Goal: Transaction & Acquisition: Obtain resource

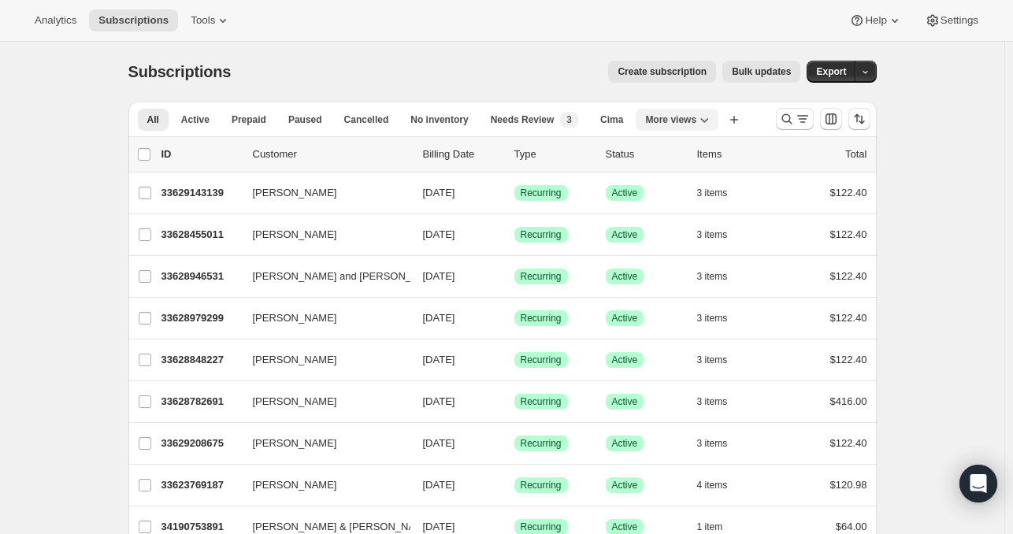
click at [707, 113] on icon "More views" at bounding box center [704, 120] width 16 height 16
click at [694, 179] on button "wineventures" at bounding box center [711, 183] width 120 height 28
click at [604, 112] on icon "button" at bounding box center [604, 120] width 16 height 16
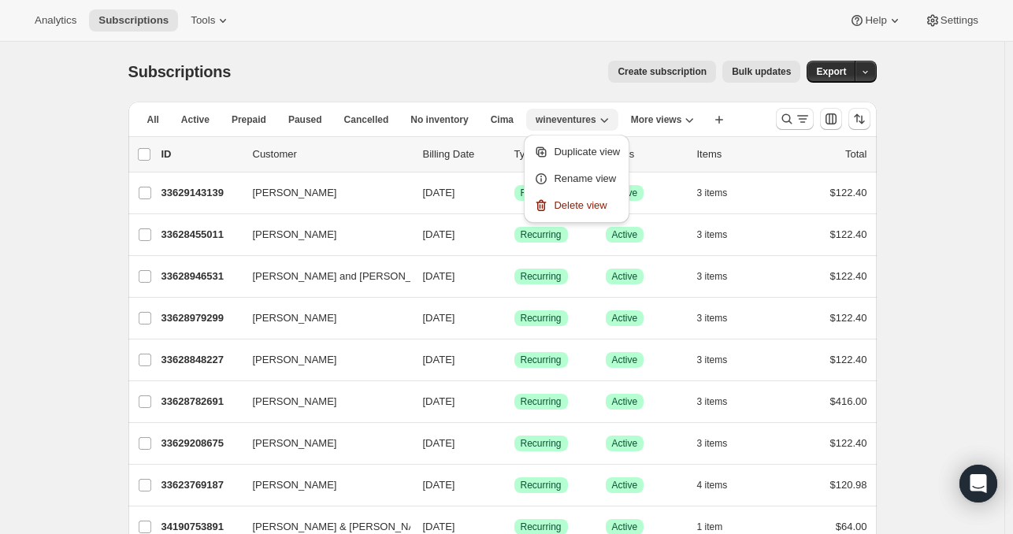
click at [604, 112] on icon "button" at bounding box center [604, 120] width 16 height 16
click at [680, 111] on button "More views" at bounding box center [662, 120] width 83 height 22
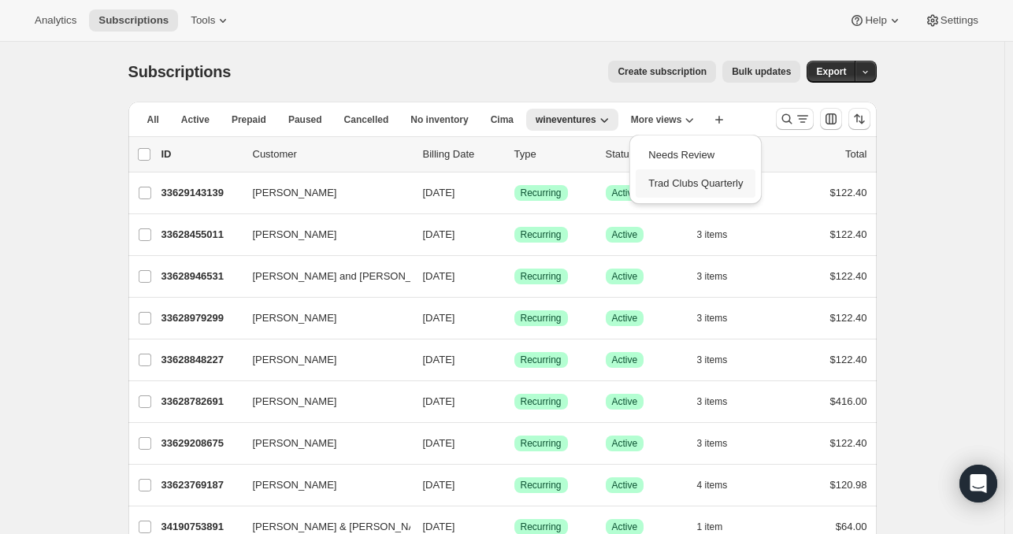
click at [692, 194] on button "Trad Clubs Quarterly" at bounding box center [695, 183] width 120 height 28
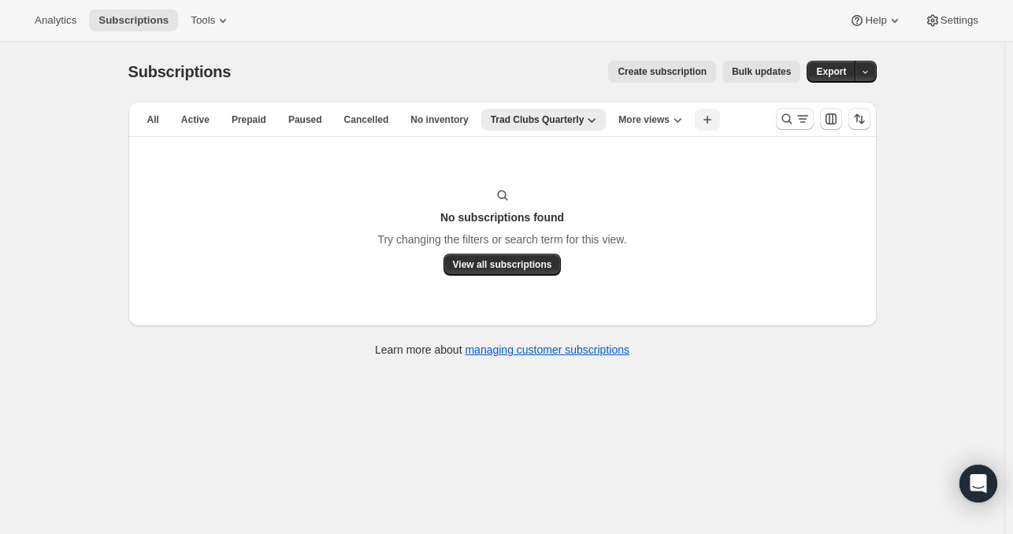
click at [715, 122] on icon "button" at bounding box center [707, 120] width 16 height 16
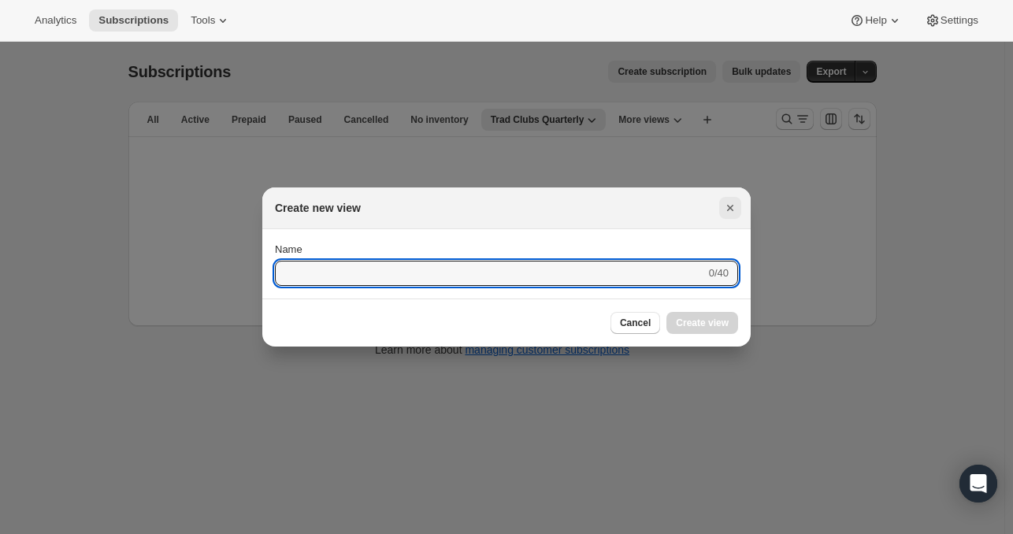
click at [731, 201] on icon "Close" at bounding box center [730, 208] width 16 height 16
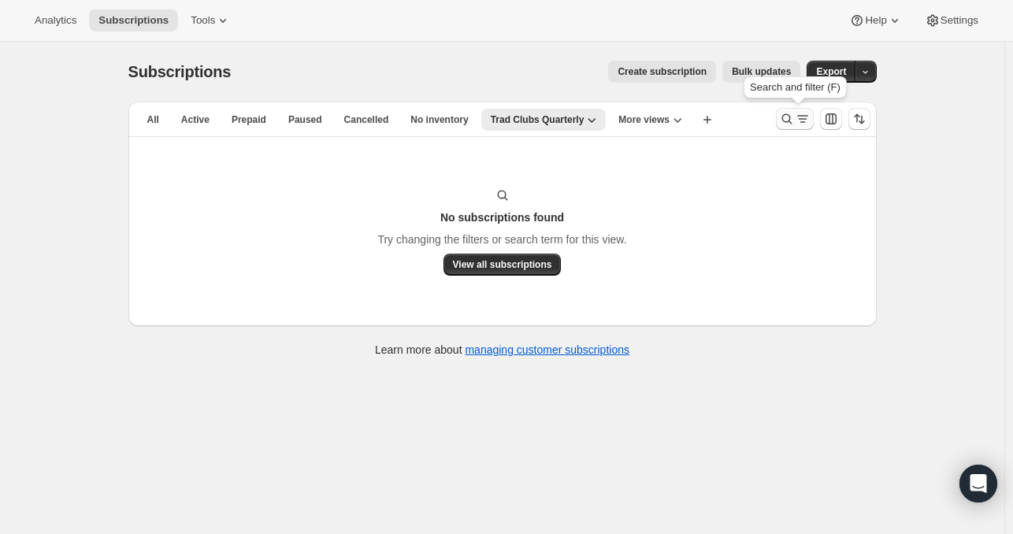
click at [794, 121] on icon "Search and filter results" at bounding box center [787, 119] width 16 height 16
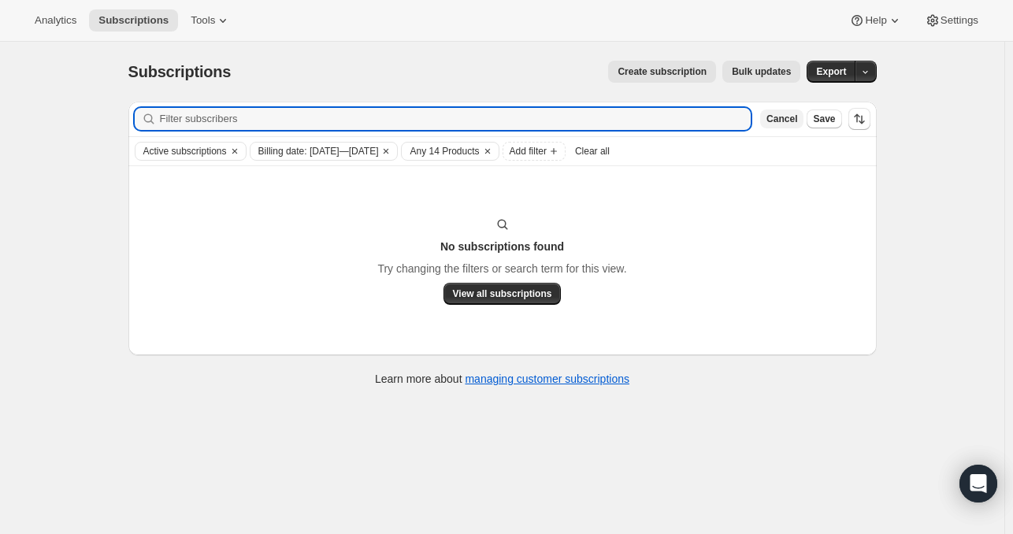
click at [780, 118] on span "Cancel" at bounding box center [781, 119] width 31 height 13
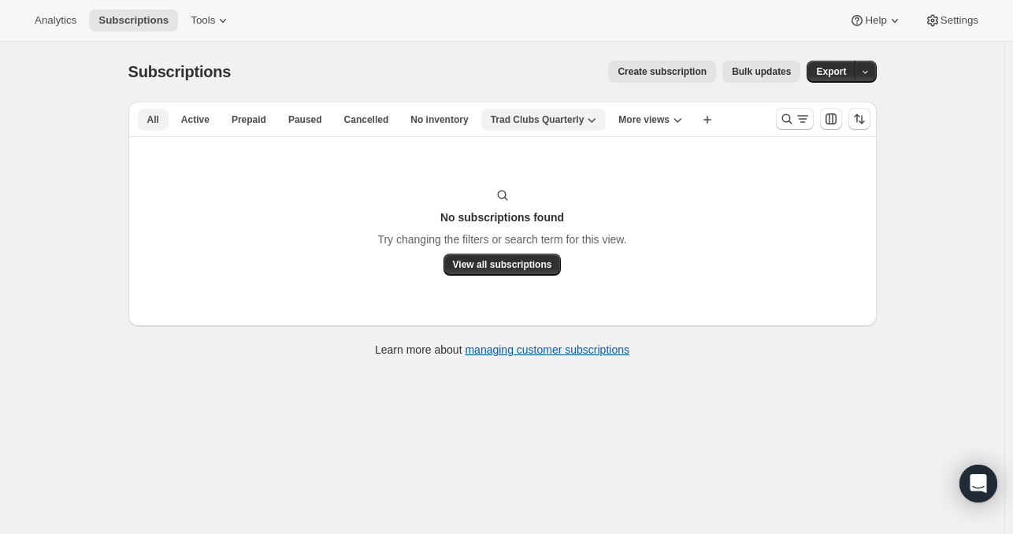
click at [149, 122] on button "All" at bounding box center [153, 120] width 31 height 22
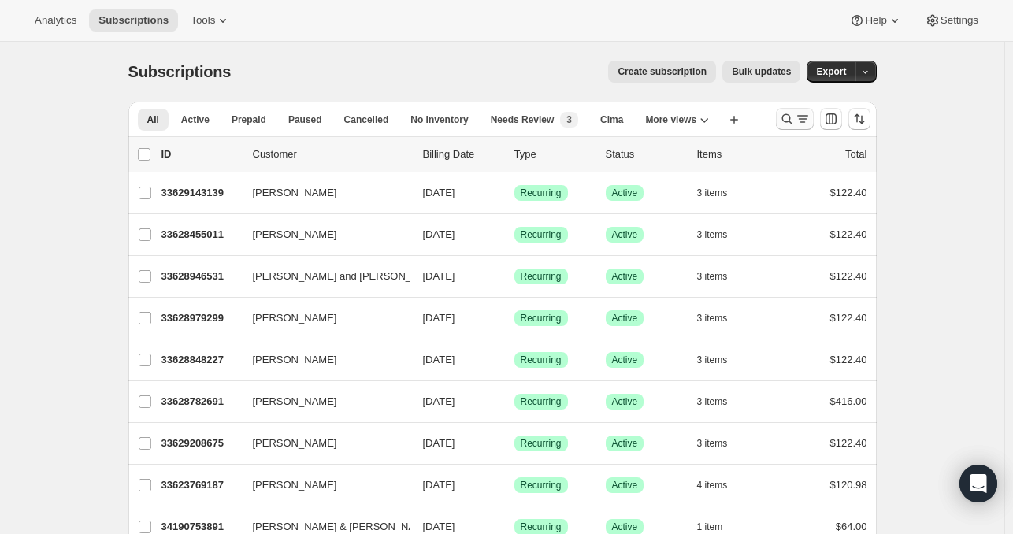
click at [806, 115] on icon "Search and filter results" at bounding box center [802, 119] width 16 height 16
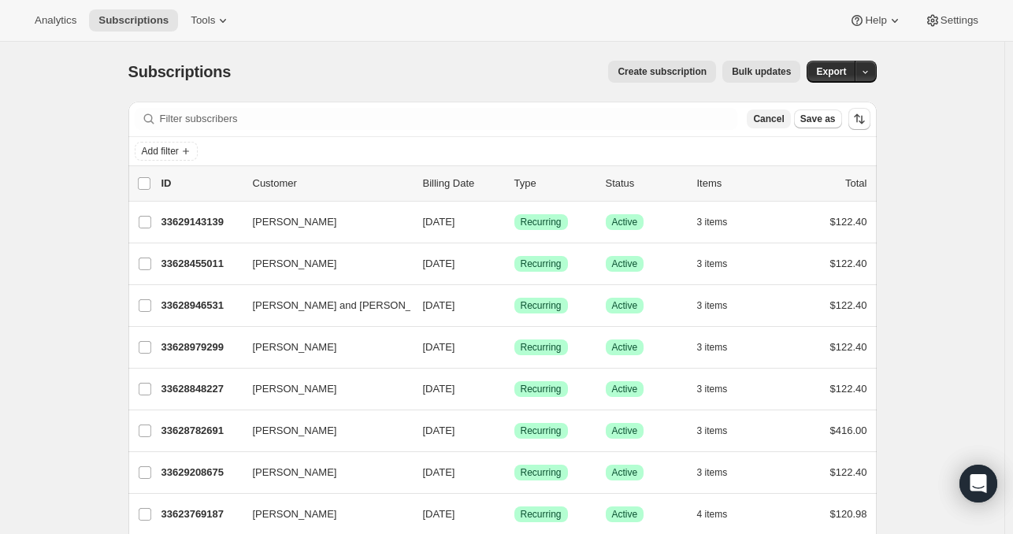
click at [775, 118] on span "Cancel" at bounding box center [768, 119] width 31 height 13
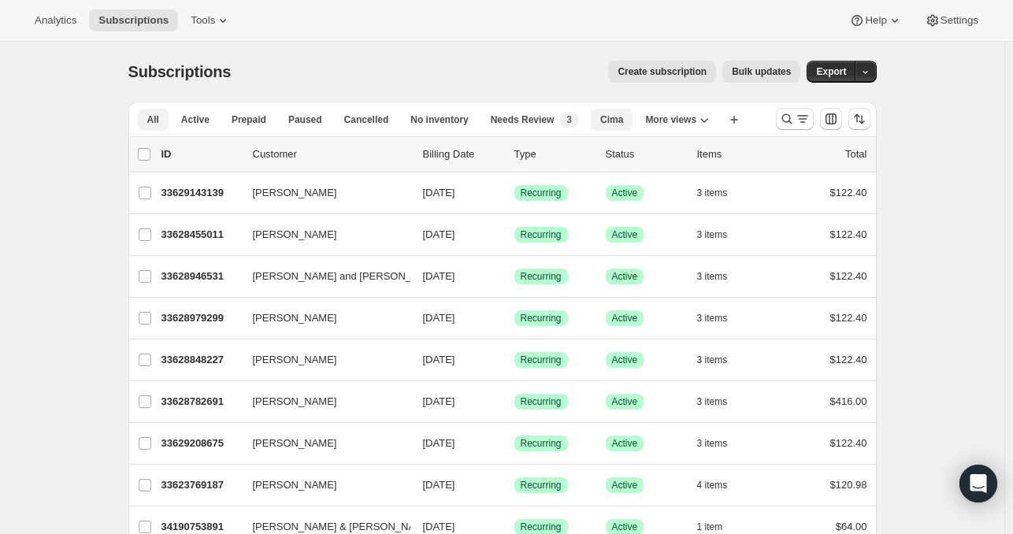
click at [623, 113] on span "Cima" at bounding box center [611, 119] width 23 height 13
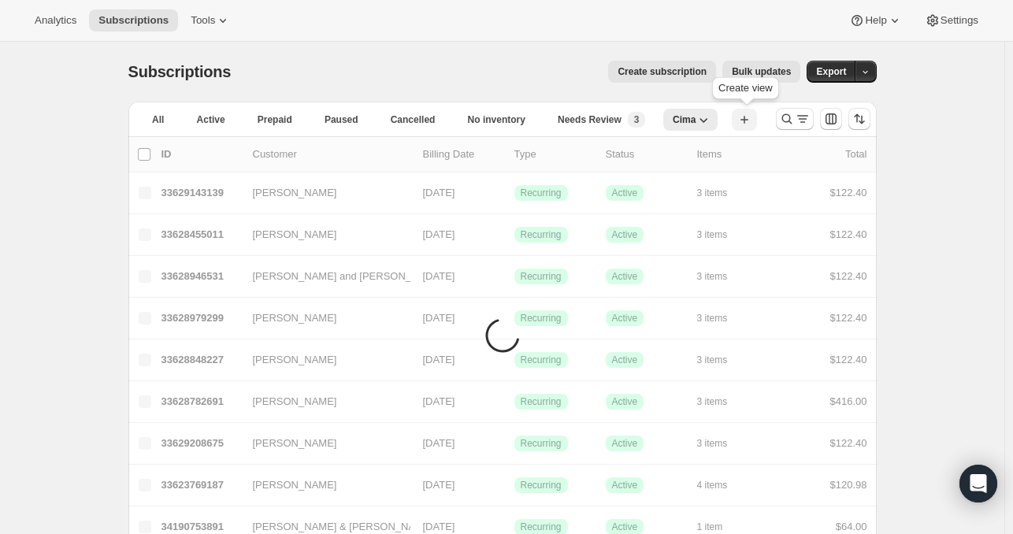
click at [734, 119] on button "Create new view" at bounding box center [743, 120] width 25 height 22
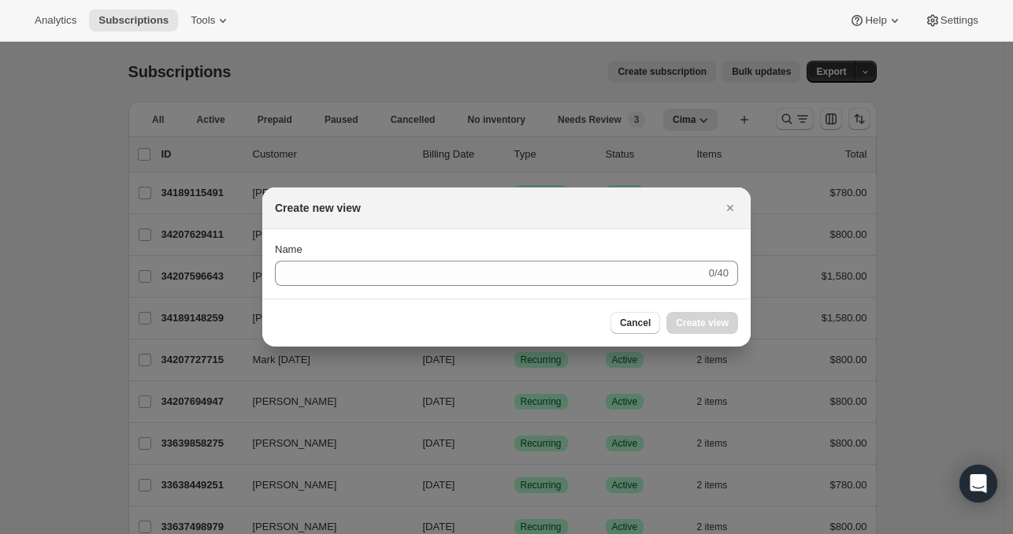
click at [746, 210] on div "Create new view" at bounding box center [506, 208] width 488 height 42
click at [729, 212] on icon "Close" at bounding box center [730, 208] width 16 height 16
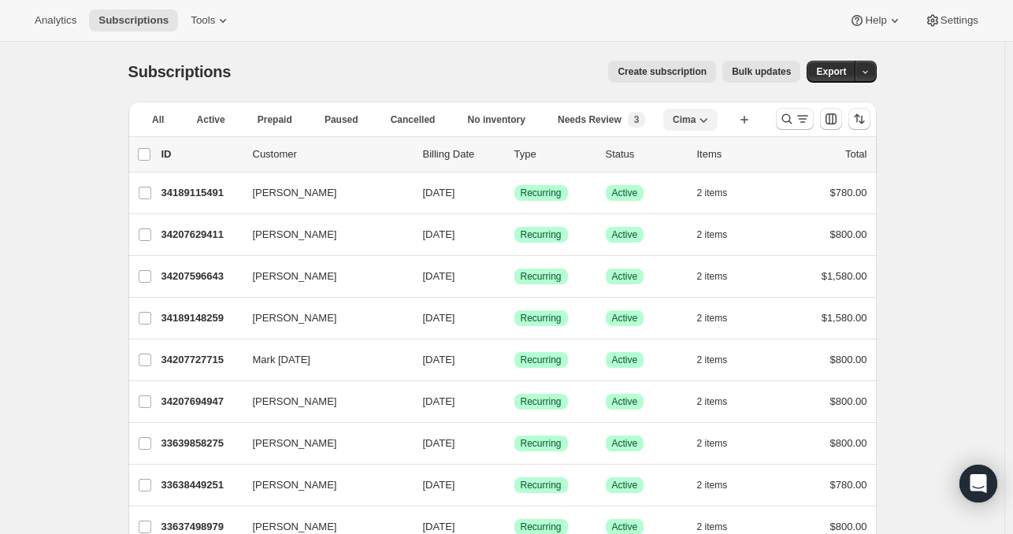
click at [696, 113] on button "Cima" at bounding box center [690, 120] width 54 height 22
click at [162, 117] on span "All" at bounding box center [158, 119] width 12 height 13
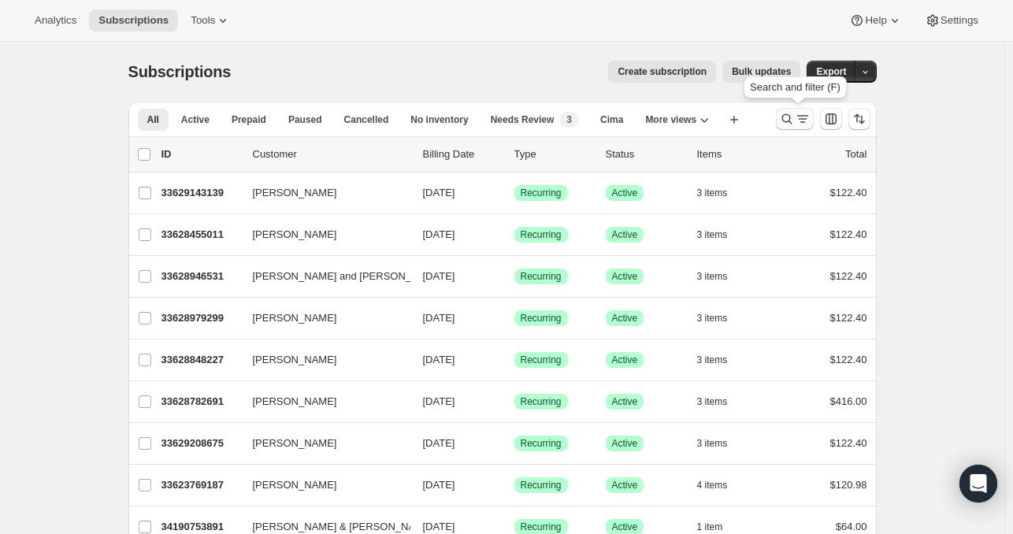
click at [794, 123] on icon "Search and filter results" at bounding box center [787, 119] width 16 height 16
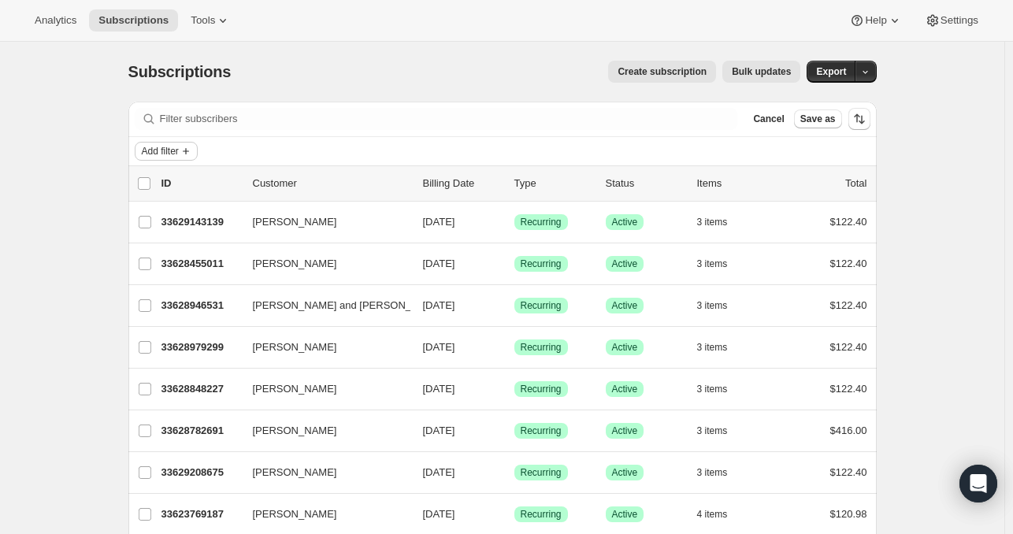
click at [179, 147] on span "Add filter" at bounding box center [160, 151] width 37 height 13
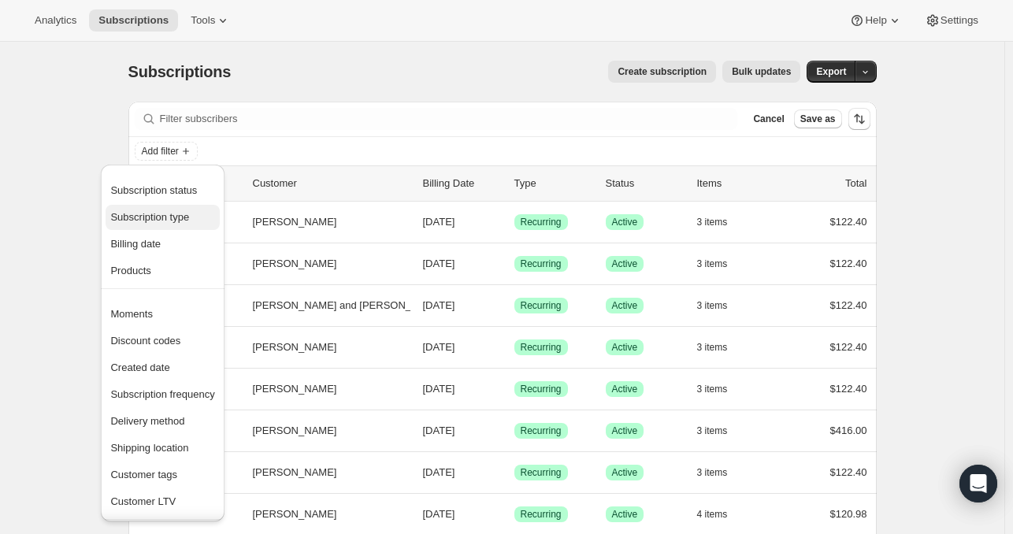
click at [180, 213] on span "Subscription type" at bounding box center [149, 217] width 79 height 12
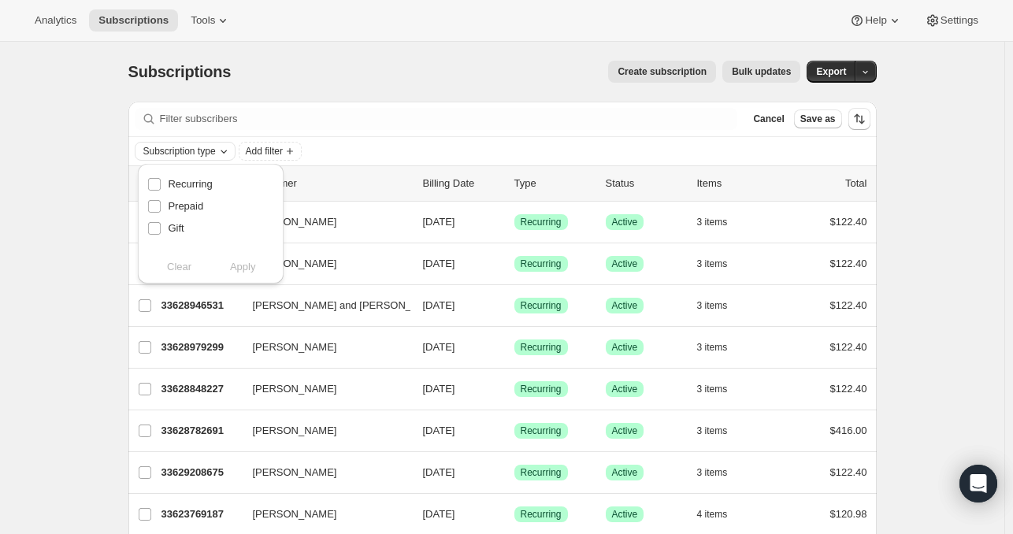
click at [210, 143] on div "Subscription type" at bounding box center [187, 151] width 90 height 16
click at [231, 158] on div "Subscription type" at bounding box center [187, 151] width 90 height 16
drag, startPoint x: 231, startPoint y: 158, endPoint x: 307, endPoint y: 143, distance: 77.8
click at [307, 143] on div "Subscription type Add filter" at bounding box center [502, 151] width 735 height 19
click at [169, 154] on span "Add filter" at bounding box center [160, 151] width 37 height 13
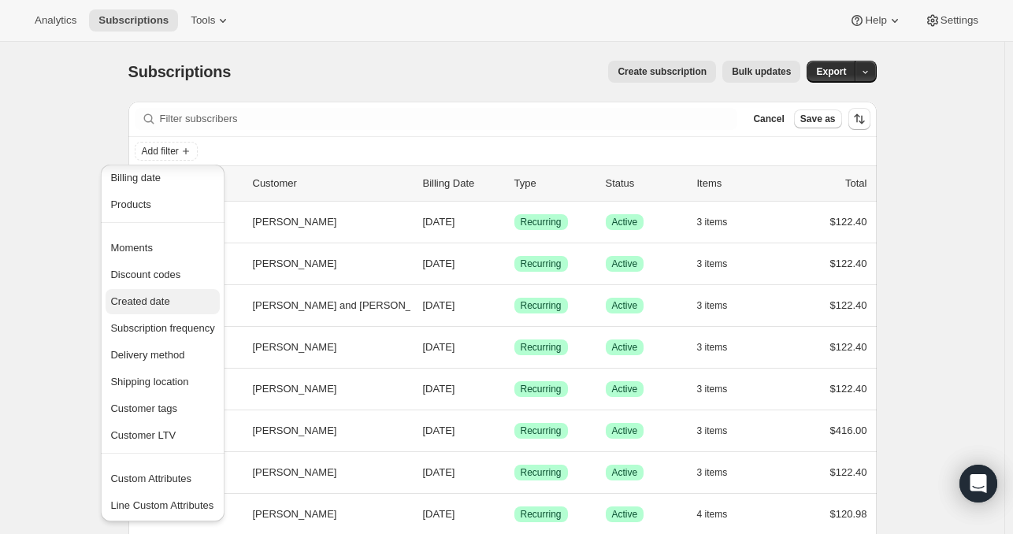
scroll to position [66, 0]
click at [161, 406] on span "Customer tags" at bounding box center [143, 408] width 67 height 12
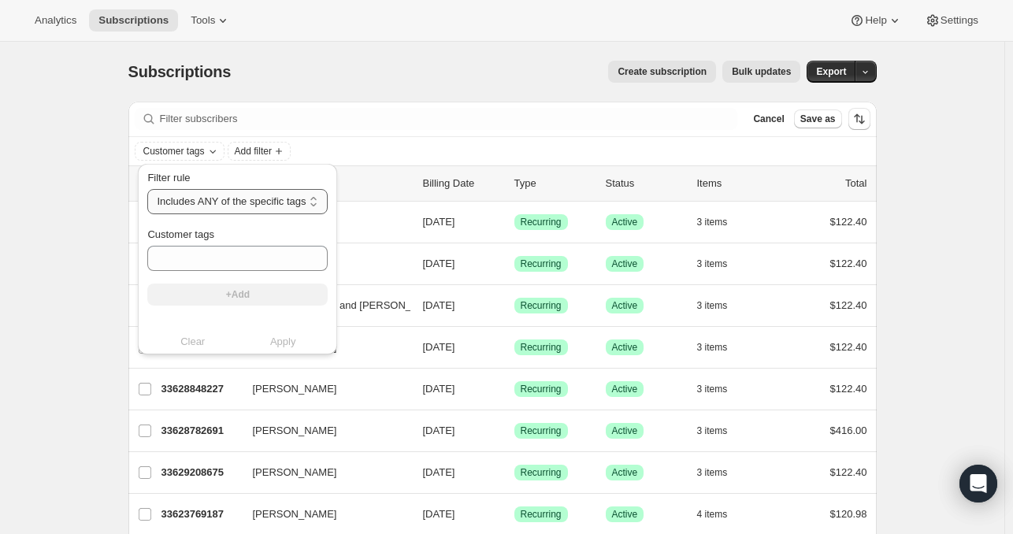
click at [328, 198] on select "Includes ANY of the specific tags Includes ALL of the specific tags Includes ON…" at bounding box center [237, 201] width 180 height 25
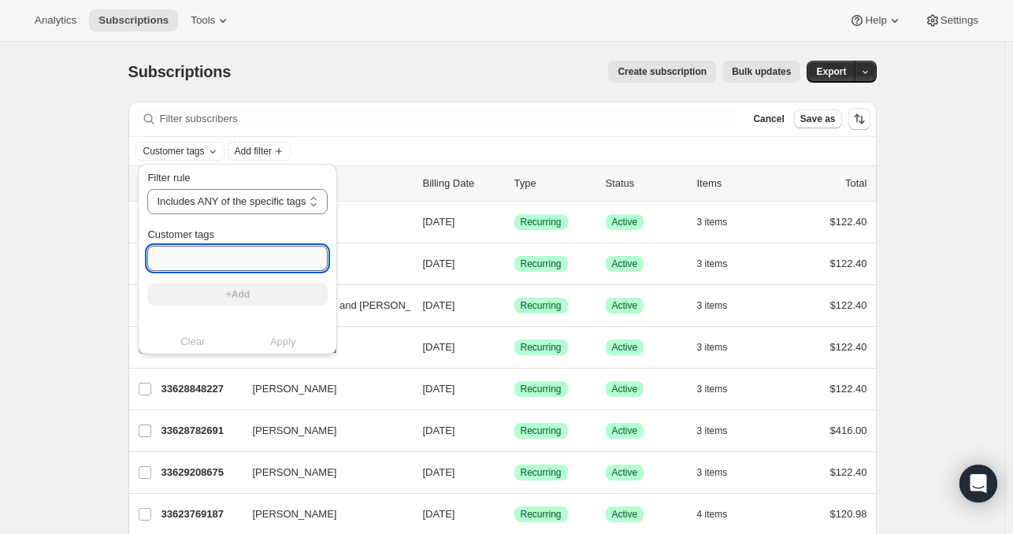
click at [258, 246] on input "Customer tags" at bounding box center [237, 258] width 180 height 25
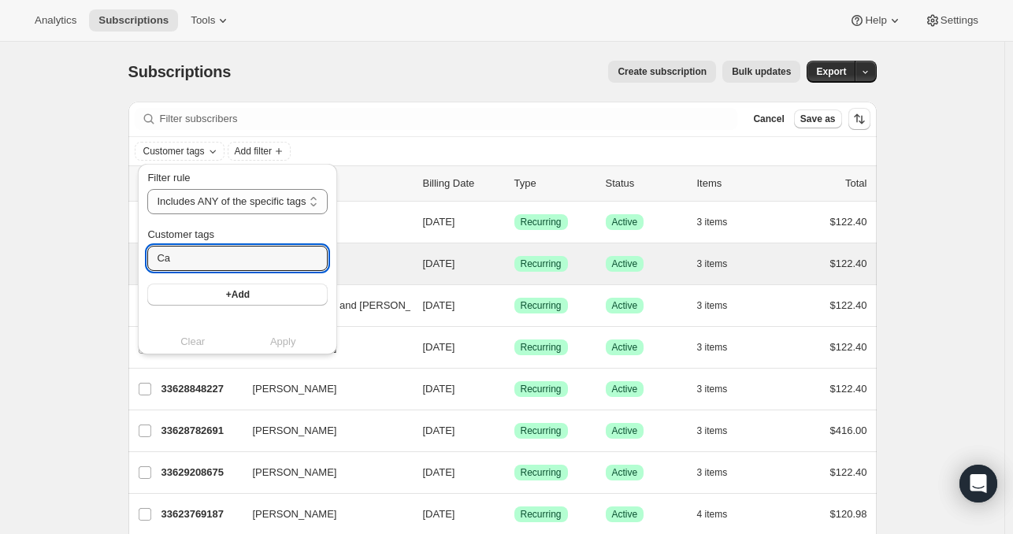
type input "C"
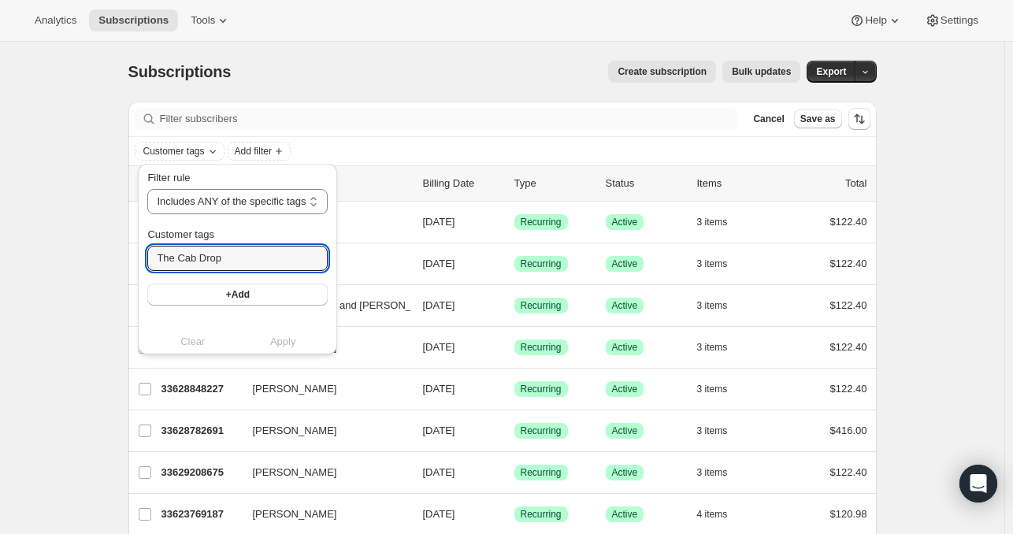
type input "The Cab Drop"
click at [214, 289] on button "+Add" at bounding box center [237, 294] width 180 height 22
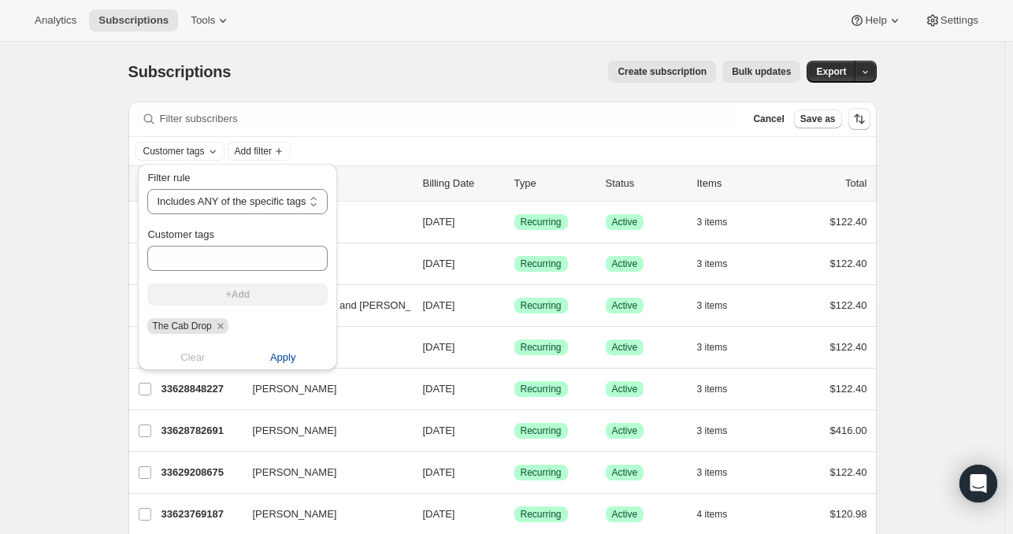
click at [296, 350] on span "Apply" at bounding box center [283, 358] width 26 height 16
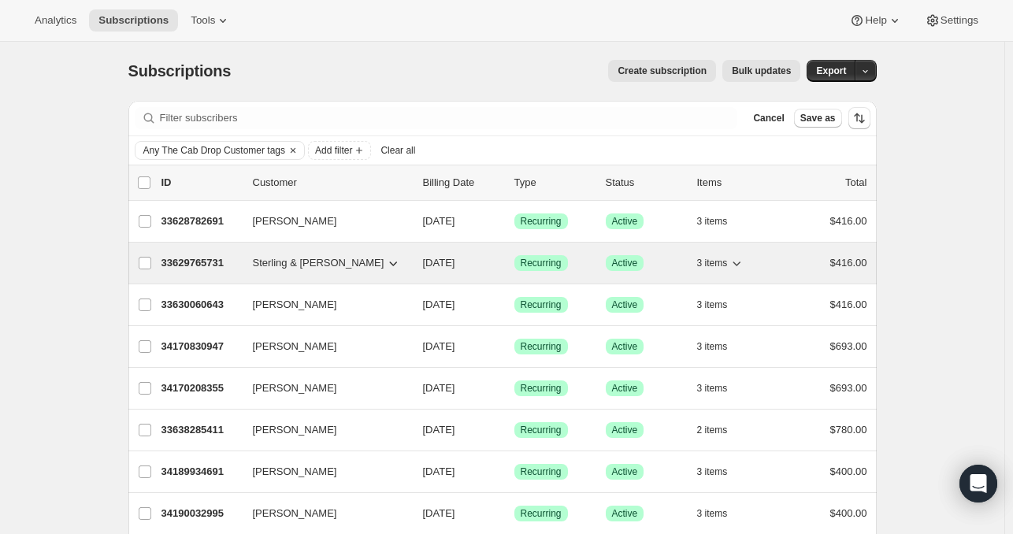
scroll to position [0, 0]
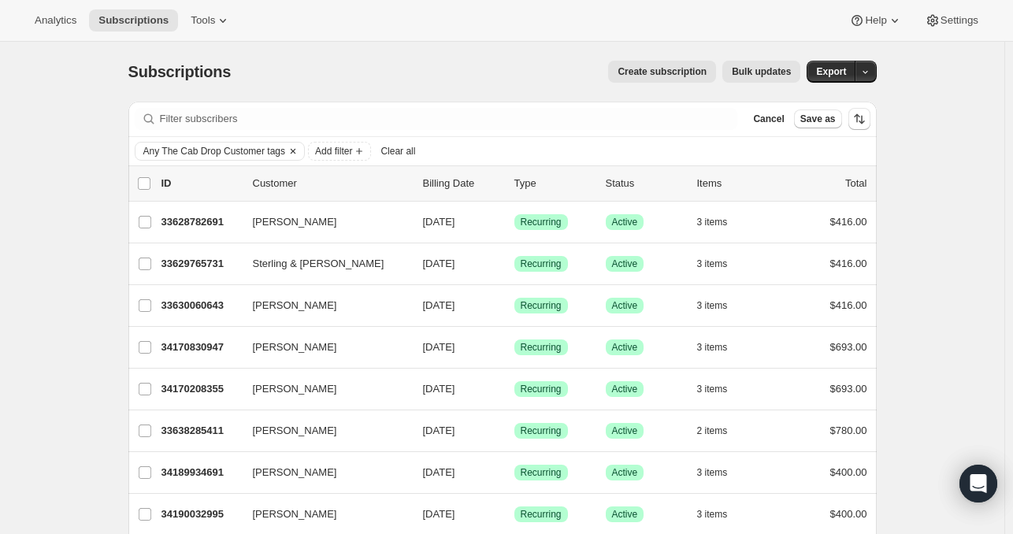
click at [295, 149] on icon "Clear" at bounding box center [293, 151] width 5 height 5
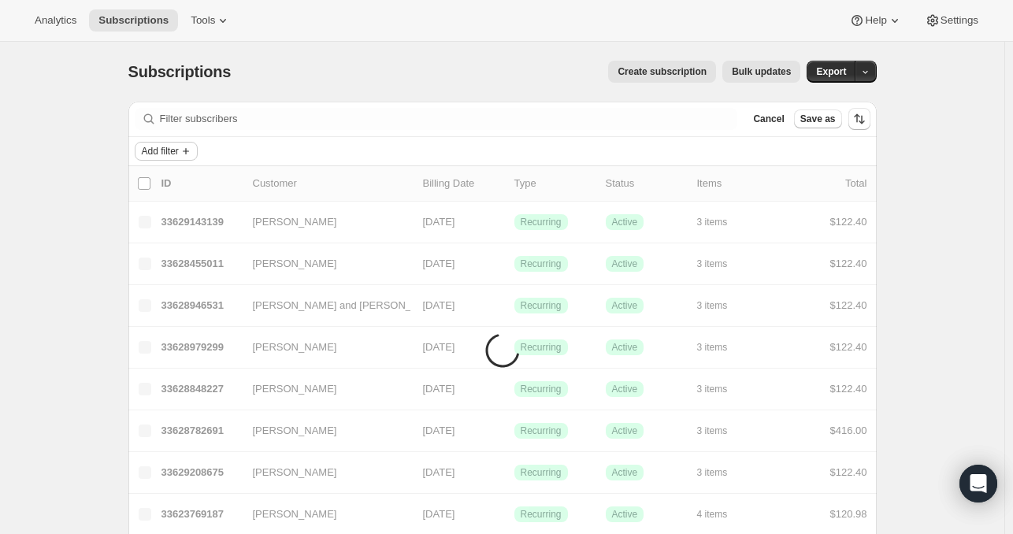
click at [192, 151] on icon "Add filter" at bounding box center [186, 151] width 13 height 13
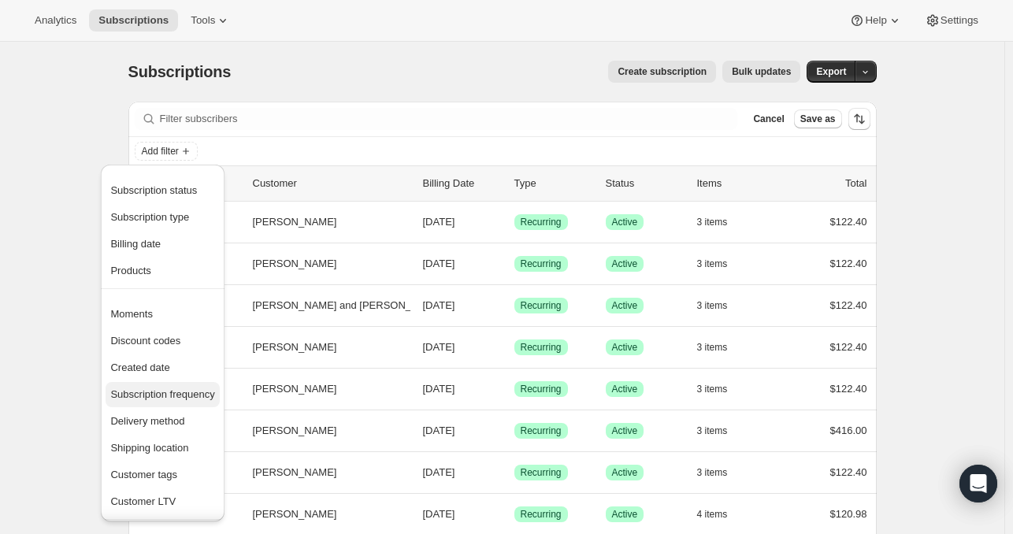
scroll to position [66, 0]
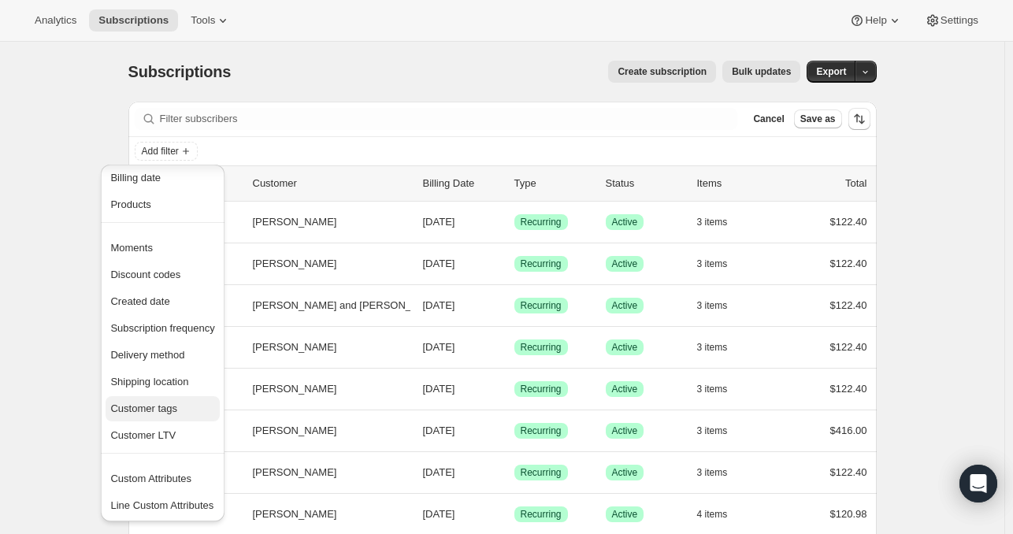
click at [164, 402] on span "Customer tags" at bounding box center [143, 408] width 67 height 12
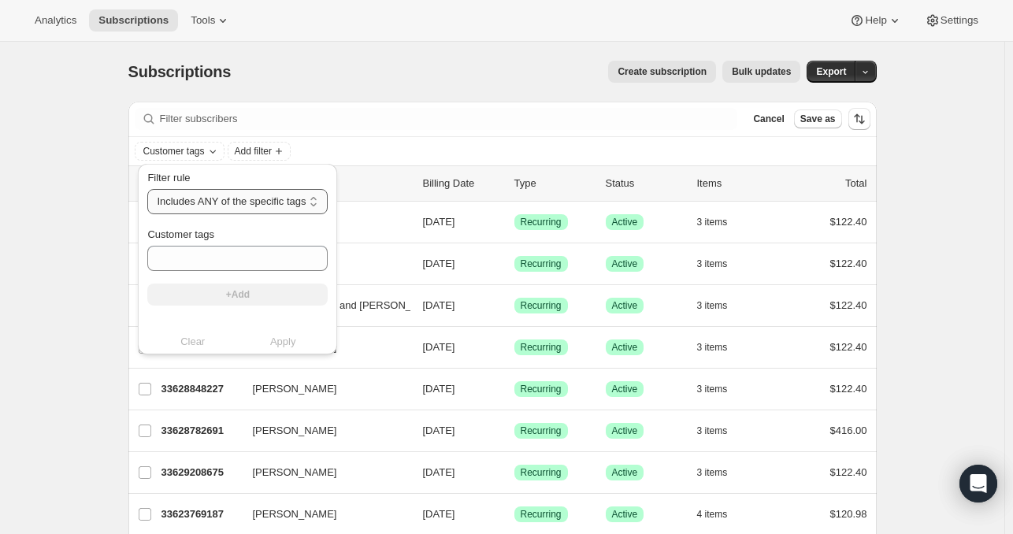
click at [239, 207] on select "Includes ANY of the specific tags Includes ALL of the specific tags Includes ON…" at bounding box center [237, 201] width 180 height 25
select select "all"
click at [147, 189] on select "Includes ANY of the specific tags Includes ALL of the specific tags Includes ON…" at bounding box center [237, 201] width 180 height 25
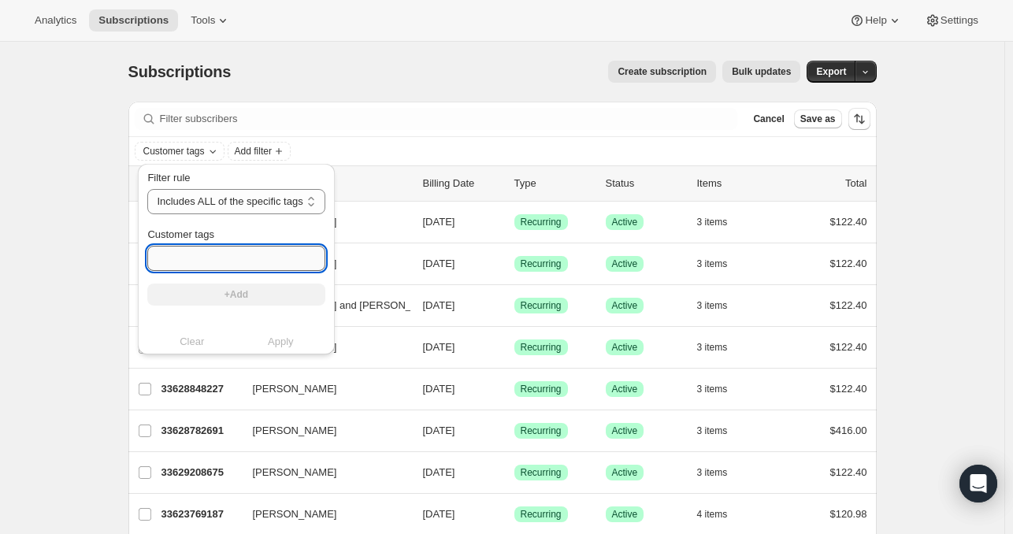
click at [189, 246] on input "Customer tags" at bounding box center [235, 258] width 177 height 25
paste input "Wineventures"
type input "Wineventures"
click at [268, 292] on button "+Add" at bounding box center [235, 294] width 177 height 22
click at [203, 257] on input "Customer tags" at bounding box center [235, 258] width 177 height 25
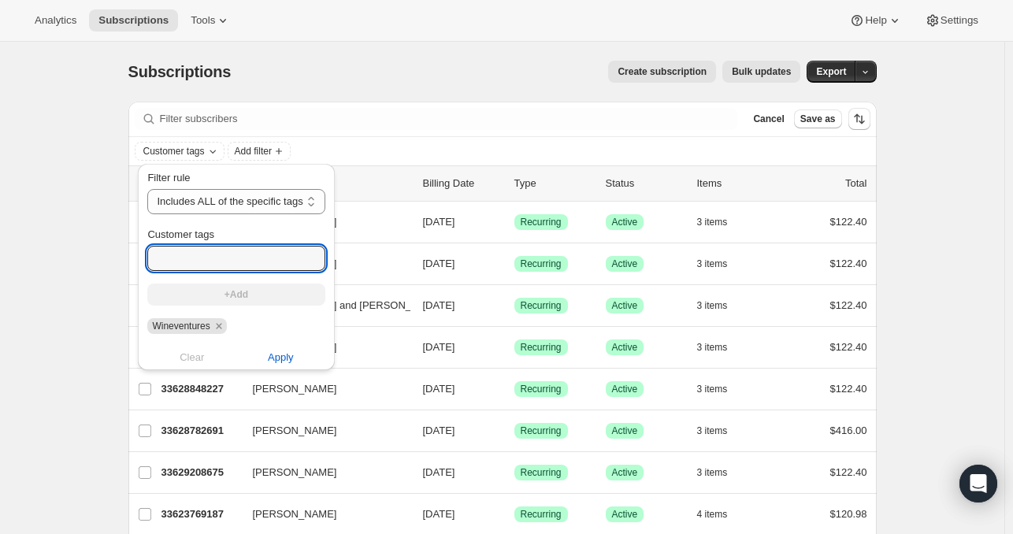
paste input "Subscription Active"
type input "Subscription Active"
click at [244, 301] on span "+Add" at bounding box center [236, 294] width 24 height 13
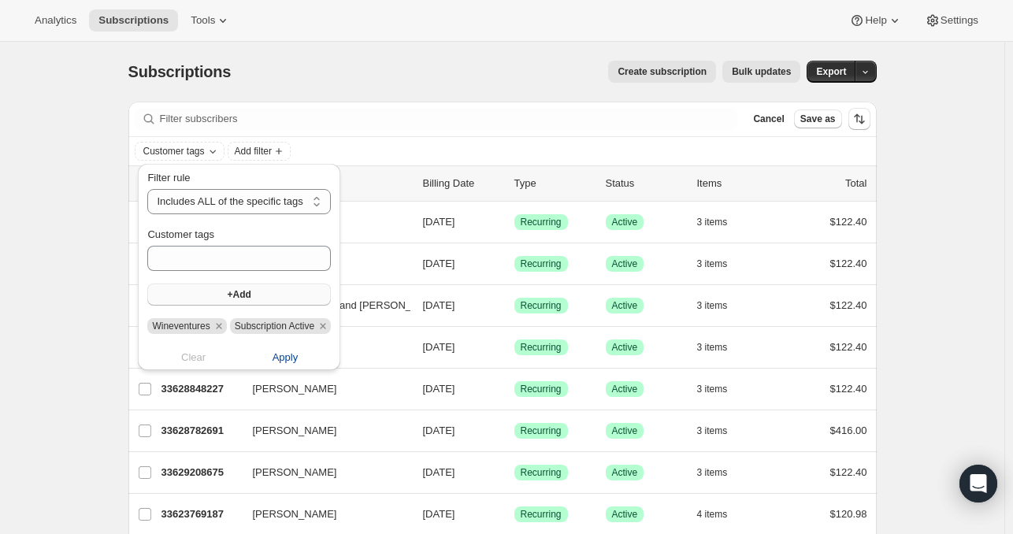
click at [288, 356] on span "Apply" at bounding box center [285, 358] width 26 height 16
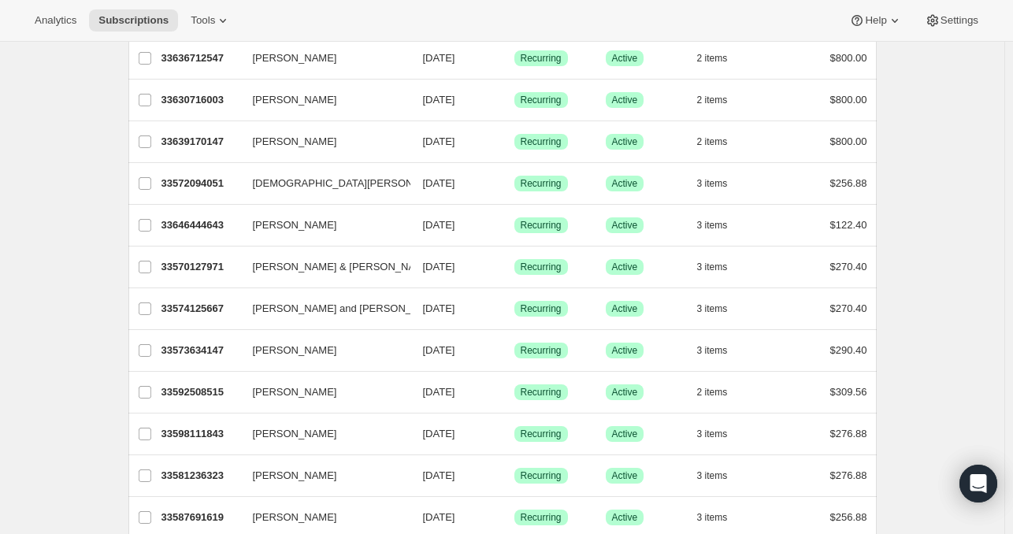
scroll to position [0, 0]
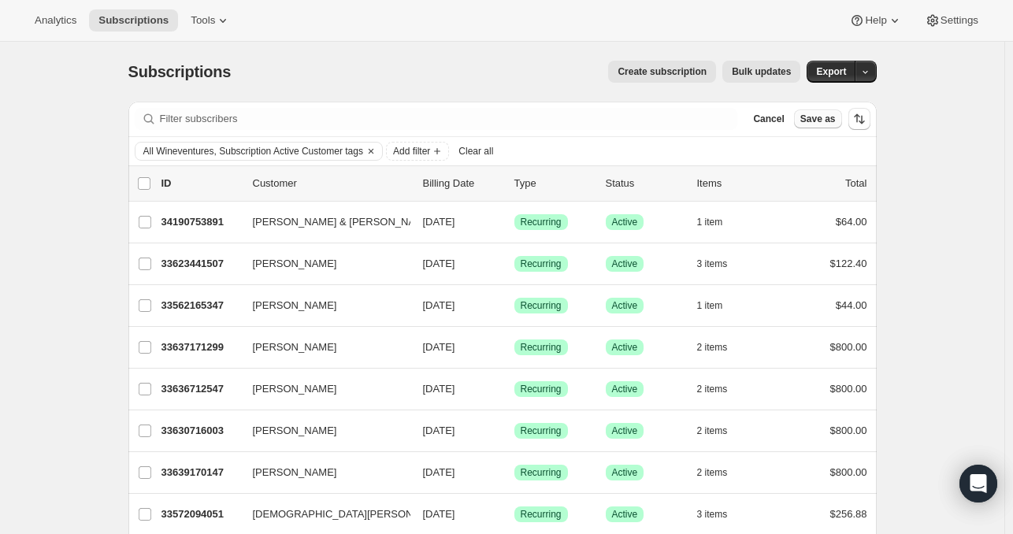
click at [825, 122] on span "Save as" at bounding box center [817, 119] width 35 height 13
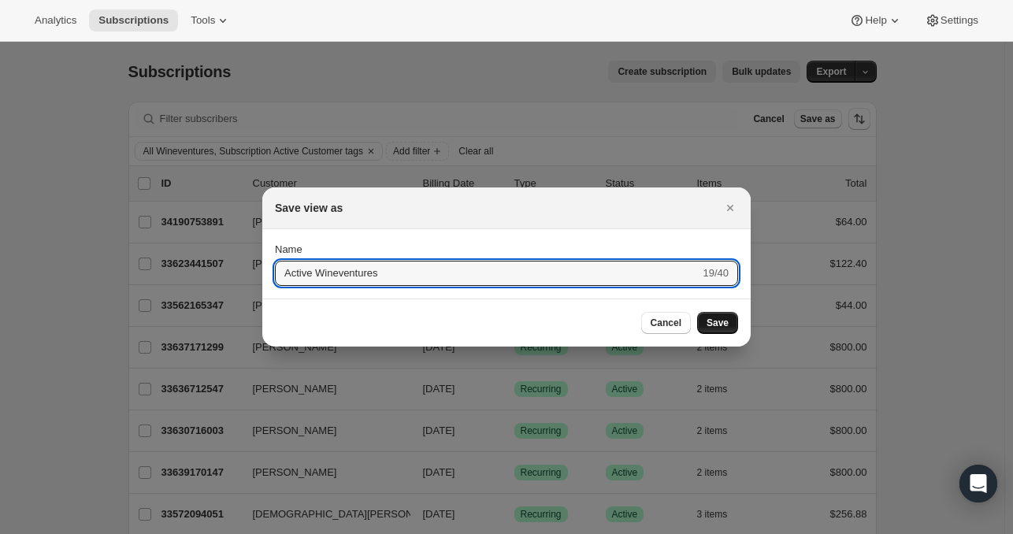
type input "Active Wineventures"
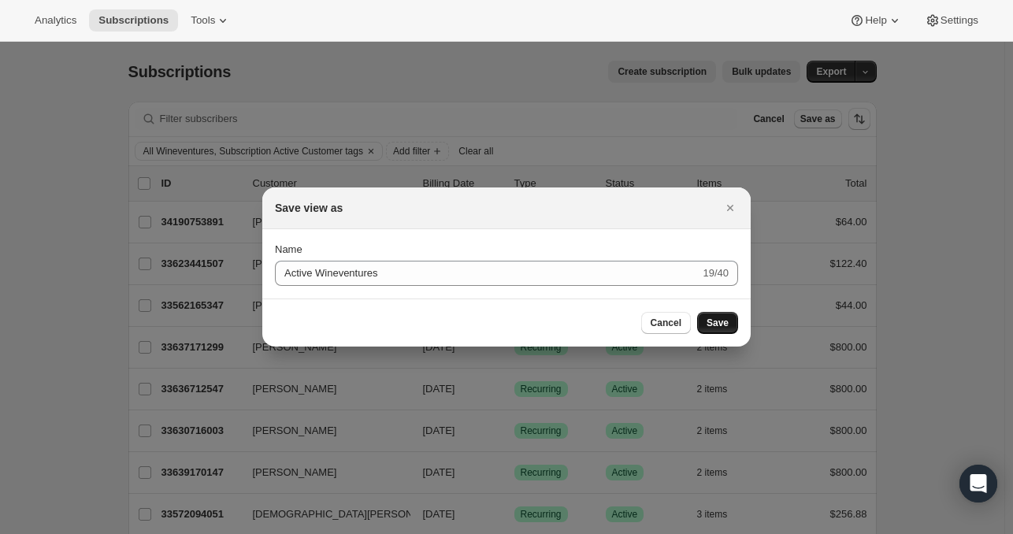
click at [717, 324] on span "Save" at bounding box center [717, 323] width 22 height 13
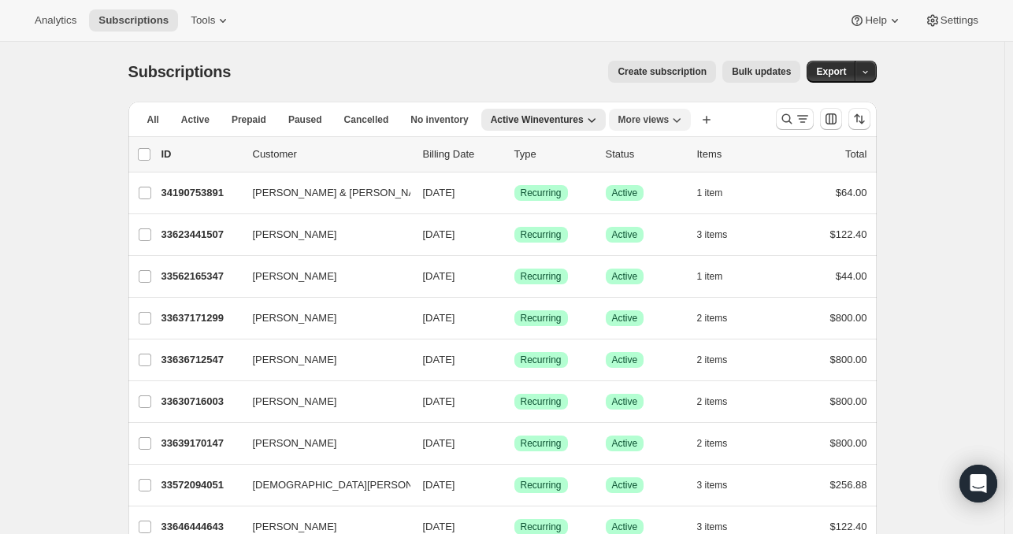
click at [651, 113] on button "More views" at bounding box center [650, 120] width 83 height 22
click at [659, 241] on button "wineventures" at bounding box center [684, 240] width 120 height 28
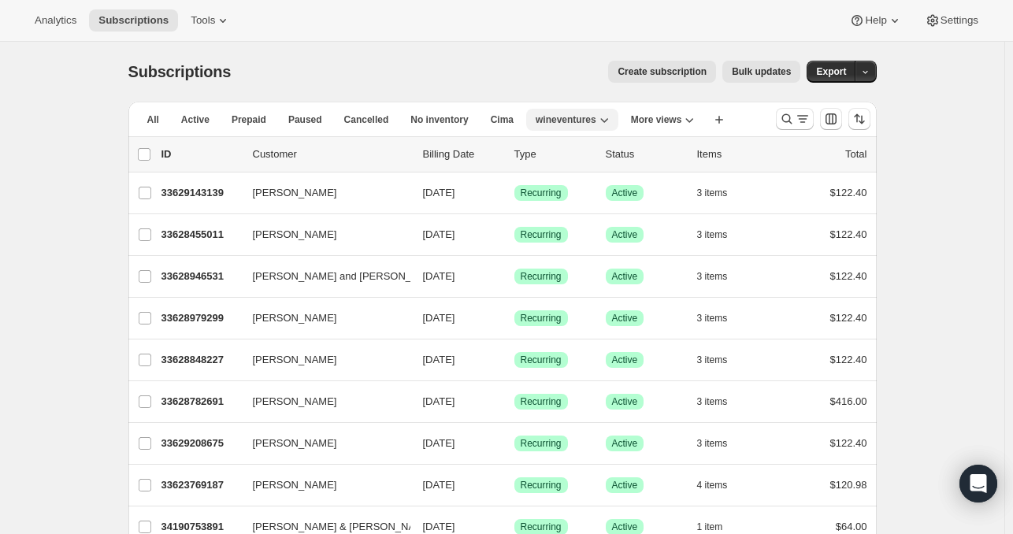
click at [611, 117] on icon "button" at bounding box center [604, 120] width 16 height 16
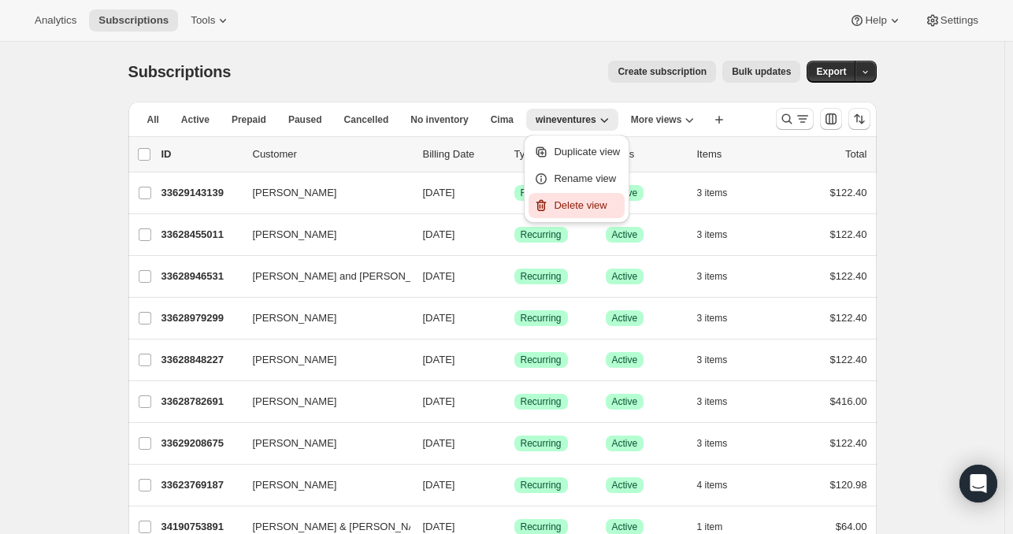
click at [584, 203] on span "Delete view" at bounding box center [580, 205] width 53 height 12
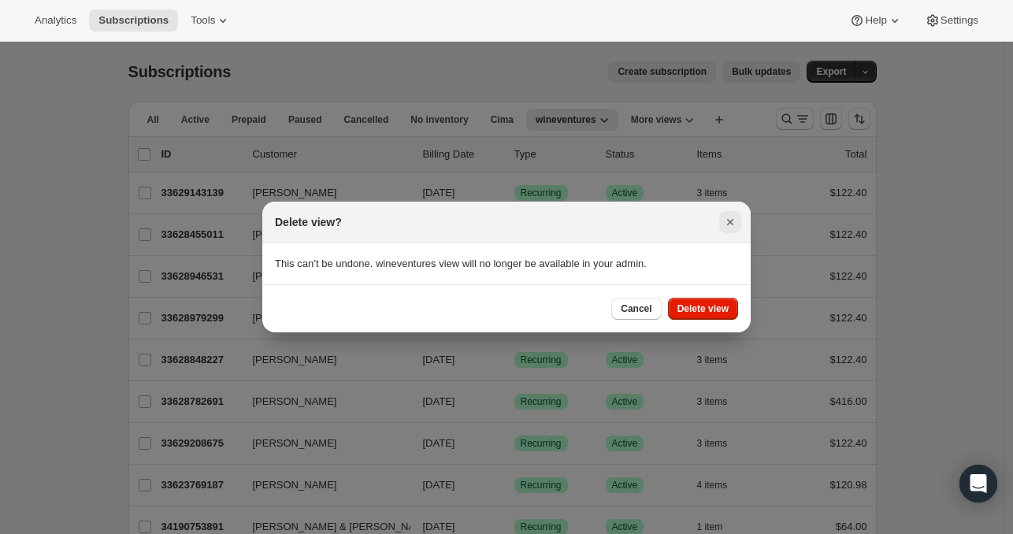
click at [735, 211] on button "Close" at bounding box center [730, 222] width 22 height 22
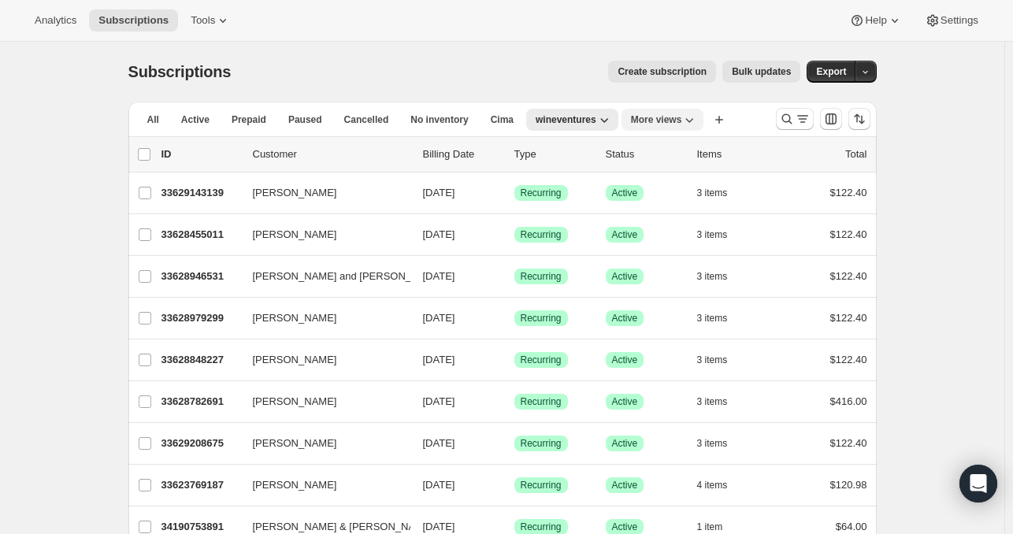
click at [693, 117] on icon "More views" at bounding box center [689, 120] width 16 height 16
click at [727, 113] on icon "button" at bounding box center [719, 120] width 16 height 16
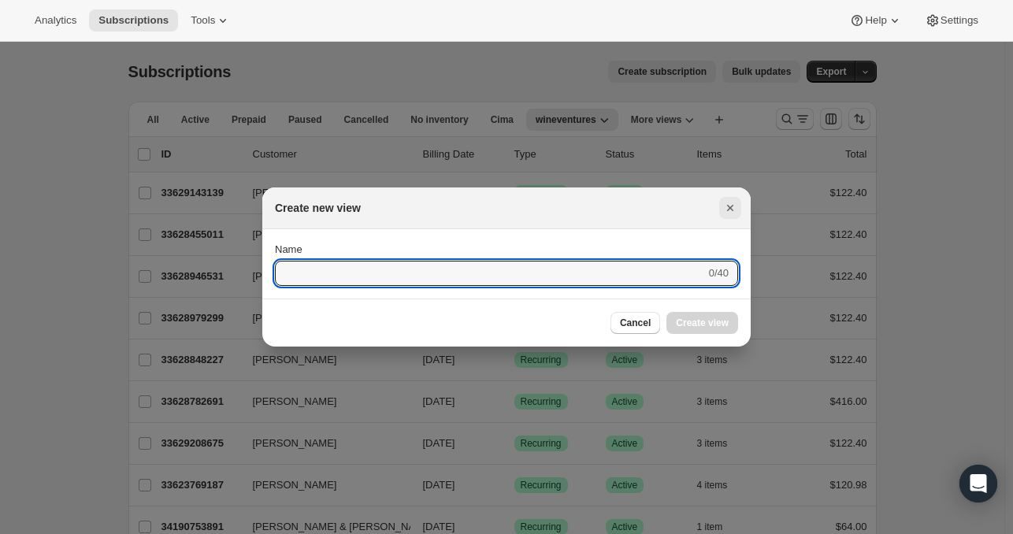
click at [726, 208] on icon "Close" at bounding box center [730, 208] width 16 height 16
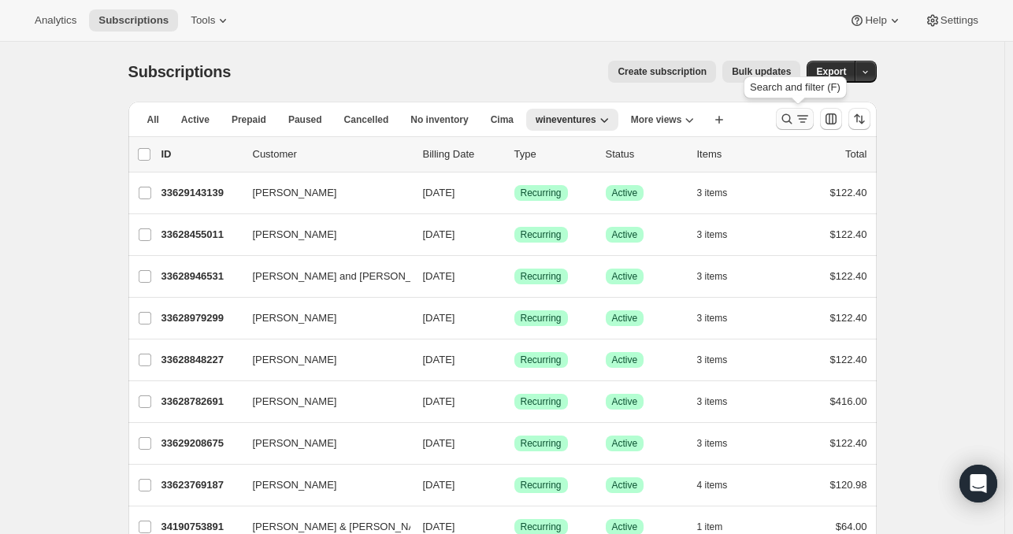
click at [798, 120] on icon "Search and filter results" at bounding box center [802, 119] width 16 height 16
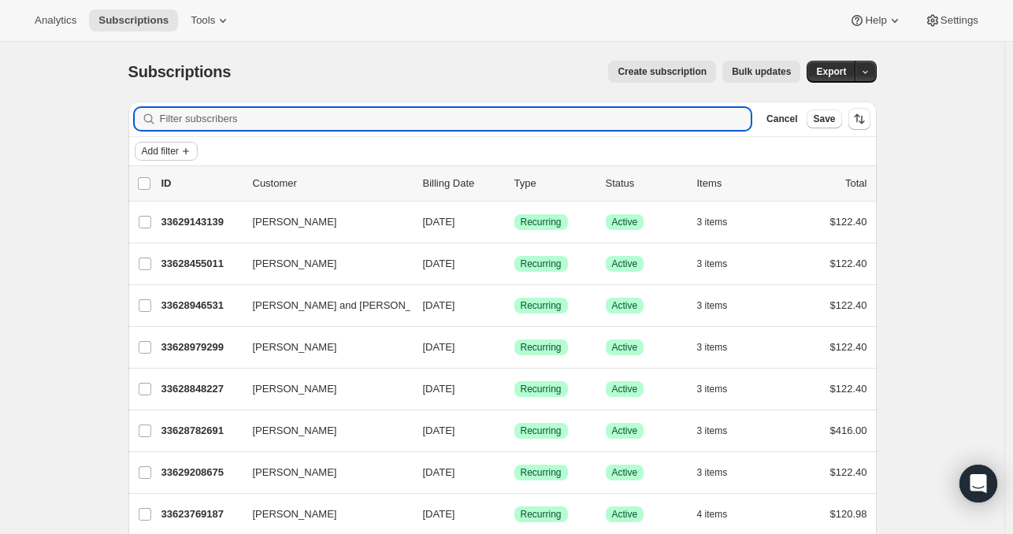
click at [172, 158] on button "Add filter" at bounding box center [166, 151] width 63 height 19
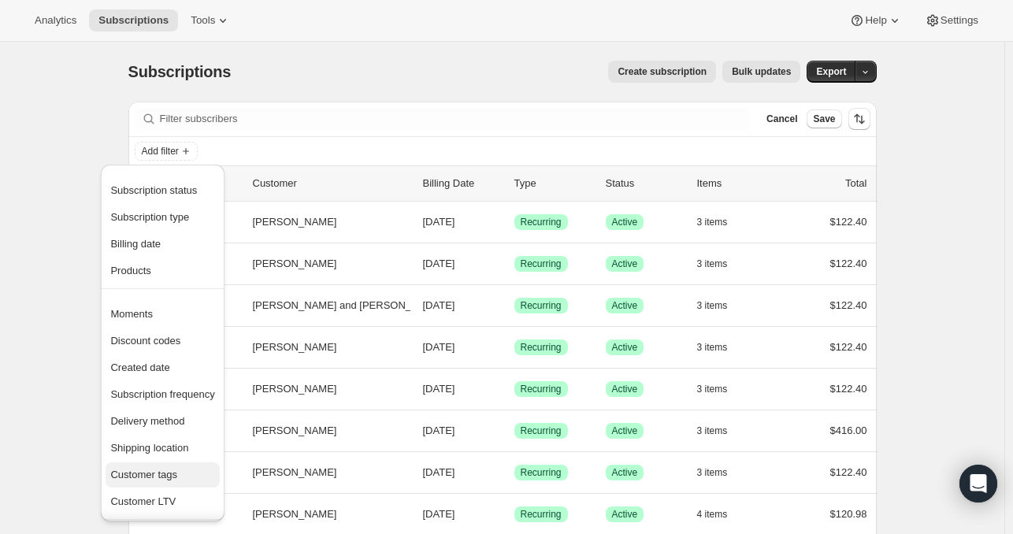
click at [161, 471] on span "Customer tags" at bounding box center [143, 475] width 67 height 12
select select "all"
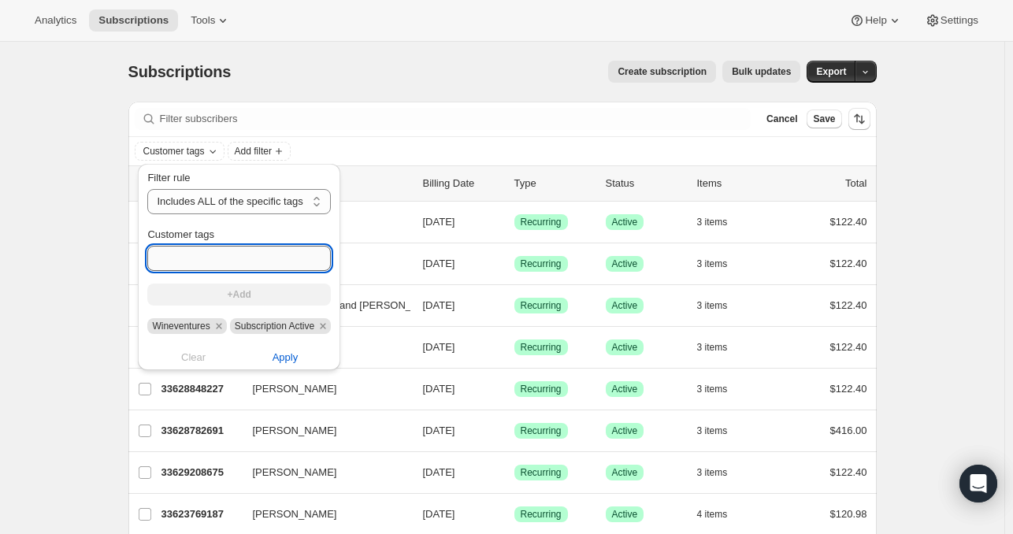
click at [213, 247] on input "Customer tags" at bounding box center [238, 258] width 183 height 25
click at [219, 331] on icon "Remove Wineventures" at bounding box center [219, 326] width 14 height 14
click at [227, 267] on input "Customer tags" at bounding box center [235, 258] width 177 height 25
paste input "The Wine Drop"
type input "The Wine Drop"
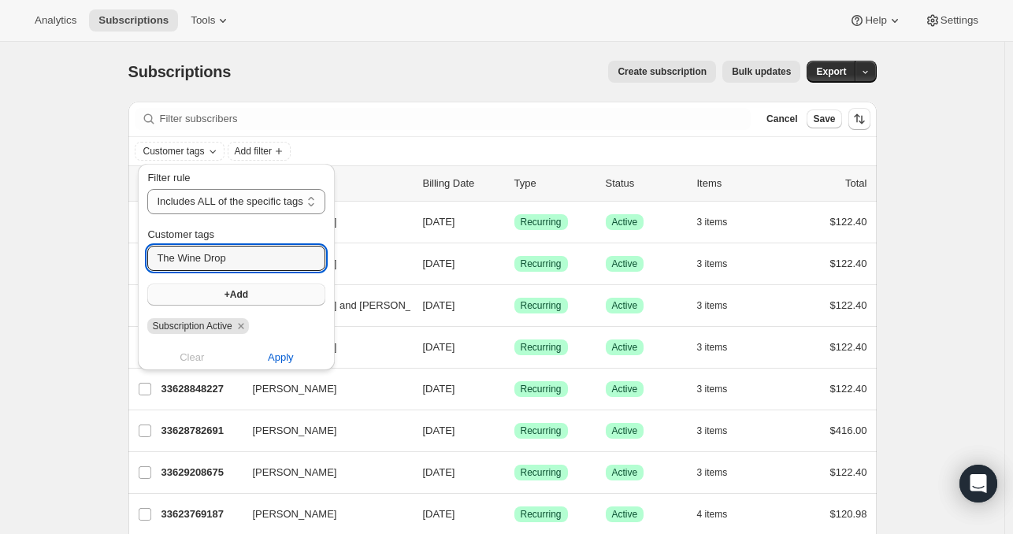
click at [248, 297] on span "+Add" at bounding box center [236, 294] width 24 height 13
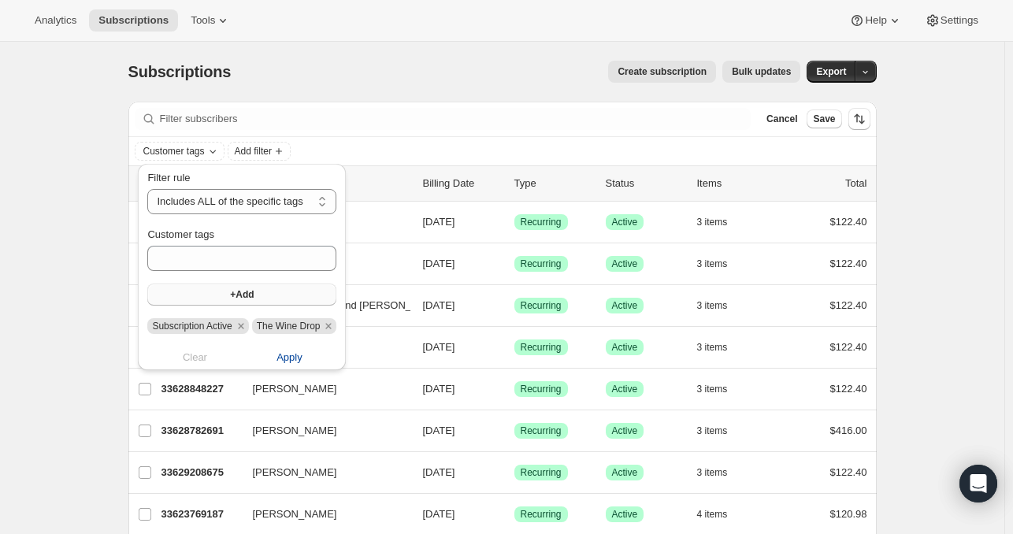
click at [319, 357] on button "Apply" at bounding box center [288, 357] width 113 height 25
click at [862, 243] on div "Neel Brown 33628455011 Neel Brown 10/03/2025 Success Recurring Success Active 3…" at bounding box center [502, 263] width 748 height 41
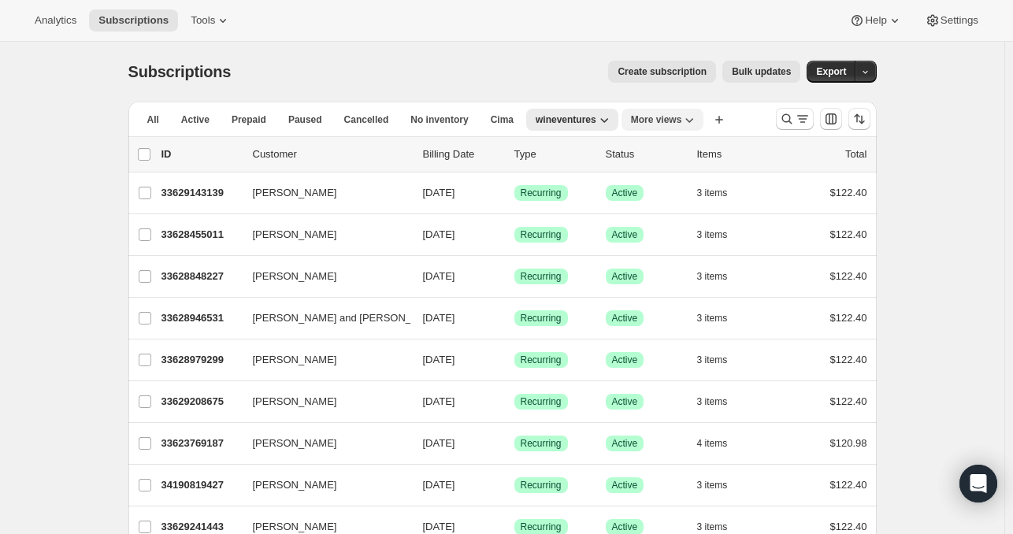
click at [691, 117] on icon "More views" at bounding box center [689, 120] width 16 height 16
click at [702, 207] on button "Active Wineventures" at bounding box center [695, 212] width 120 height 28
click at [683, 117] on icon "More views" at bounding box center [677, 120] width 16 height 16
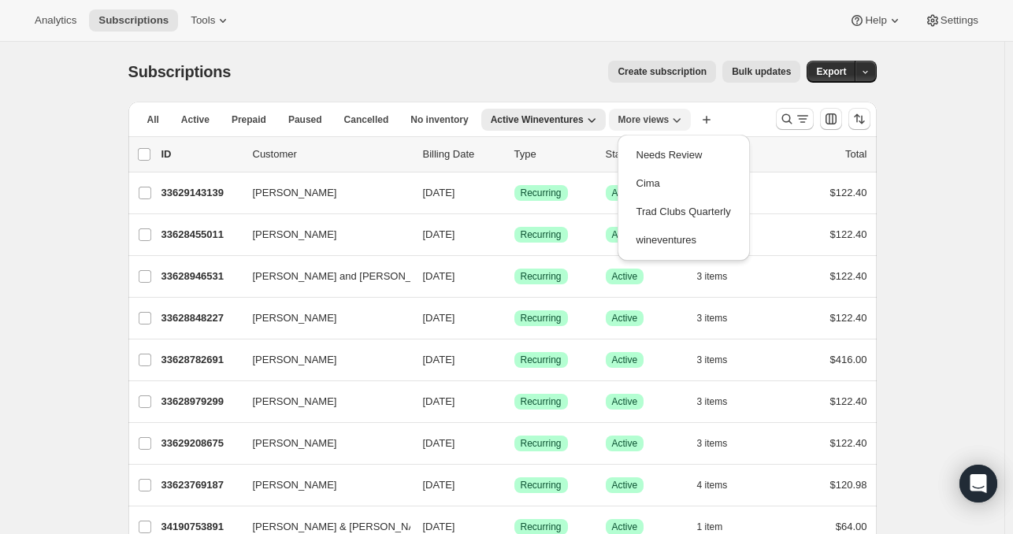
click at [683, 117] on icon "More views" at bounding box center [677, 120] width 16 height 16
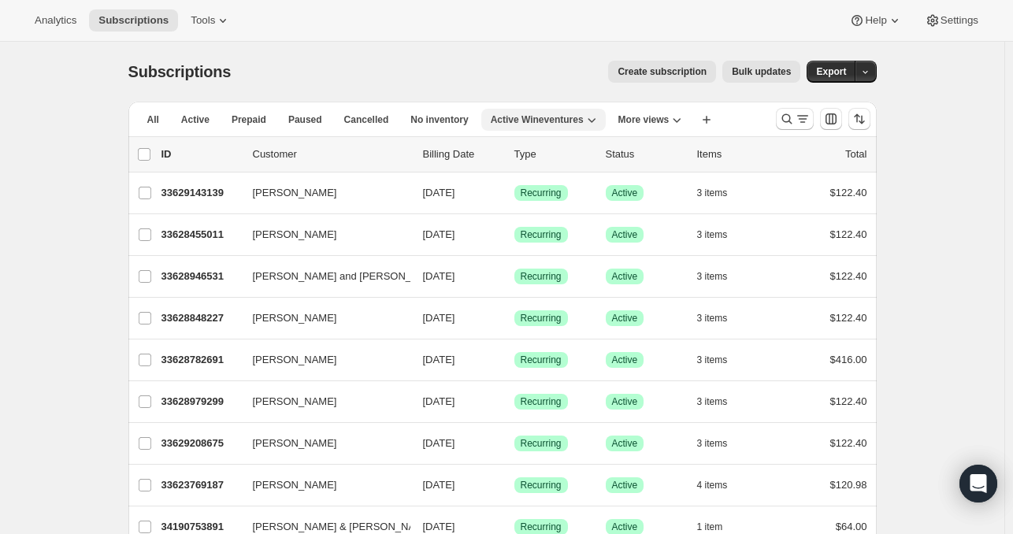
click at [552, 117] on span "Active Wineventures" at bounding box center [537, 119] width 93 height 13
click at [787, 119] on icon "Search and filter results" at bounding box center [787, 119] width 16 height 16
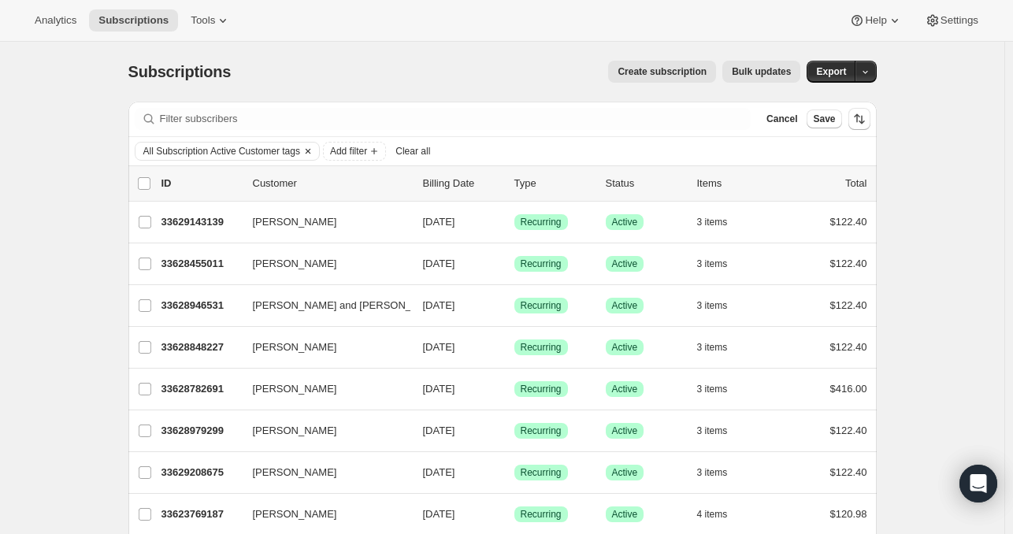
click at [203, 152] on span "All Subscription Active Customer tags" at bounding box center [221, 151] width 157 height 13
select select "all"
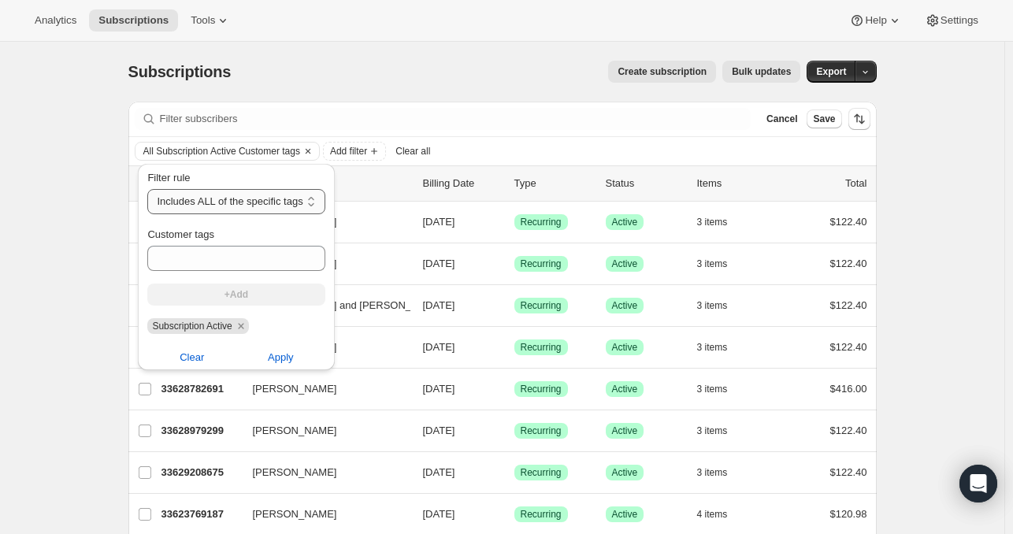
click at [182, 204] on select "Includes ANY of the specific tags Includes ALL of the specific tags Includes ON…" at bounding box center [235, 201] width 177 height 25
click at [304, 202] on select "Includes ANY of the specific tags Includes ALL of the specific tags Includes ON…" at bounding box center [235, 201] width 177 height 25
click at [253, 208] on select "Includes ANY of the specific tags Includes ALL of the specific tags Includes ON…" at bounding box center [235, 201] width 177 height 25
click at [309, 202] on select "Includes ANY of the specific tags Includes ALL of the specific tags Includes ON…" at bounding box center [235, 201] width 177 height 25
click at [314, 145] on icon "Clear" at bounding box center [308, 151] width 13 height 13
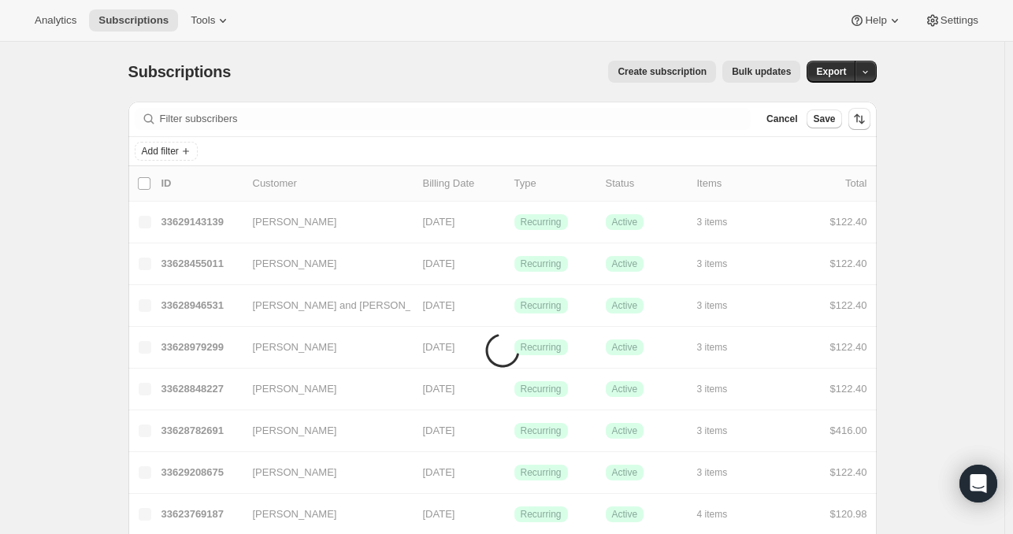
click at [164, 161] on div "Add filter" at bounding box center [502, 151] width 748 height 28
click at [162, 150] on span "Add filter" at bounding box center [160, 151] width 37 height 13
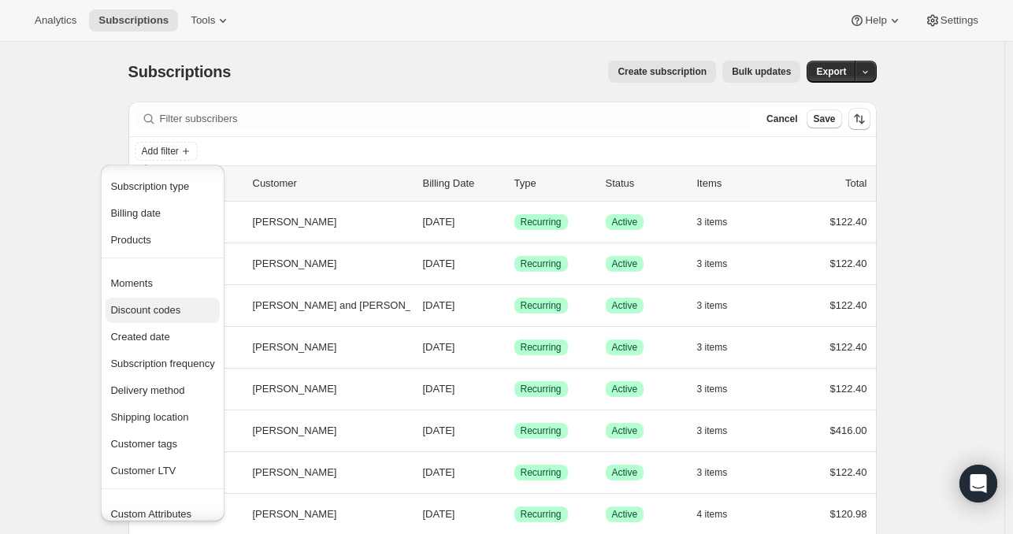
scroll to position [30, 0]
click at [167, 337] on span "Created date" at bounding box center [139, 337] width 59 height 12
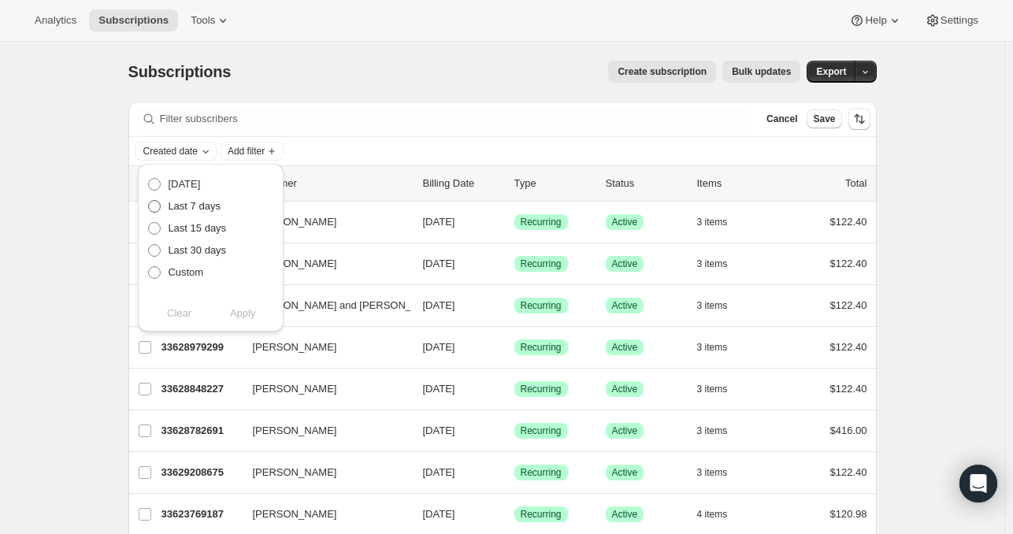
click at [189, 201] on span "Last 7 days" at bounding box center [194, 206] width 53 height 12
click at [149, 201] on input "Last 7 days" at bounding box center [148, 200] width 1 height 1
radio input "true"
click at [246, 315] on span "Apply" at bounding box center [243, 314] width 26 height 16
click at [365, 36] on div "Analytics Subscriptions Tools Help Settings" at bounding box center [506, 21] width 1013 height 42
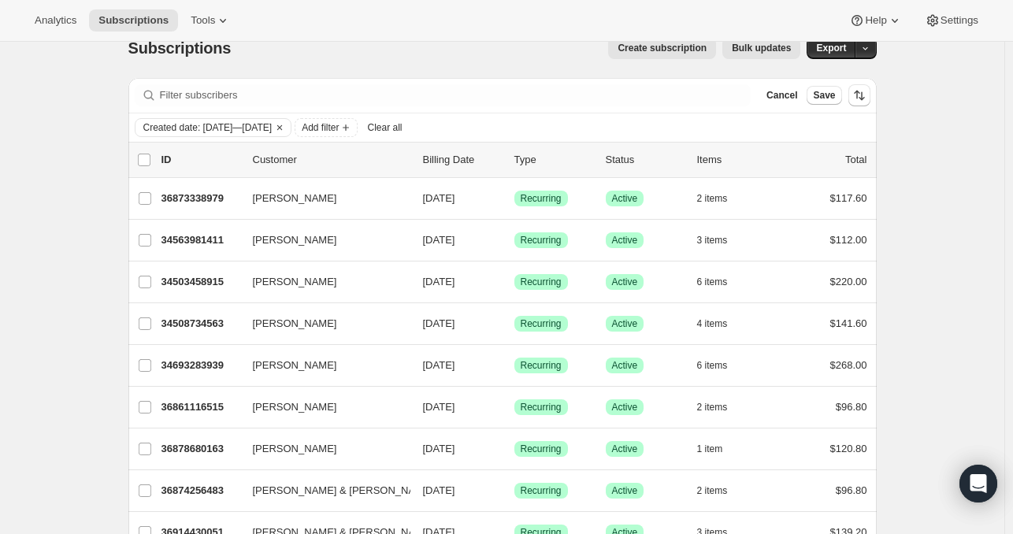
scroll to position [22, 0]
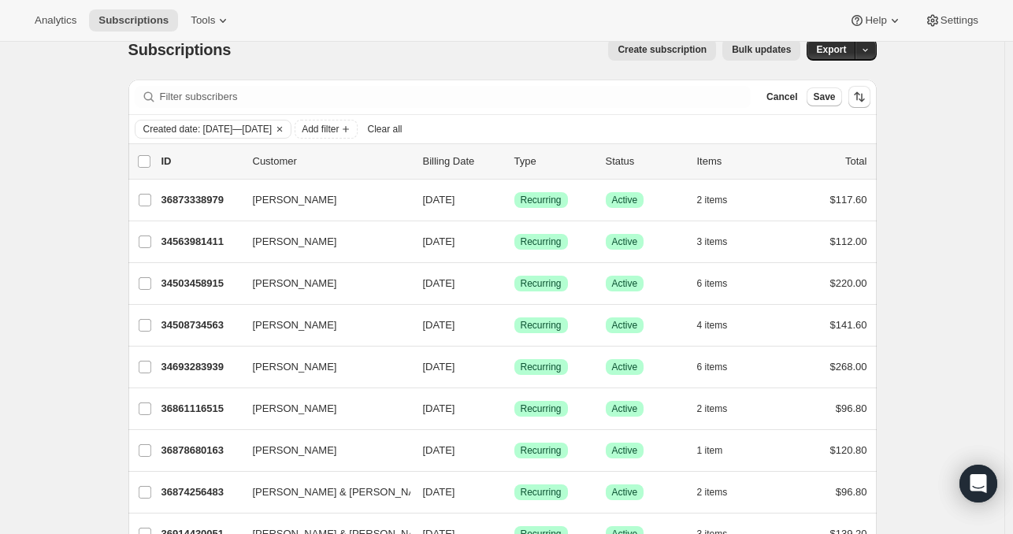
click at [365, 138] on div "Created date: Sep 24, 2025—Oct 1, 2025 Add filter Clear all" at bounding box center [502, 129] width 748 height 28
click at [339, 131] on span "Add filter" at bounding box center [320, 129] width 37 height 13
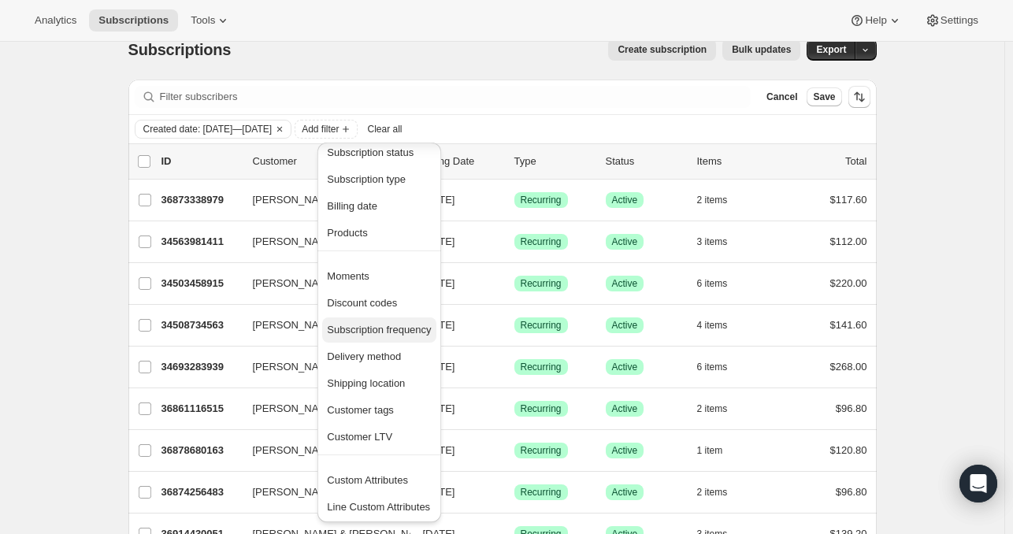
scroll to position [17, 0]
click at [380, 476] on span "Custom Attributes" at bounding box center [367, 479] width 81 height 12
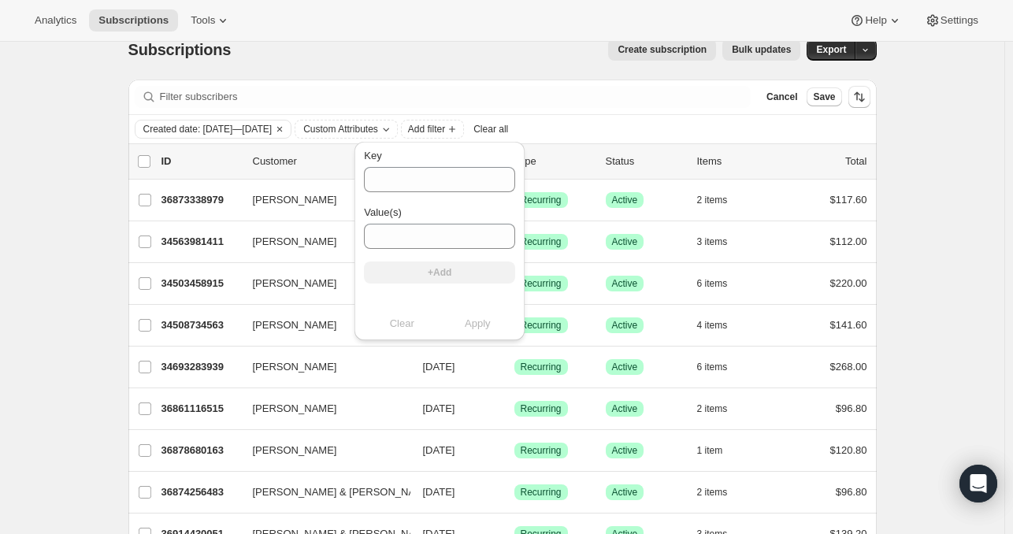
click at [447, 159] on div "Key" at bounding box center [439, 156] width 151 height 16
click at [443, 170] on input "Key" at bounding box center [439, 179] width 151 height 25
click at [439, 138] on div "Key Value(s) +Add Clear Apply" at bounding box center [439, 245] width 183 height 215
click at [378, 131] on span "Custom Attributes" at bounding box center [340, 129] width 75 height 13
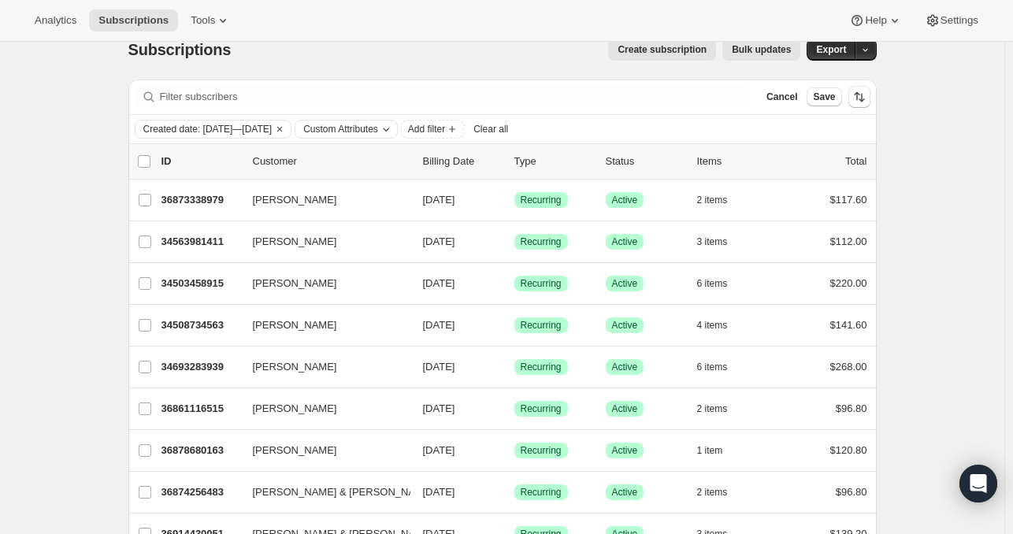
click at [378, 131] on span "Custom Attributes" at bounding box center [340, 129] width 75 height 13
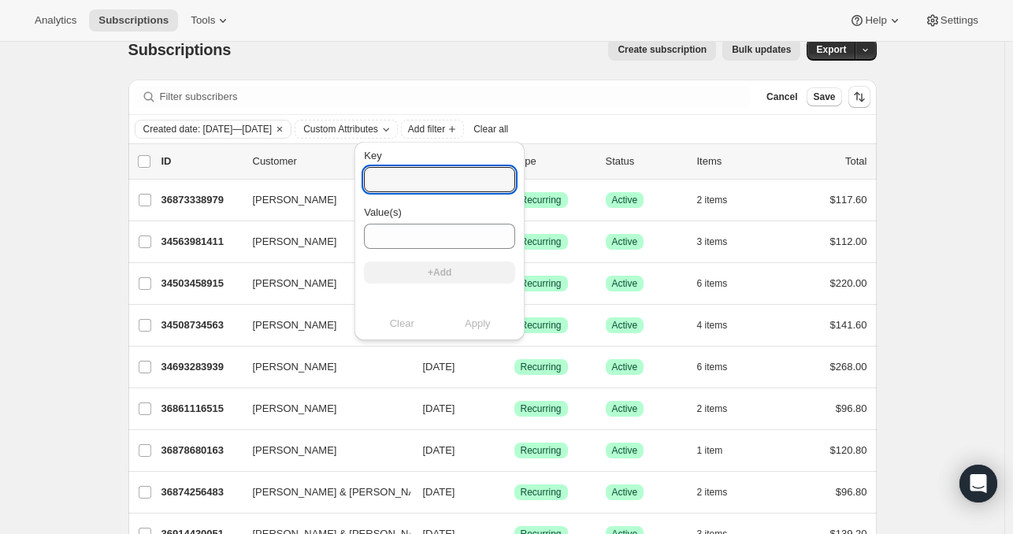
drag, startPoint x: 425, startPoint y: 172, endPoint x: 427, endPoint y: 198, distance: 26.0
click at [427, 198] on div "Key Value(s) +Add" at bounding box center [439, 222] width 151 height 148
click at [466, 218] on div "Value(s)" at bounding box center [439, 213] width 151 height 16
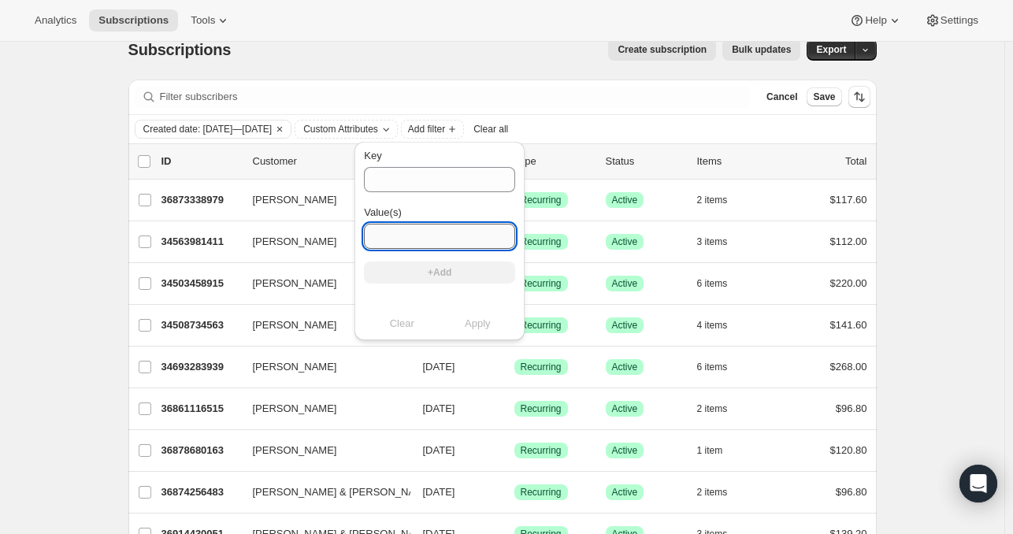
click at [459, 225] on input "Value(s)" at bounding box center [439, 236] width 151 height 25
click at [443, 117] on div "Created date: Sep 24, 2025—Oct 1, 2025 Custom Attributes Add filter Clear all" at bounding box center [502, 129] width 748 height 28
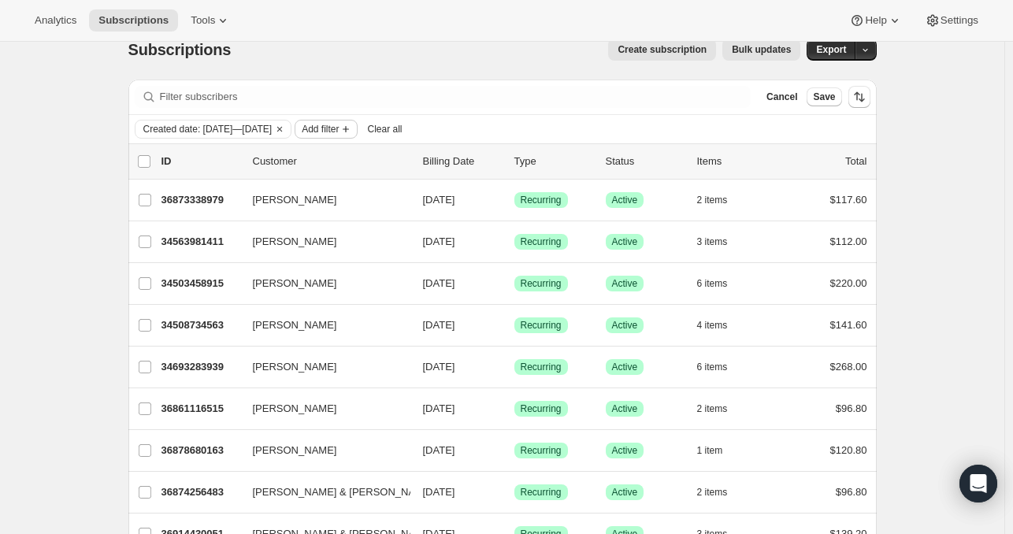
click at [357, 120] on button "Add filter" at bounding box center [325, 129] width 63 height 19
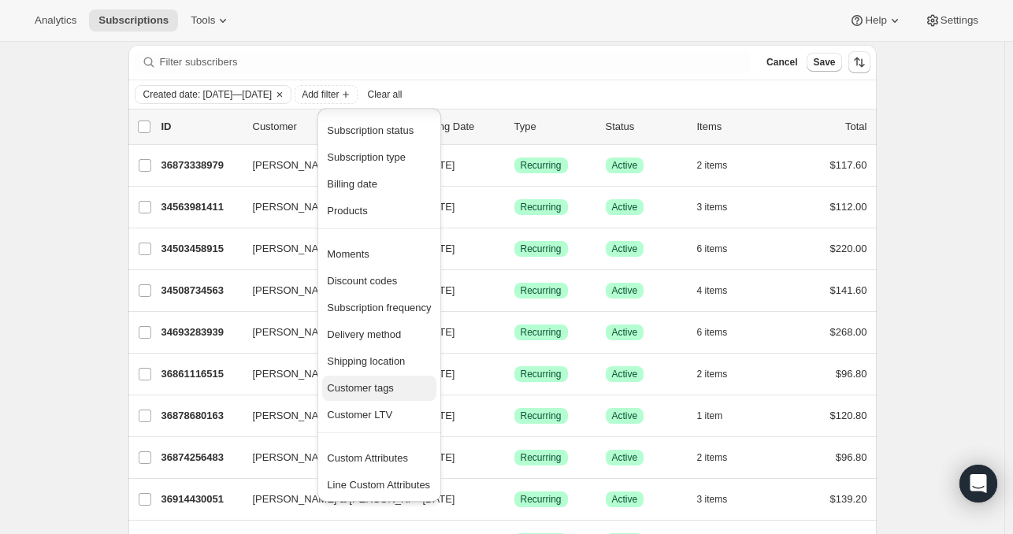
scroll to position [60, 0]
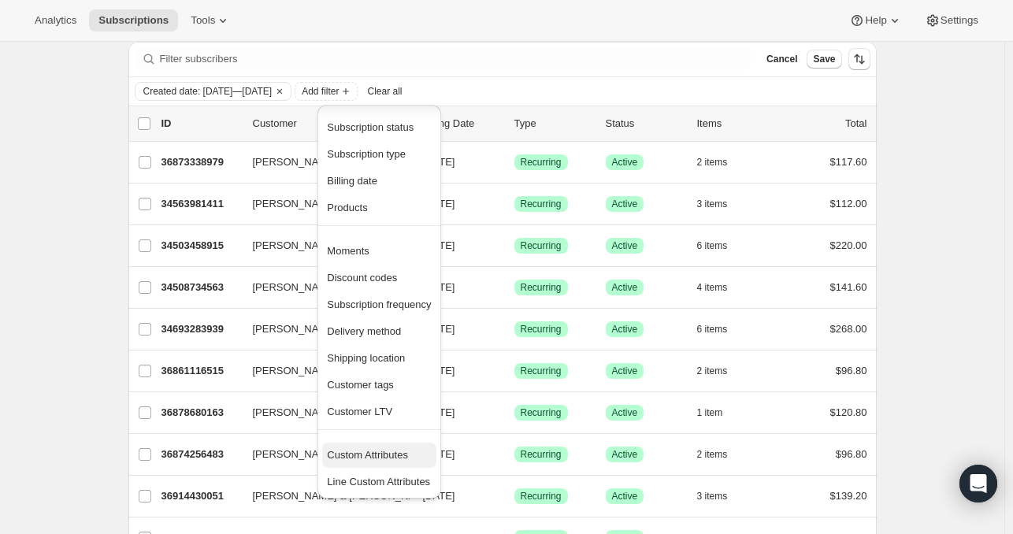
click at [380, 450] on span "Custom Attributes" at bounding box center [367, 455] width 81 height 12
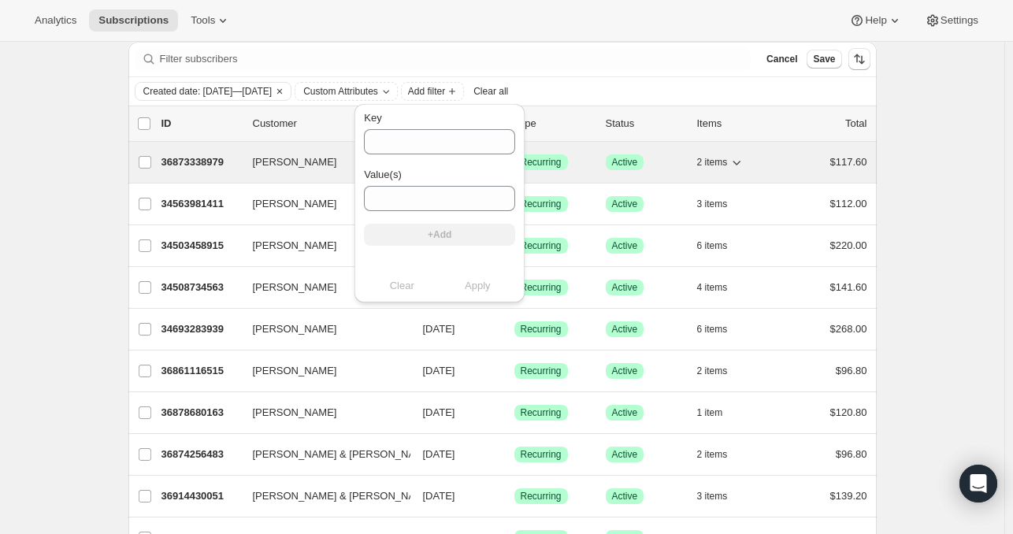
click at [278, 155] on span "Wes Mcdowell" at bounding box center [295, 162] width 84 height 16
click at [300, 164] on span "Wes Mcdowell" at bounding box center [295, 162] width 84 height 16
click at [196, 157] on p "36873338979" at bounding box center [200, 162] width 79 height 16
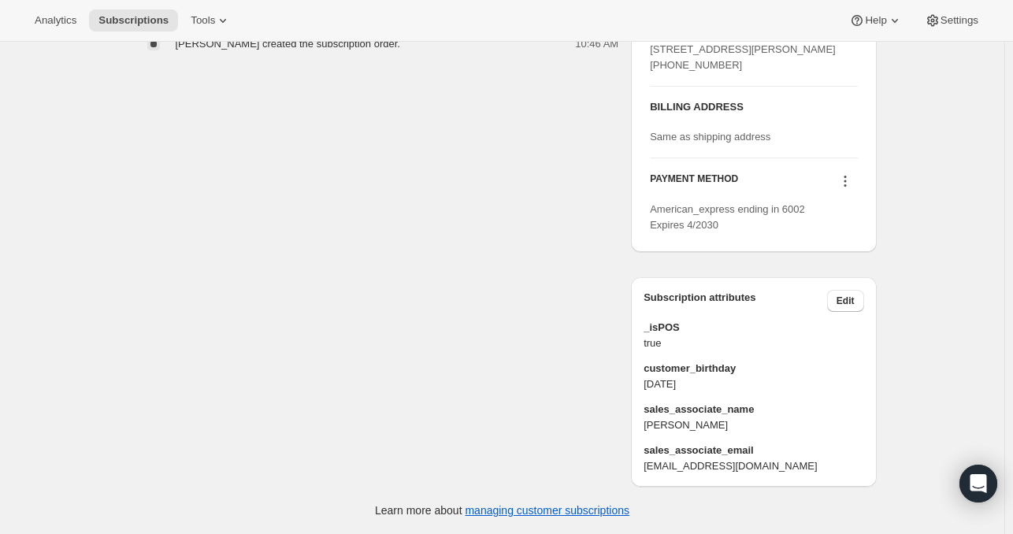
scroll to position [690, 0]
drag, startPoint x: 688, startPoint y: 425, endPoint x: 646, endPoint y: 406, distance: 46.1
click at [646, 406] on div "sales_associate_name Scott V" at bounding box center [753, 417] width 220 height 31
copy div "sales_associate_name Scott V"
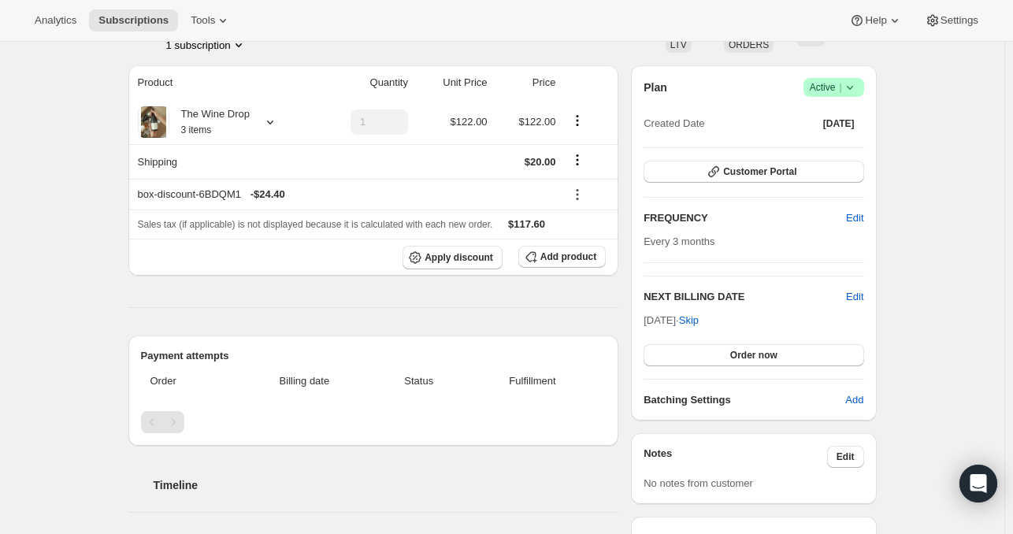
scroll to position [110, 0]
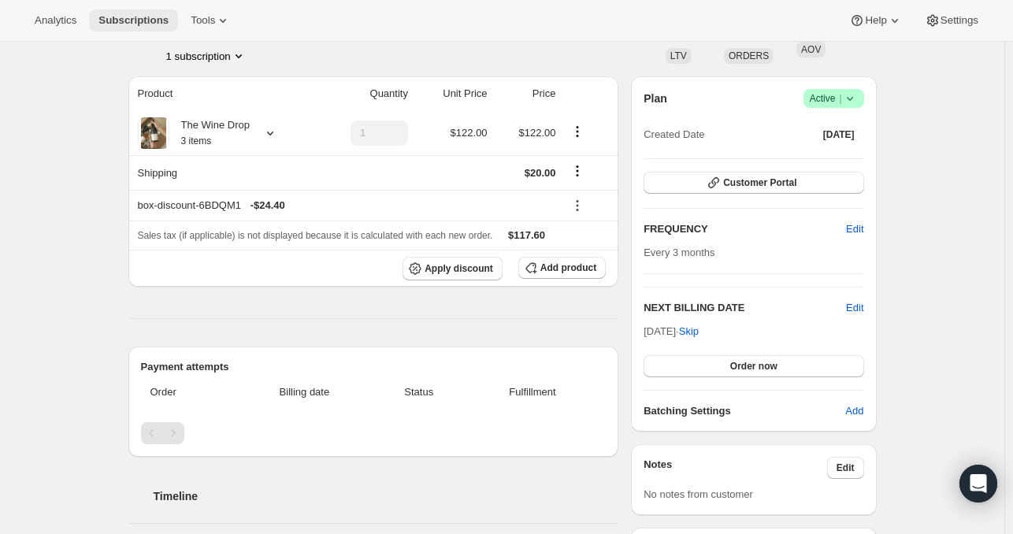
click at [125, 12] on button "Subscriptions" at bounding box center [133, 20] width 89 height 22
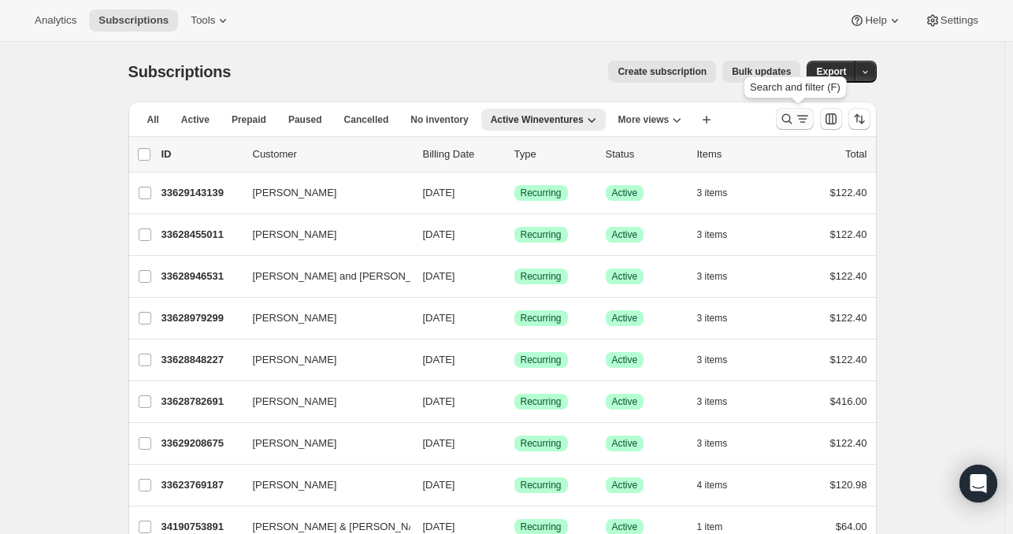
click at [791, 117] on icon "Search and filter results" at bounding box center [787, 119] width 16 height 16
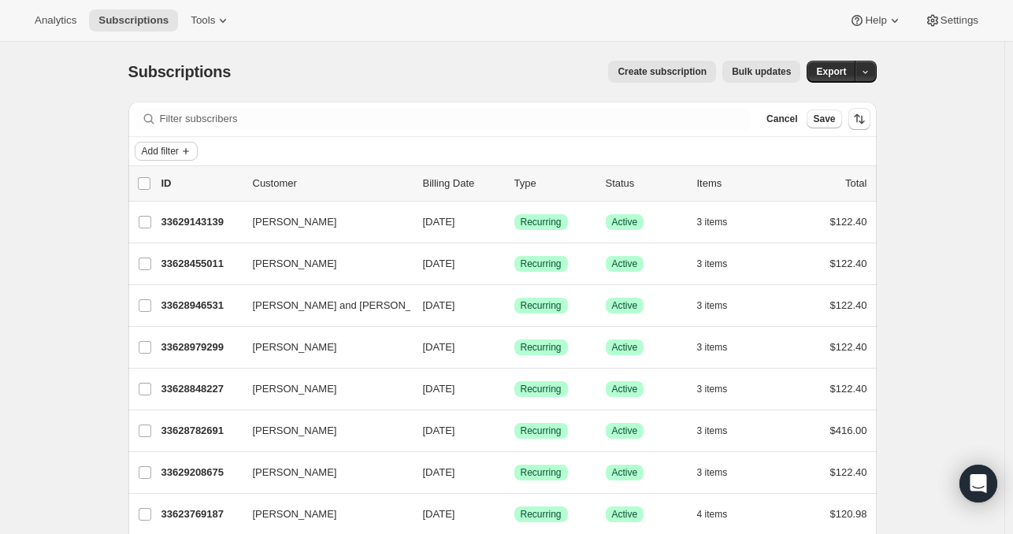
click at [179, 145] on span "Add filter" at bounding box center [160, 151] width 37 height 13
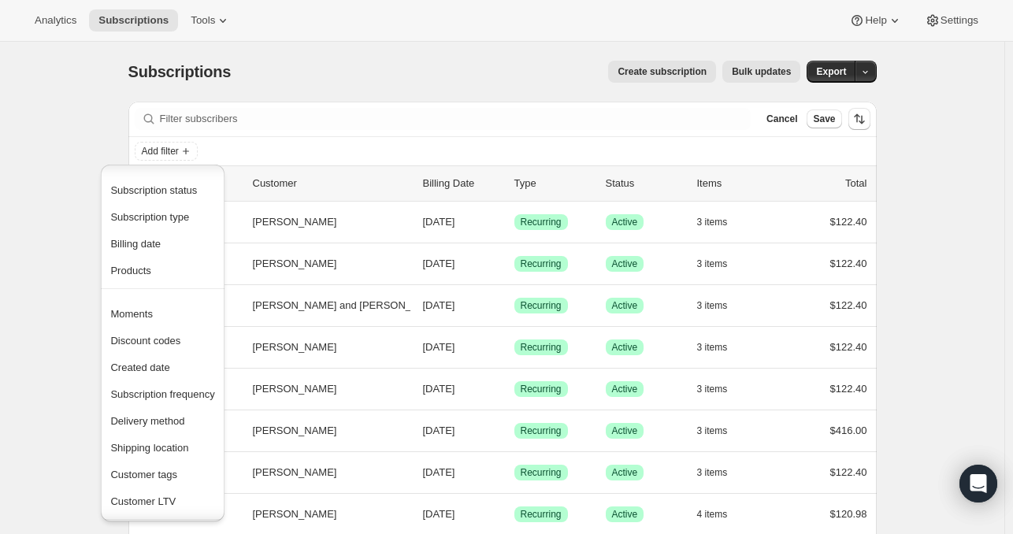
scroll to position [66, 0]
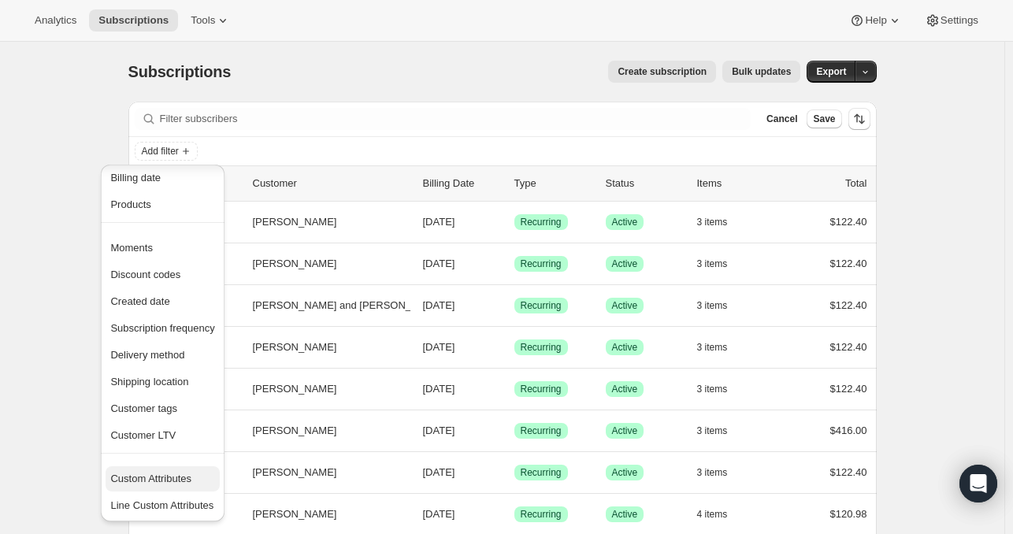
click at [150, 472] on span "Custom Attributes" at bounding box center [150, 478] width 81 height 12
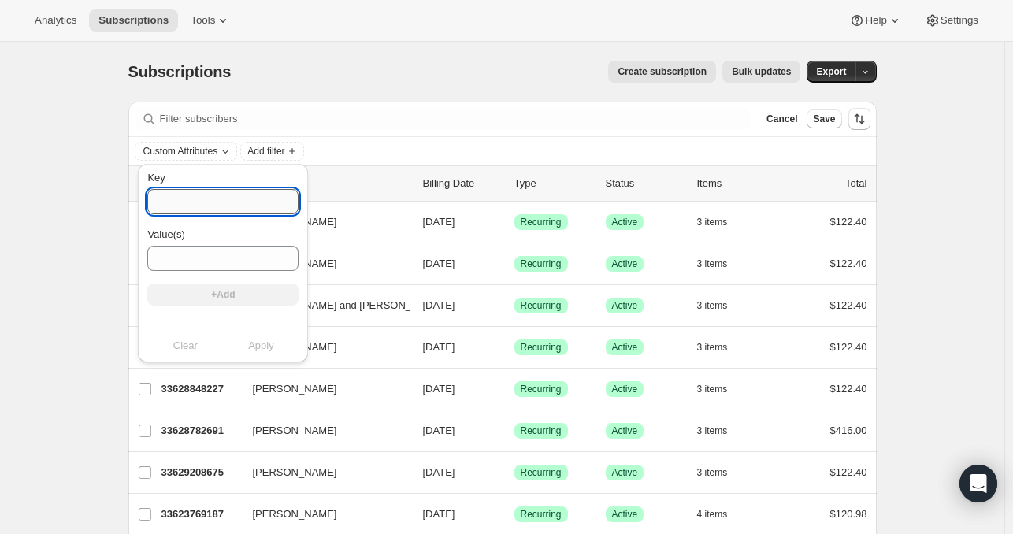
click at [172, 209] on input "Key" at bounding box center [222, 201] width 151 height 25
paste input "sales_associate_name Scott V"
drag, startPoint x: 264, startPoint y: 205, endPoint x: 306, endPoint y: 204, distance: 41.7
click at [298, 204] on input "sales_associate_name Scott V" at bounding box center [222, 201] width 151 height 25
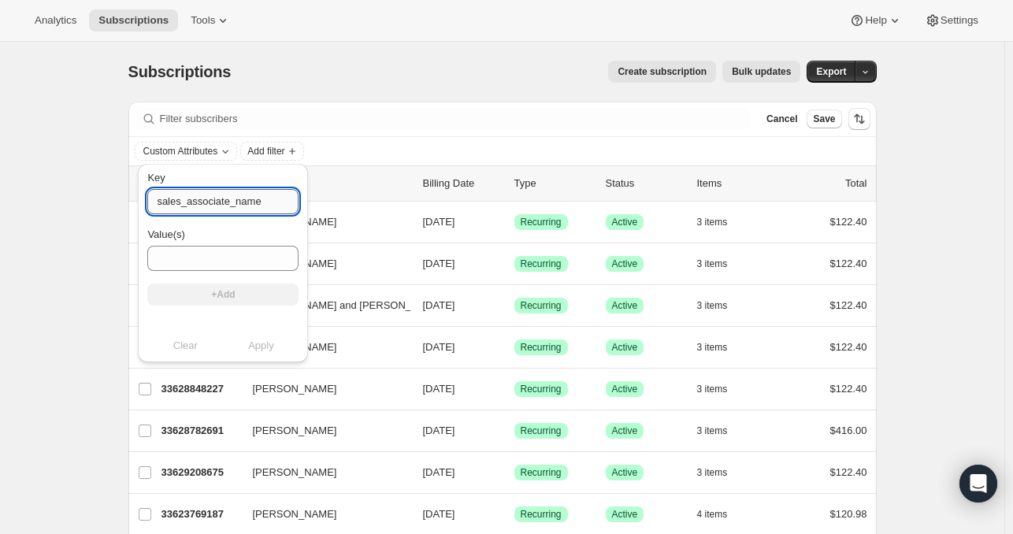
scroll to position [0, 0]
type input "sales_associate_name"
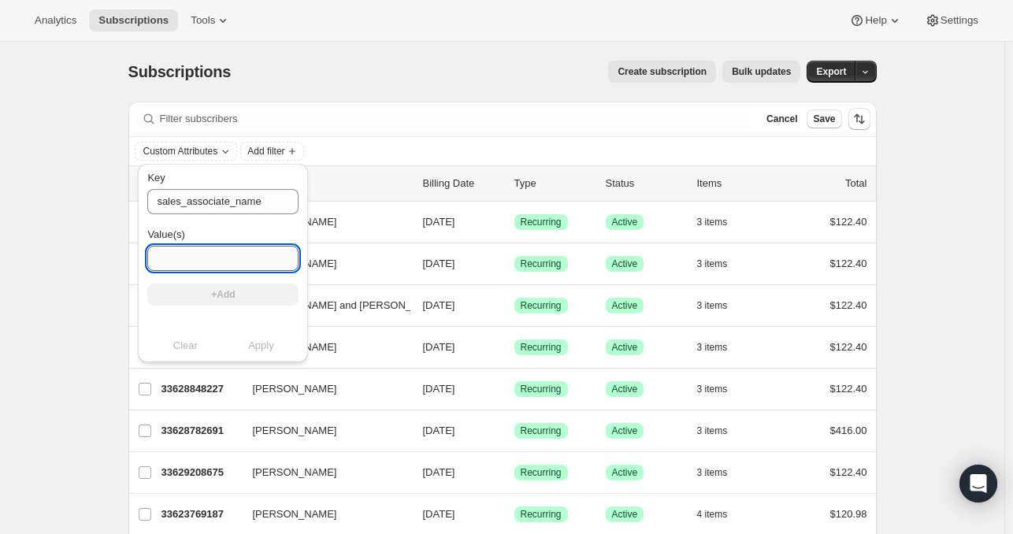
click at [206, 257] on input "Value(s)" at bounding box center [222, 258] width 151 height 25
paste input "Scott V"
type input "Scott V"
click at [227, 295] on span "+Add" at bounding box center [223, 294] width 24 height 13
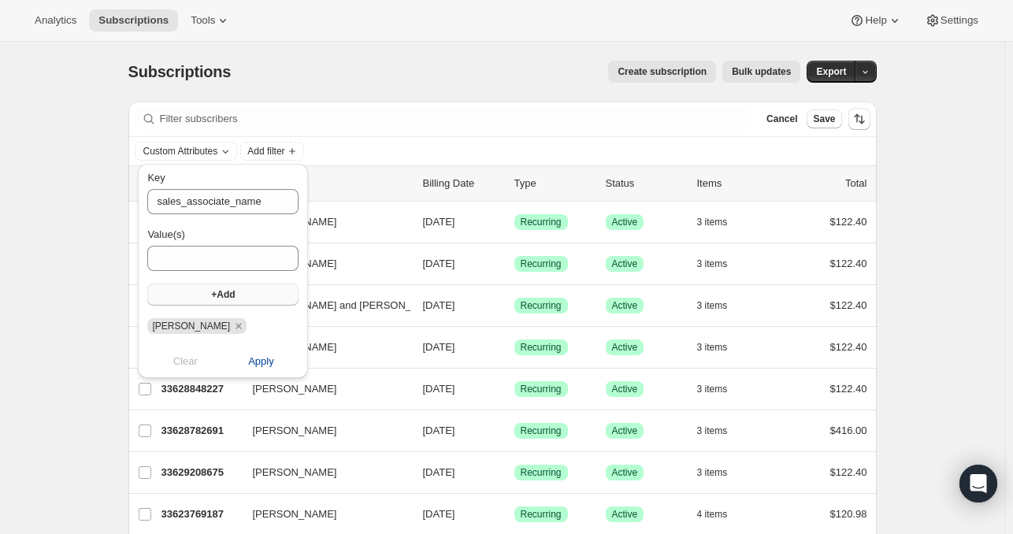
click at [274, 365] on span "Apply" at bounding box center [261, 362] width 26 height 16
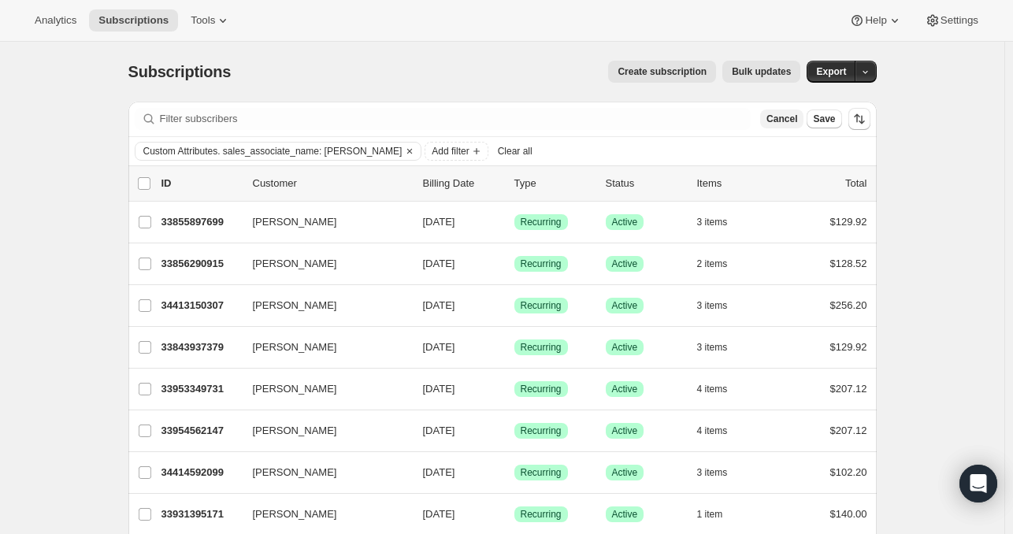
click at [776, 119] on span "Cancel" at bounding box center [781, 119] width 31 height 13
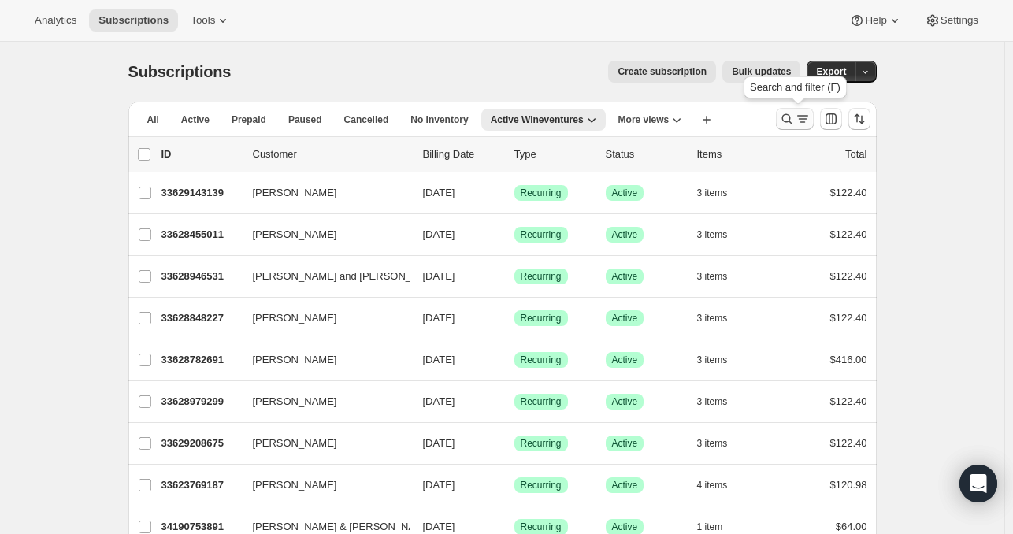
click at [794, 124] on icon "Search and filter results" at bounding box center [787, 119] width 16 height 16
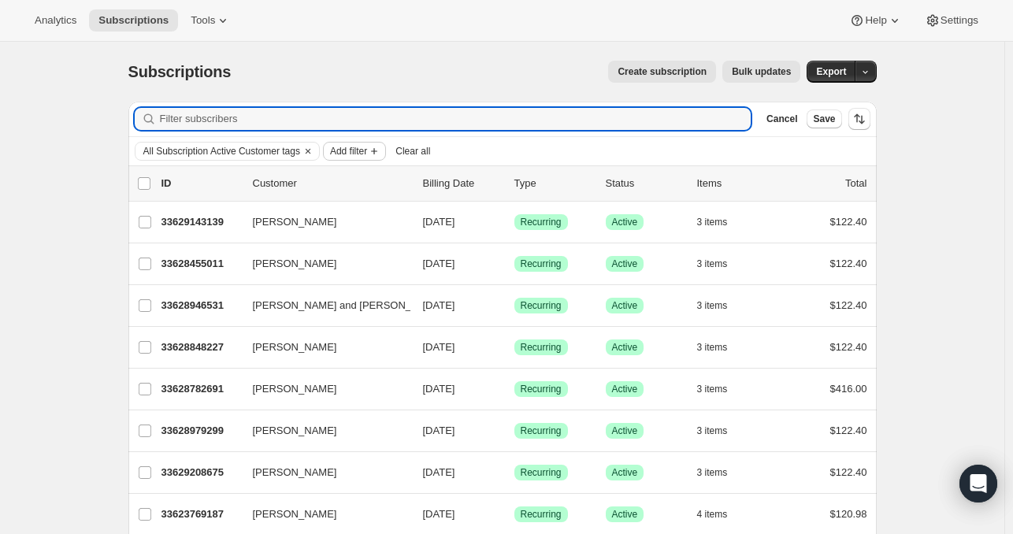
click at [361, 148] on span "Add filter" at bounding box center [348, 151] width 37 height 13
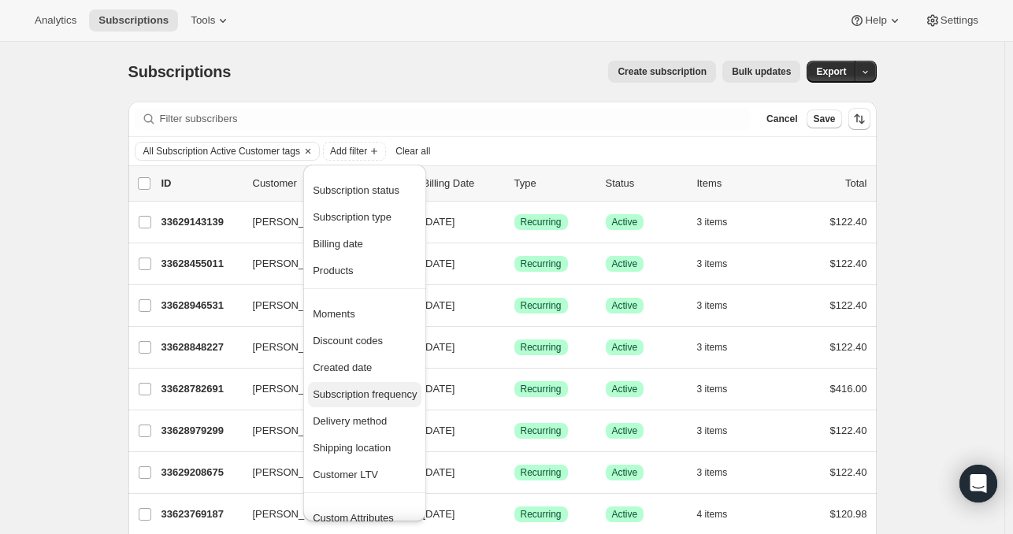
scroll to position [39, 0]
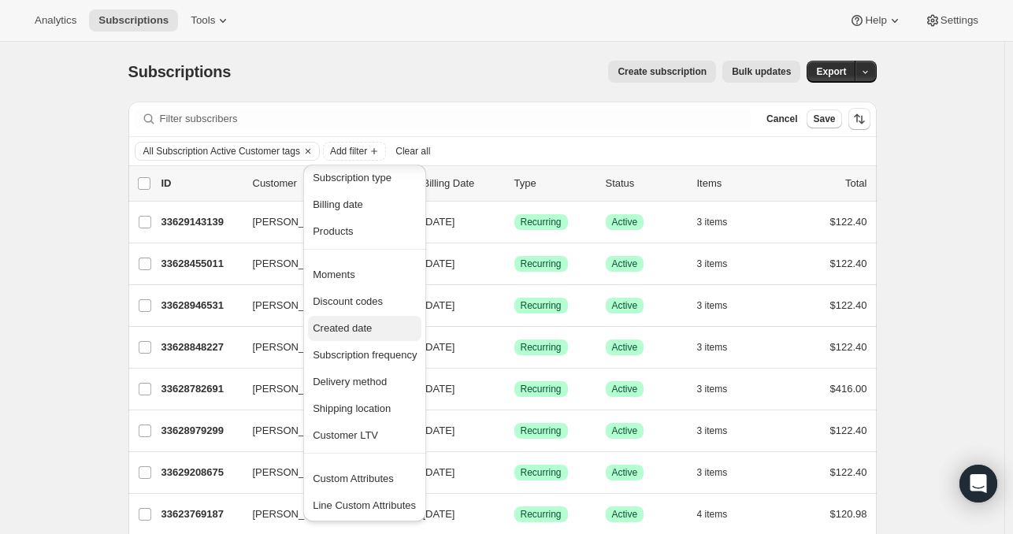
click at [357, 324] on span "Created date" at bounding box center [342, 328] width 59 height 12
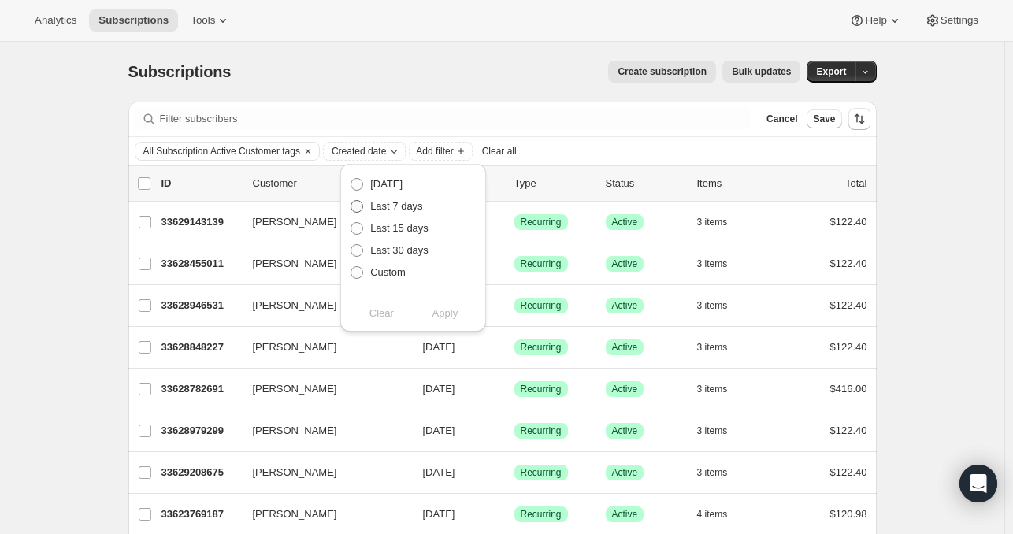
click at [390, 202] on span "Last 7 days" at bounding box center [396, 206] width 53 height 12
click at [351, 201] on input "Last 7 days" at bounding box center [350, 200] width 1 height 1
radio input "true"
click at [453, 150] on span "Add filter" at bounding box center [434, 151] width 37 height 13
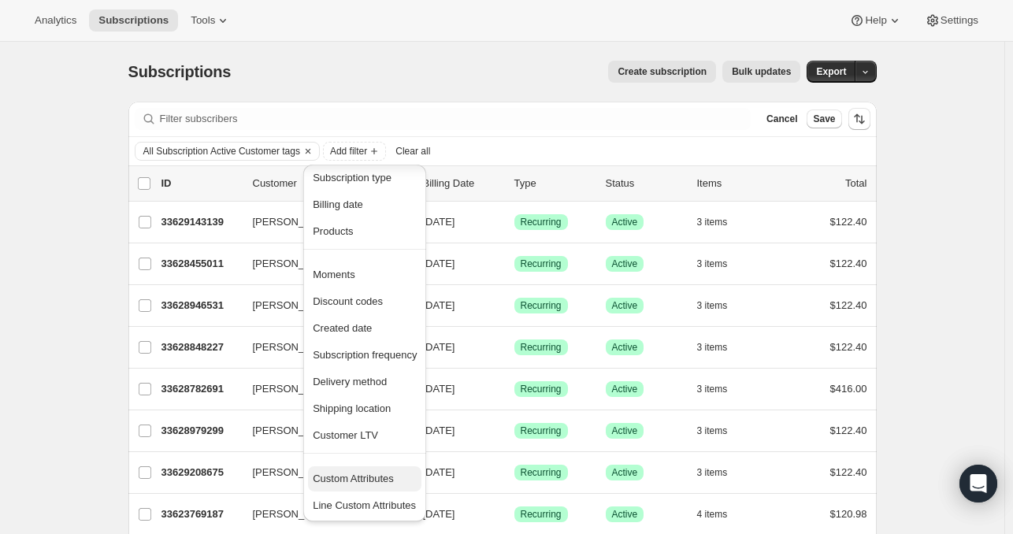
click at [361, 480] on span "Custom Attributes" at bounding box center [353, 478] width 81 height 12
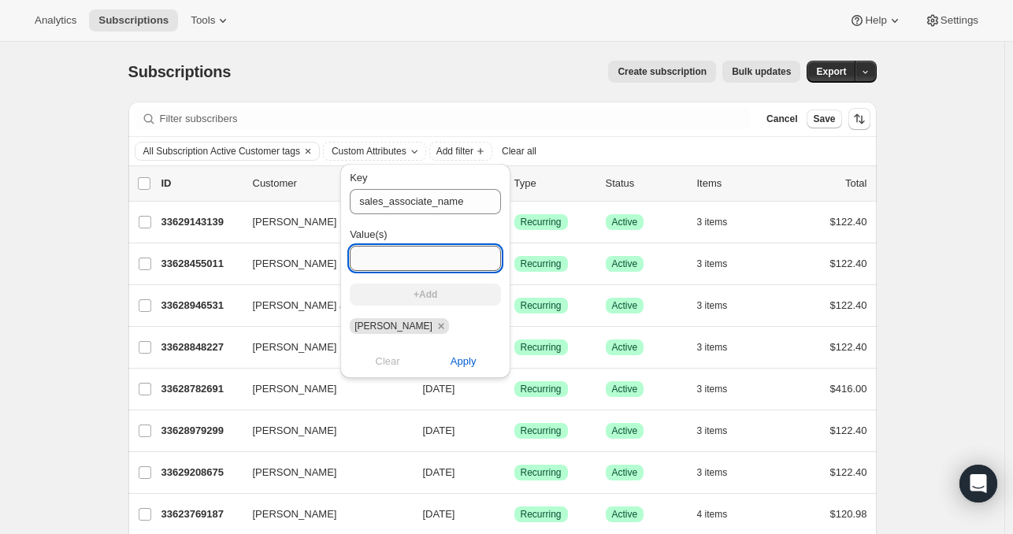
click at [429, 255] on input "Value(s)" at bounding box center [425, 258] width 151 height 25
click at [369, 331] on span "Scott V" at bounding box center [393, 325] width 78 height 11
click at [365, 311] on div "Key sales_associate_name Value(s) +Add Scott V" at bounding box center [425, 252] width 151 height 164
click at [379, 262] on input "Value(s)" at bounding box center [425, 258] width 151 height 25
click at [425, 259] on input "Scott v" at bounding box center [425, 258] width 151 height 25
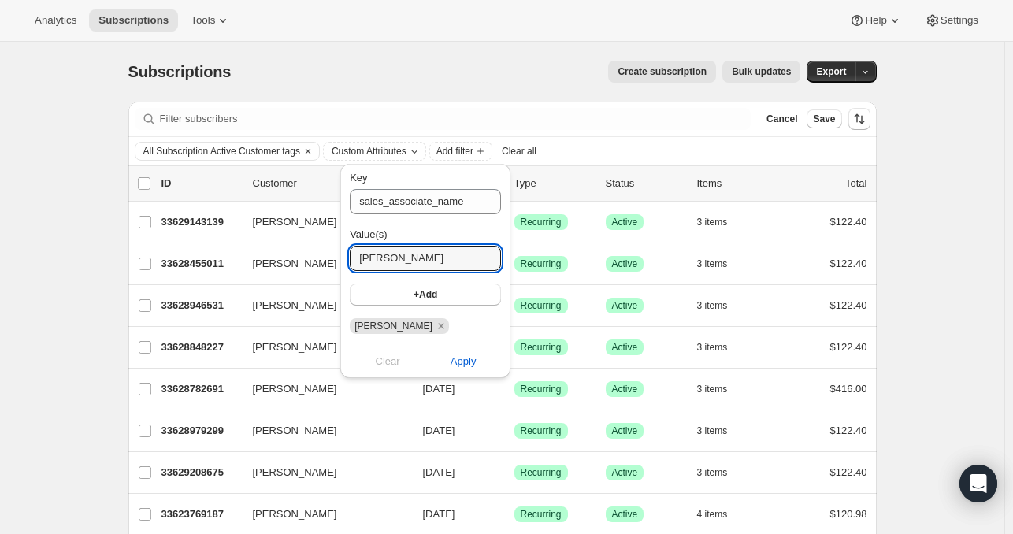
type input "Scott v"
click at [363, 324] on span "Scott V" at bounding box center [393, 325] width 78 height 11
click at [483, 371] on button "Apply" at bounding box center [463, 361] width 94 height 25
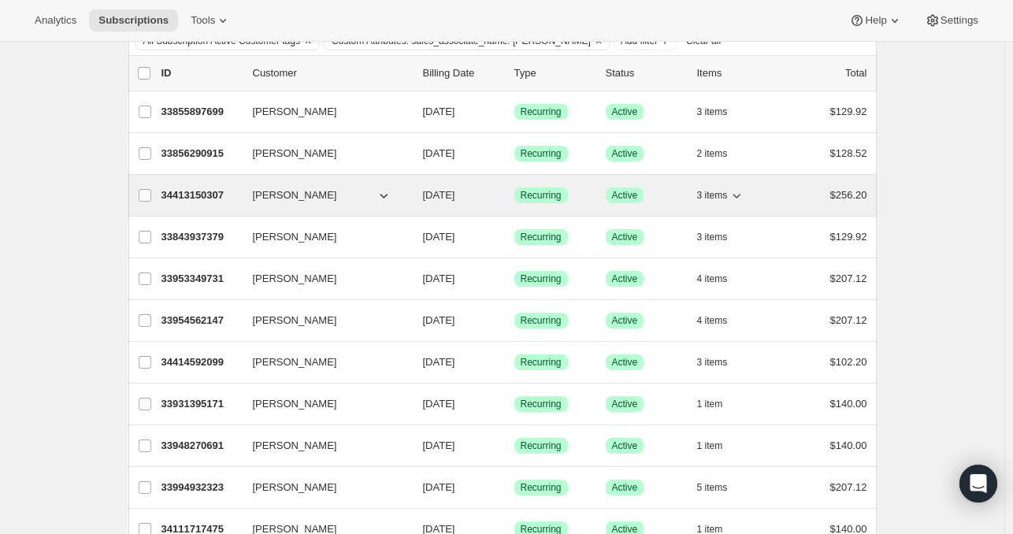
scroll to position [0, 0]
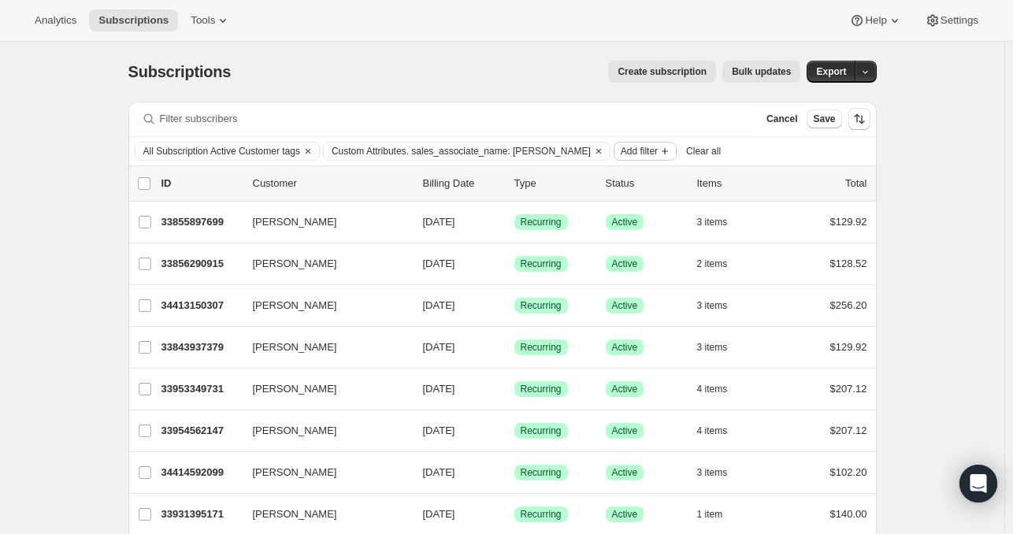
click at [658, 149] on icon "Add filter" at bounding box center [664, 151] width 13 height 13
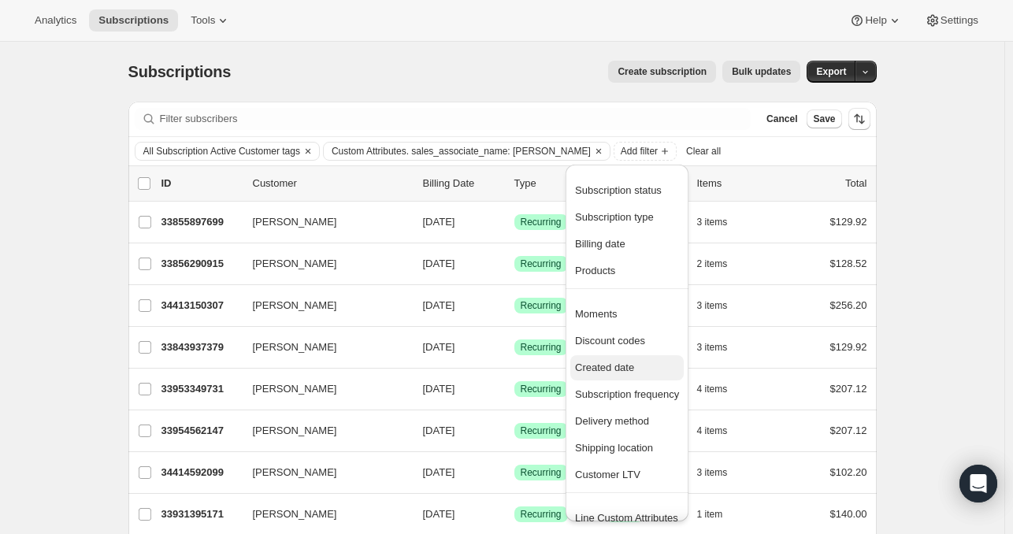
click at [620, 365] on span "Created date" at bounding box center [604, 367] width 59 height 12
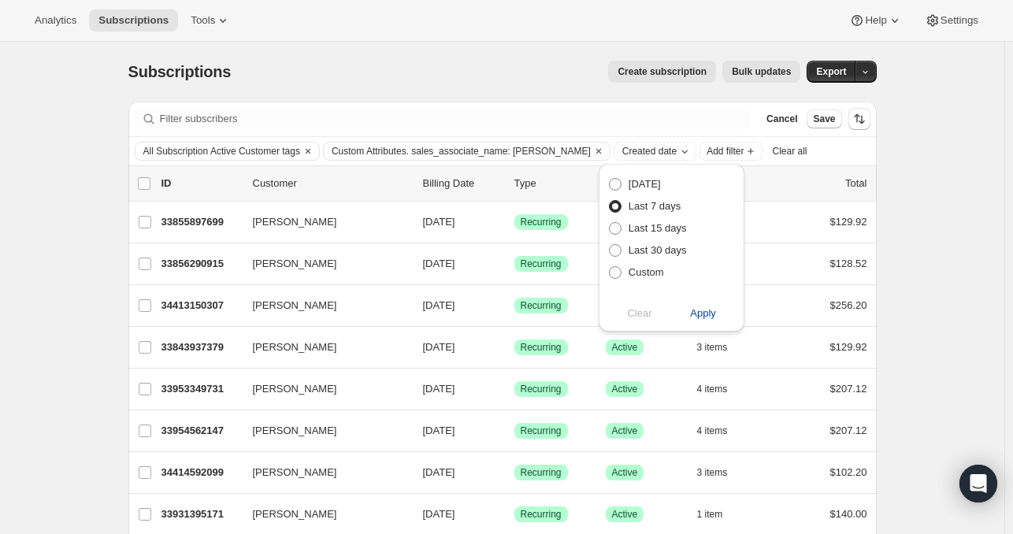
click at [702, 317] on span "Apply" at bounding box center [703, 314] width 26 height 16
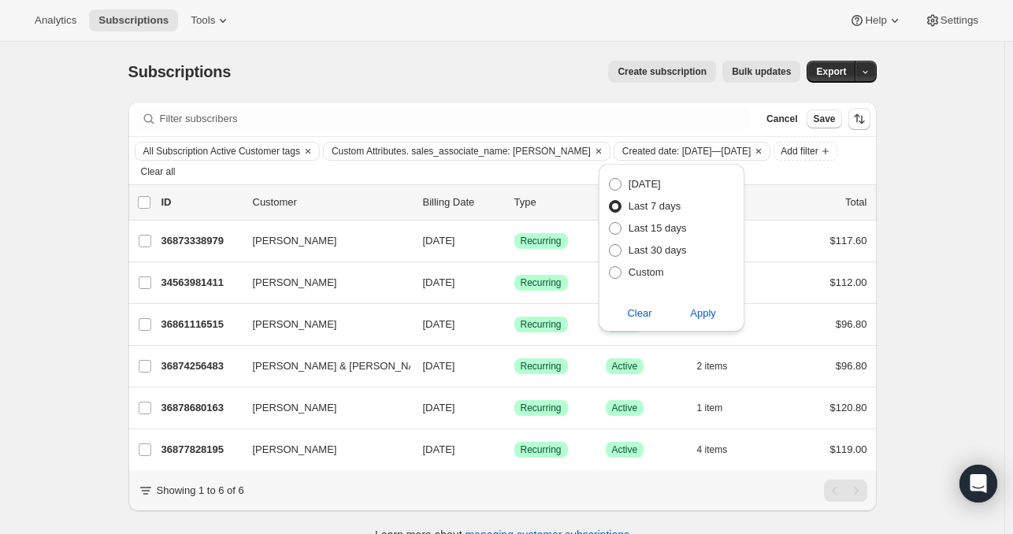
click at [965, 223] on div "Subscriptions. This page is ready Subscriptions Create subscription Bulk update…" at bounding box center [502, 309] width 1004 height 534
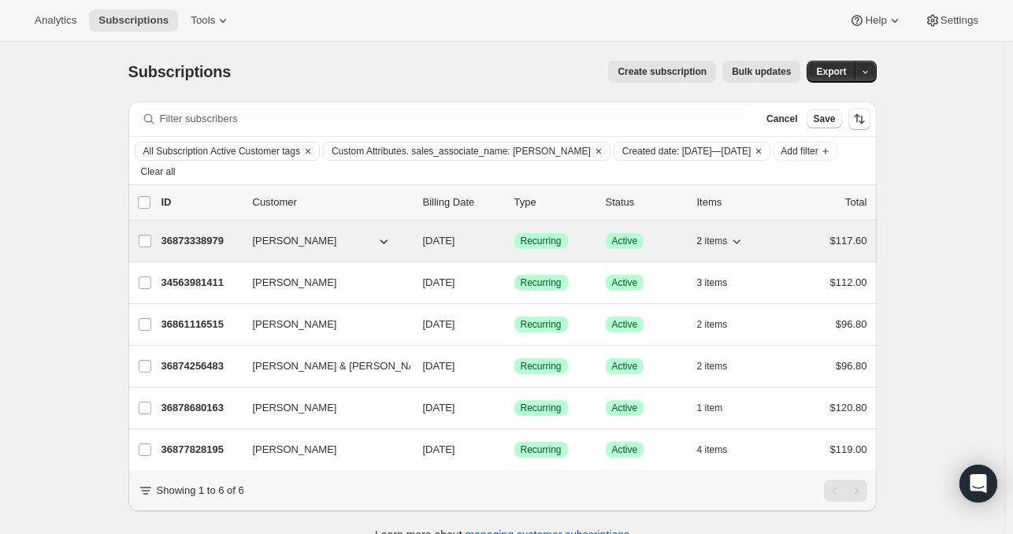
click at [297, 240] on span "Wes Mcdowell" at bounding box center [295, 241] width 84 height 16
click at [257, 236] on span "Wes Mcdowell" at bounding box center [295, 241] width 84 height 16
click at [194, 246] on p "36873338979" at bounding box center [200, 241] width 79 height 16
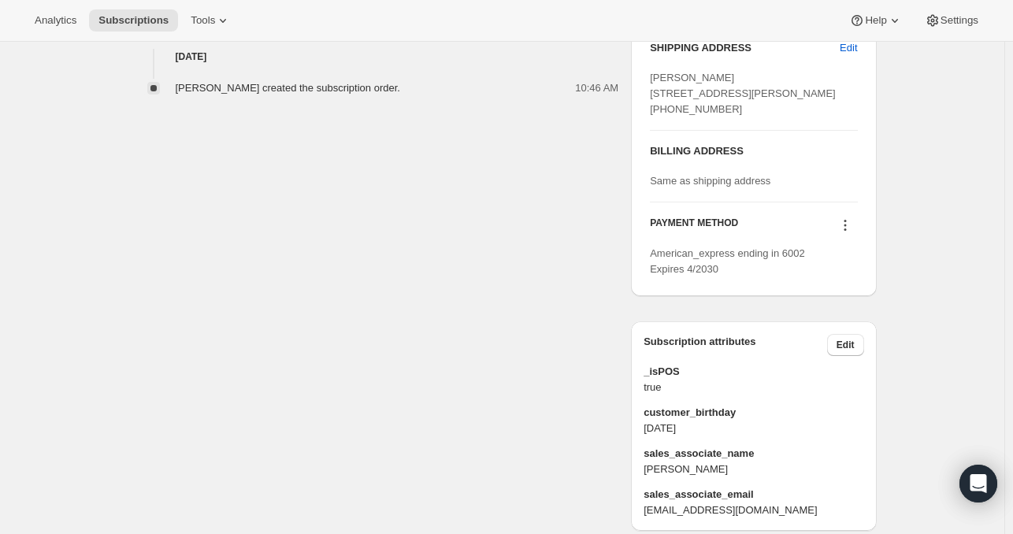
scroll to position [690, 0]
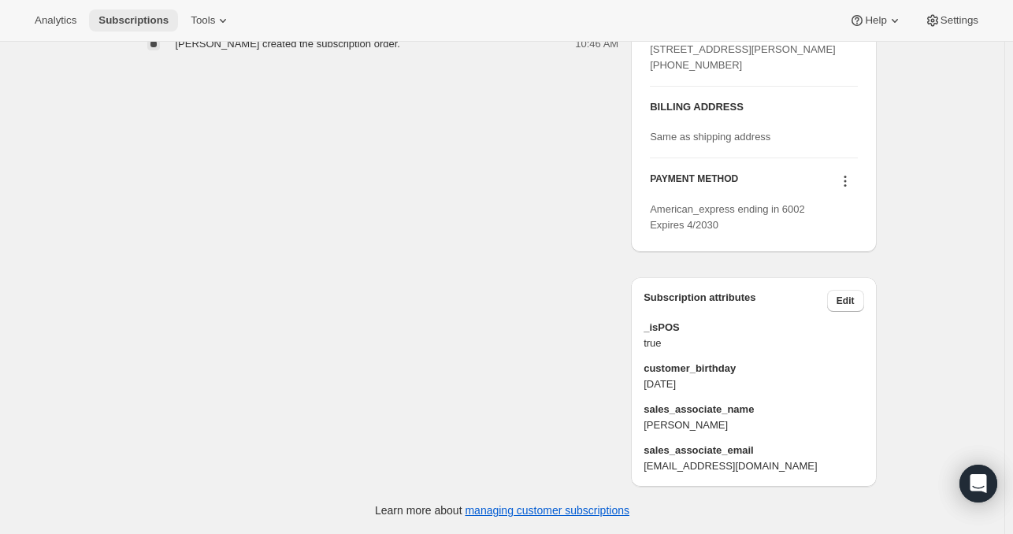
click at [150, 24] on span "Subscriptions" at bounding box center [133, 20] width 70 height 13
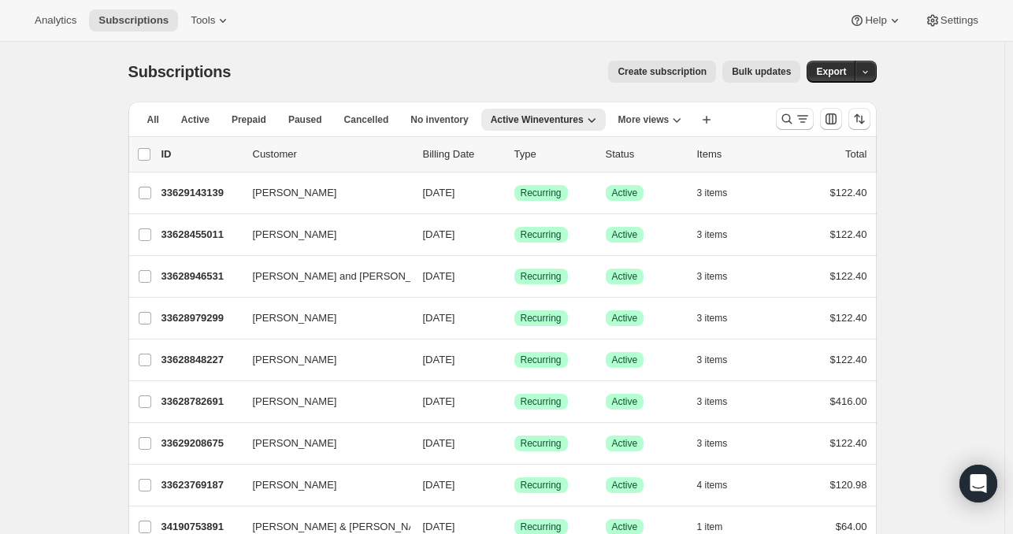
click at [876, 74] on button "button" at bounding box center [865, 72] width 22 height 22
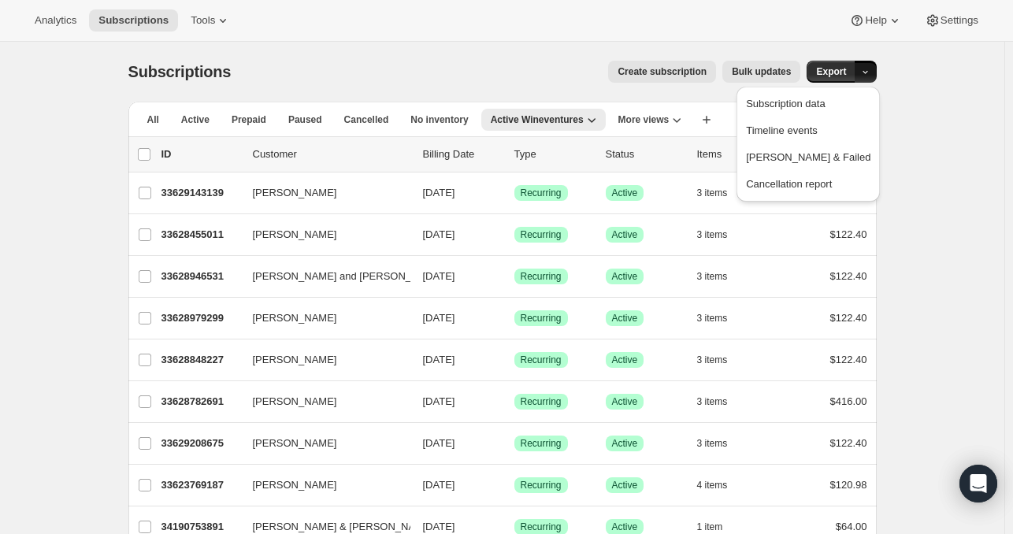
click at [876, 74] on button "button" at bounding box center [865, 72] width 22 height 22
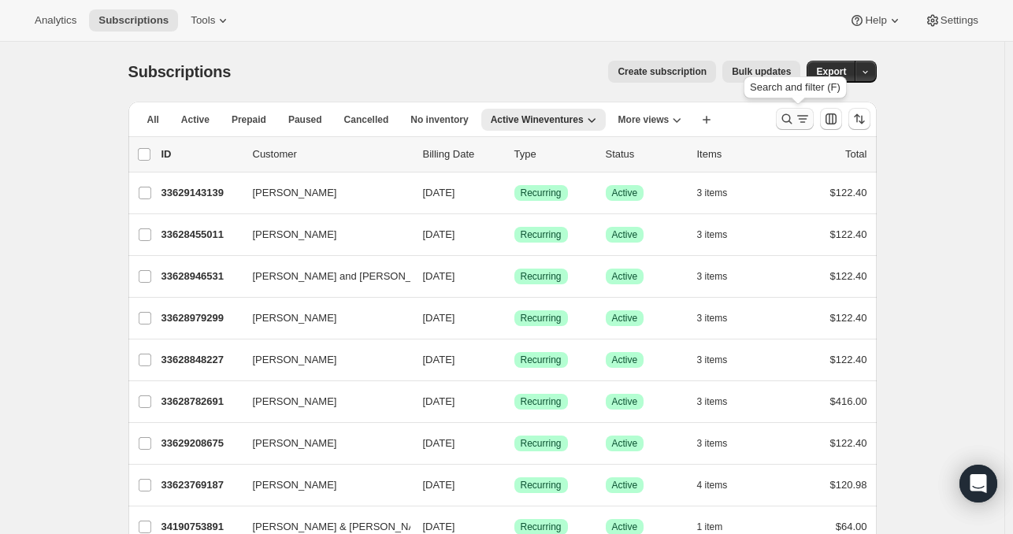
click at [798, 117] on icon "Search and filter results" at bounding box center [802, 119] width 16 height 16
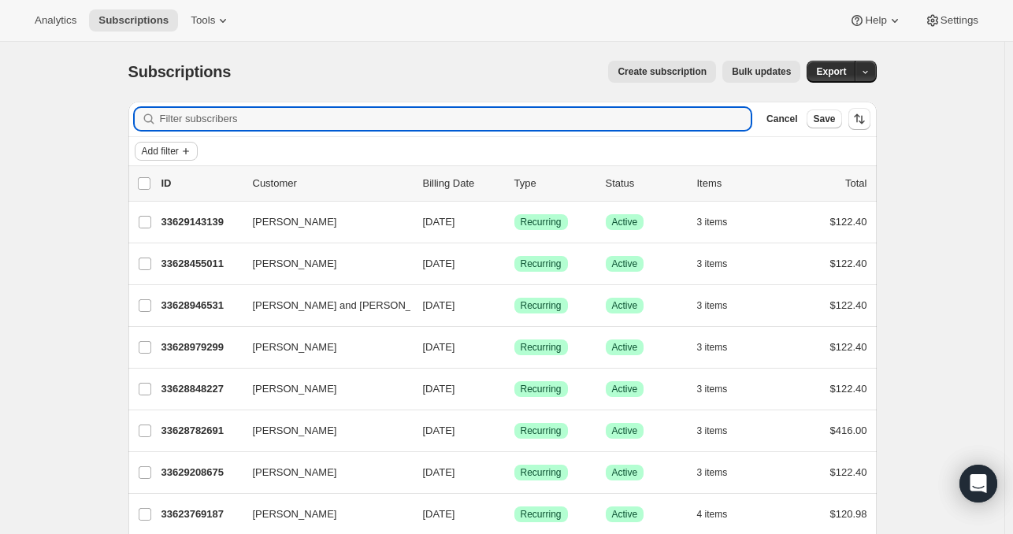
click at [179, 145] on span "Add filter" at bounding box center [160, 151] width 37 height 13
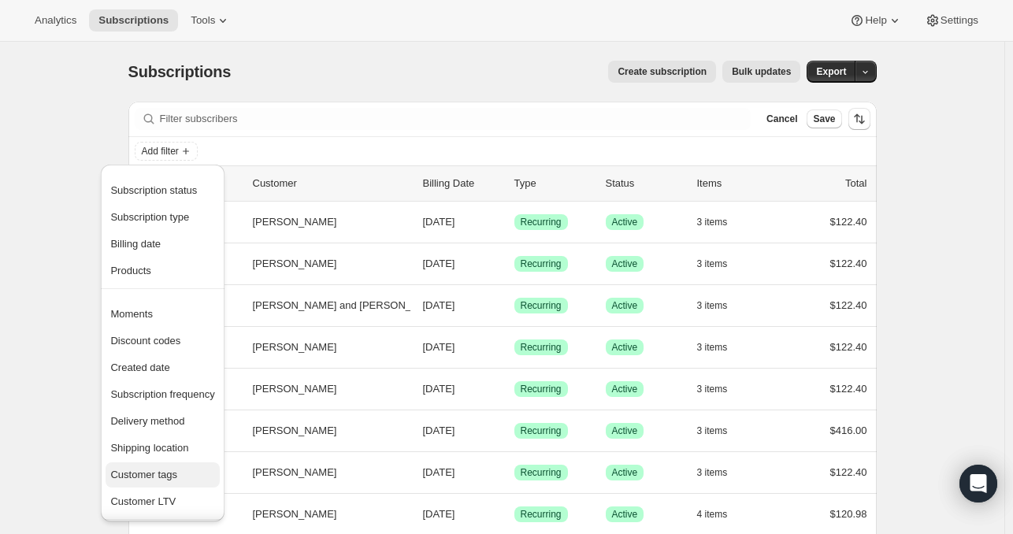
click at [165, 469] on span "Customer tags" at bounding box center [143, 475] width 67 height 12
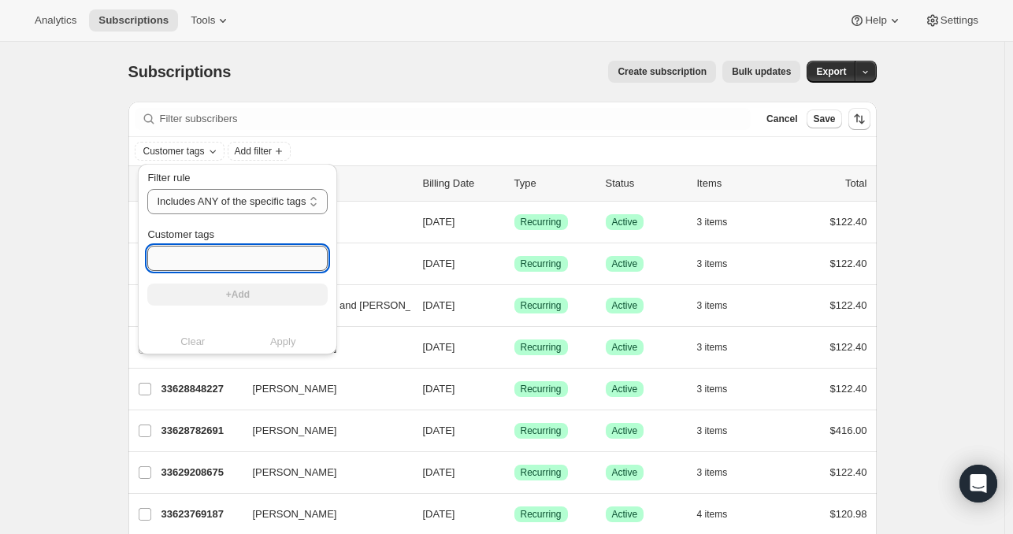
click at [224, 251] on input "Customer tags" at bounding box center [237, 258] width 180 height 25
type input "Subscription Active"
click at [206, 292] on button "+Add" at bounding box center [237, 294] width 180 height 22
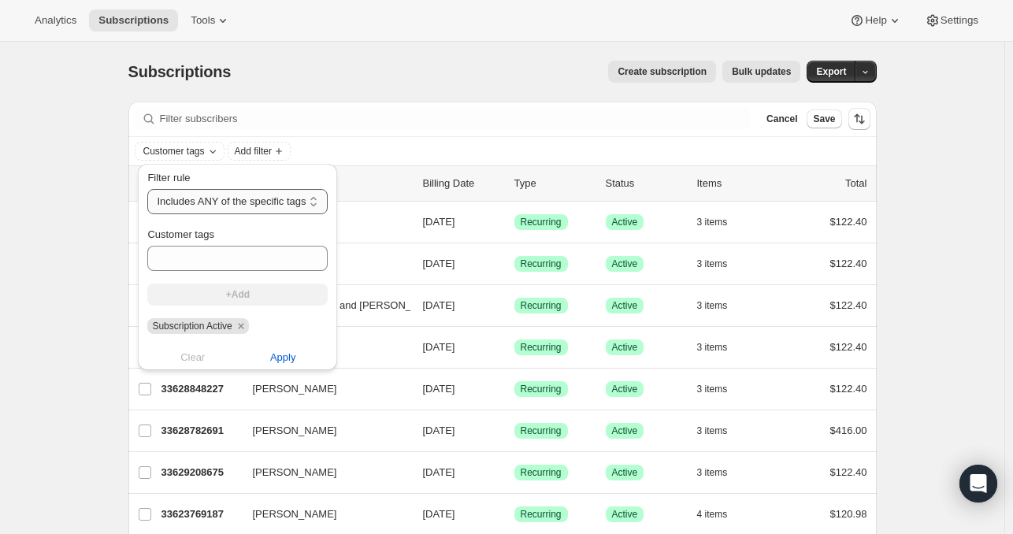
click at [270, 202] on select "Includes ANY of the specific tags Includes ALL of the specific tags Includes ON…" at bounding box center [237, 201] width 180 height 25
select select "all"
click at [147, 189] on select "Includes ANY of the specific tags Includes ALL of the specific tags Includes ON…" at bounding box center [237, 201] width 180 height 25
click at [213, 245] on div "Customer tags" at bounding box center [235, 249] width 177 height 44
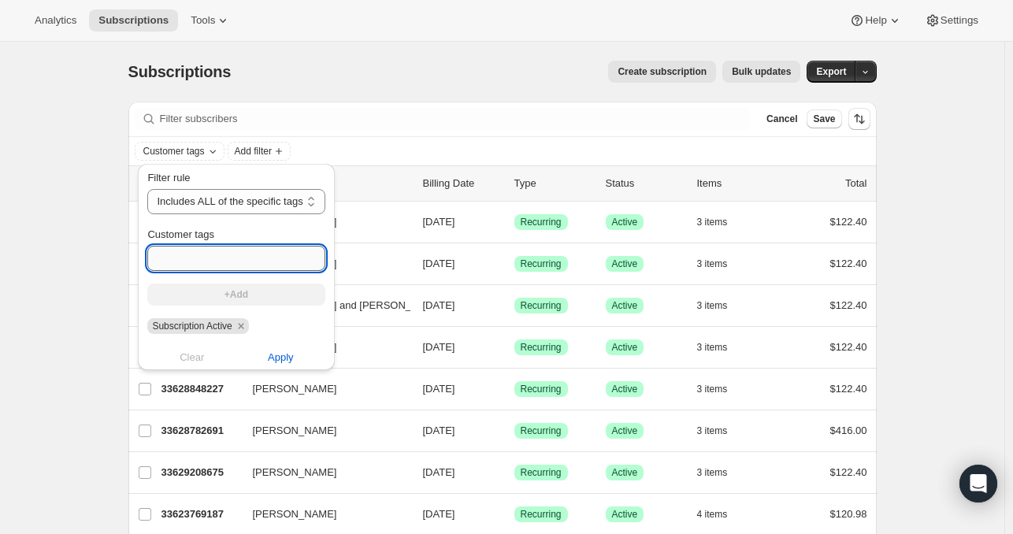
click at [211, 252] on input "Customer tags" at bounding box center [235, 258] width 177 height 25
click at [293, 363] on span "Apply" at bounding box center [281, 358] width 26 height 16
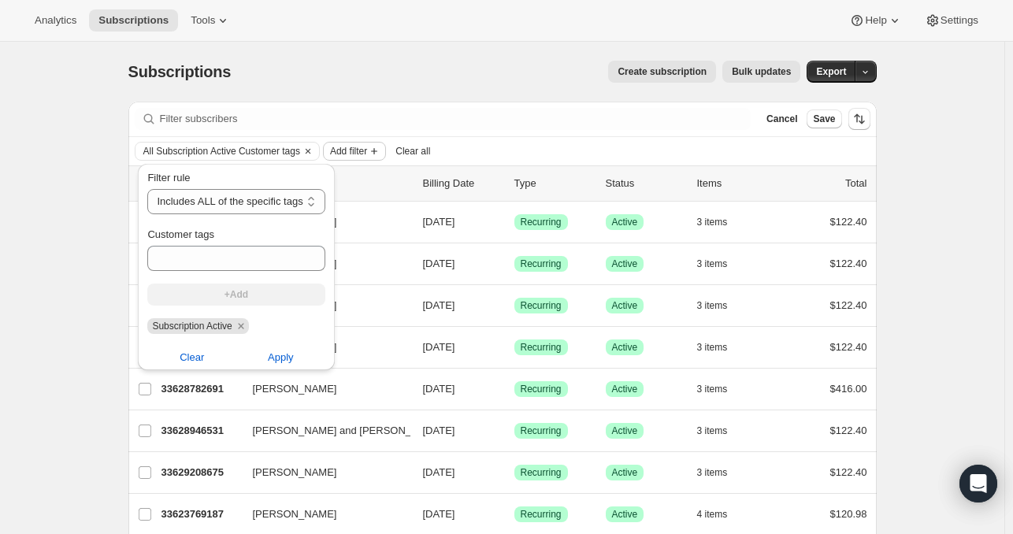
click at [359, 146] on span "Add filter" at bounding box center [348, 151] width 37 height 13
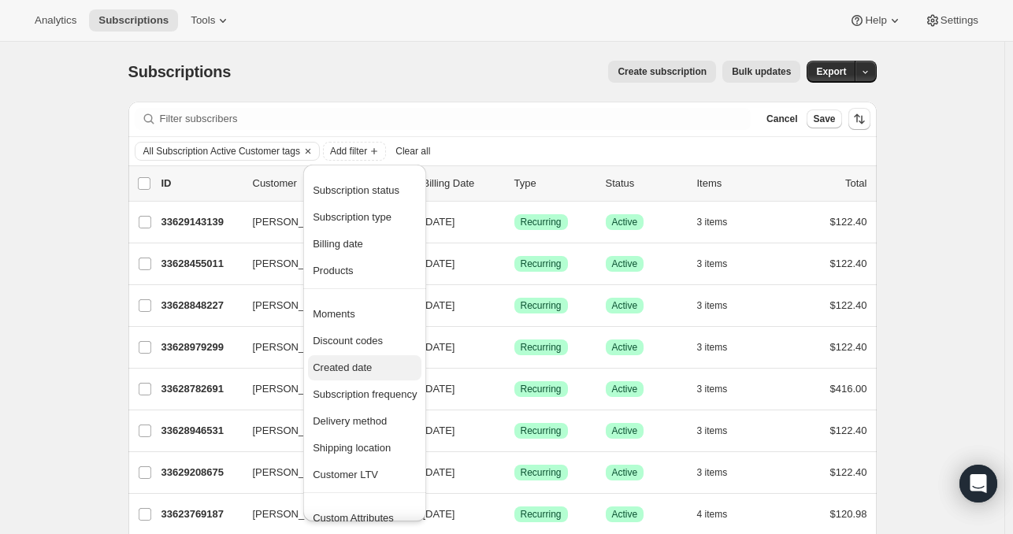
click at [362, 371] on span "Created date" at bounding box center [342, 367] width 59 height 12
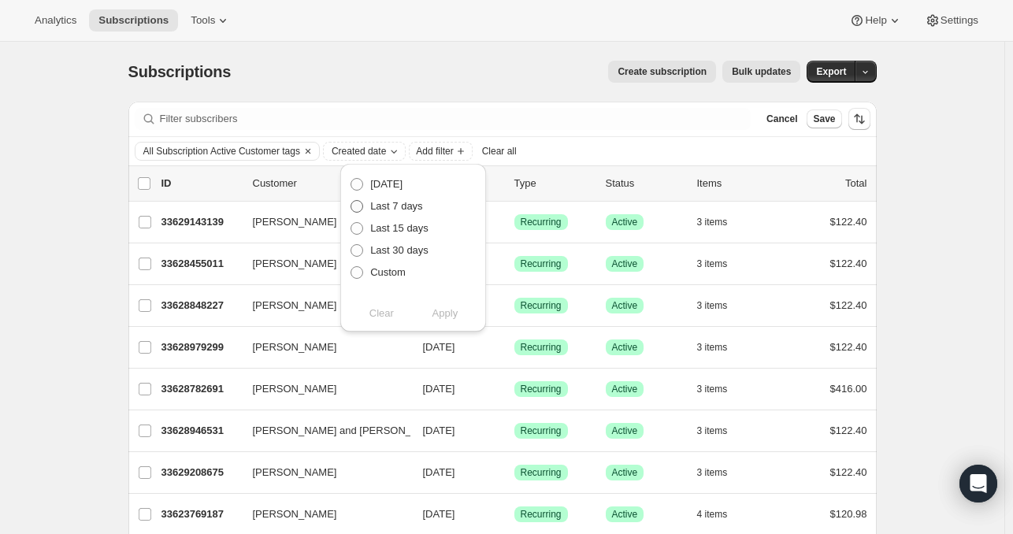
click at [409, 204] on span "Last 7 days" at bounding box center [396, 206] width 53 height 12
click at [351, 201] on input "Last 7 days" at bounding box center [350, 200] width 1 height 1
radio input "true"
click at [419, 254] on span "Last 30 days" at bounding box center [399, 250] width 58 height 12
click at [351, 245] on input "Last 30 days" at bounding box center [350, 244] width 1 height 1
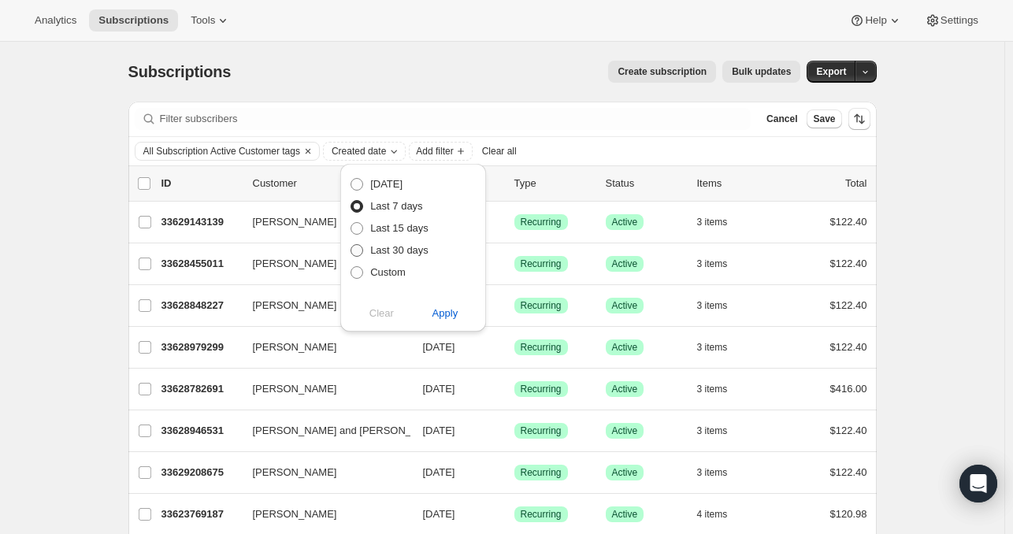
radio input "true"
click at [446, 313] on span "Apply" at bounding box center [445, 314] width 26 height 16
click at [528, 154] on span "Add filter" at bounding box center [509, 151] width 37 height 13
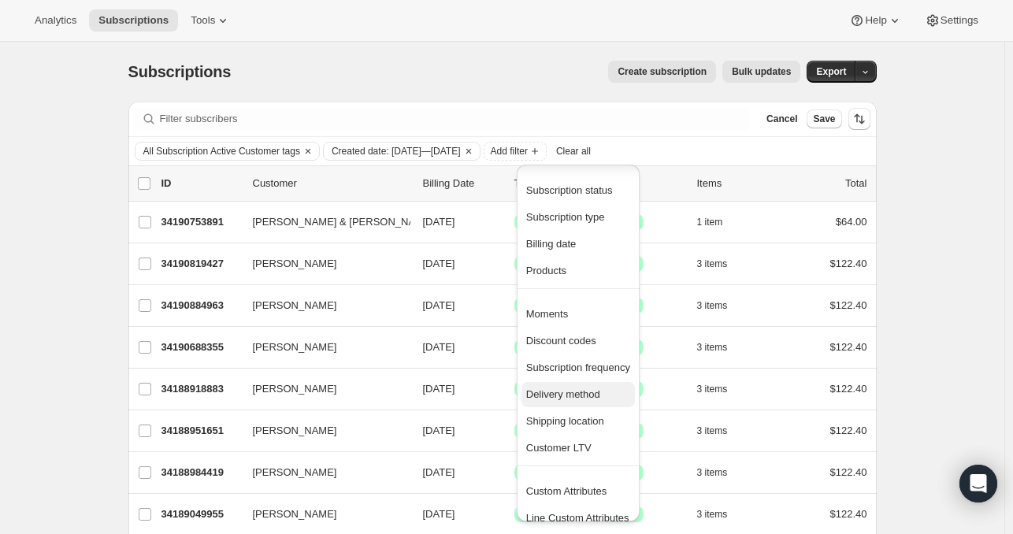
scroll to position [13, 0]
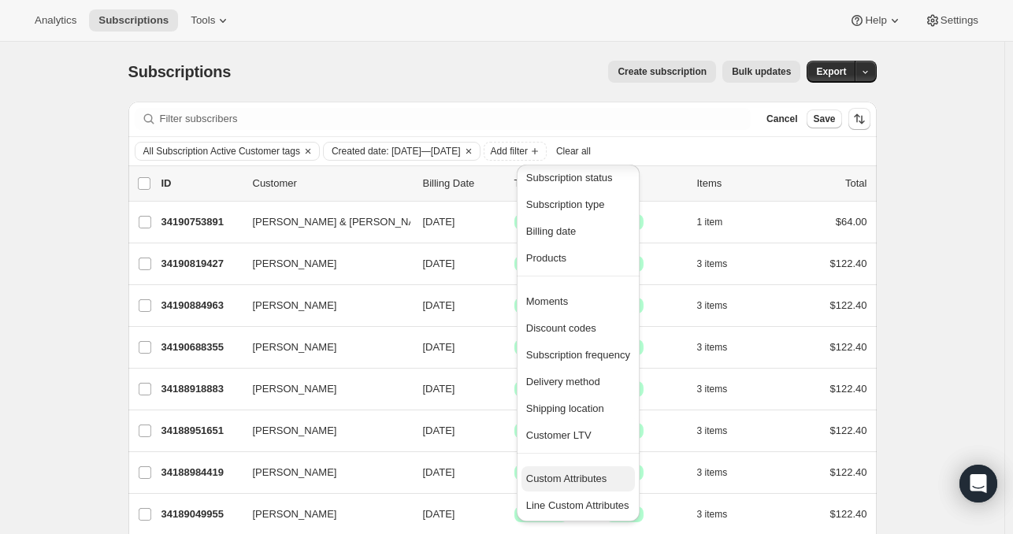
click at [580, 482] on span "Custom Attributes" at bounding box center [566, 478] width 81 height 12
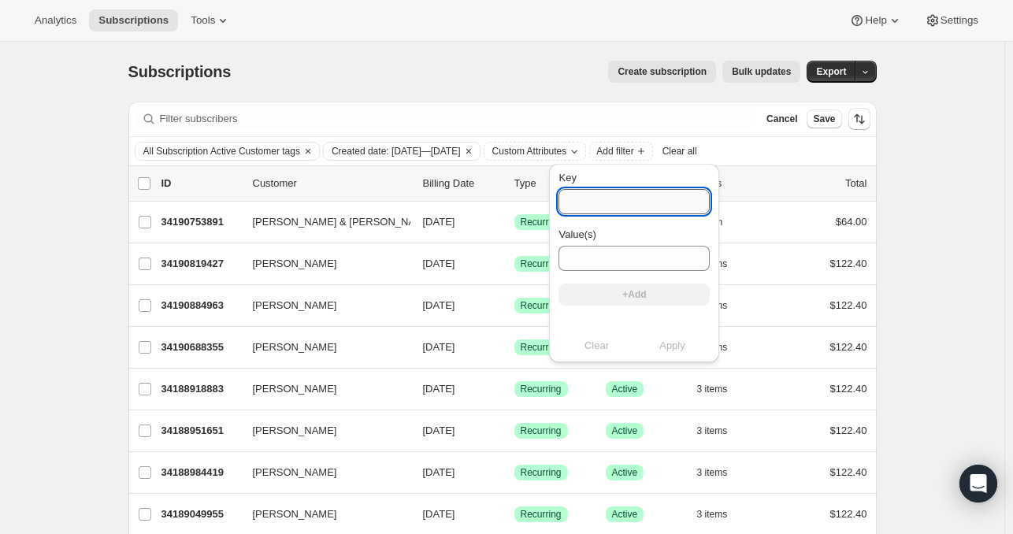
click at [631, 210] on input "Key" at bounding box center [633, 201] width 151 height 25
paste input "sales_associate Antonia Picardi"
click at [633, 197] on input "sales_associate Antonia Picardi" at bounding box center [633, 201] width 151 height 25
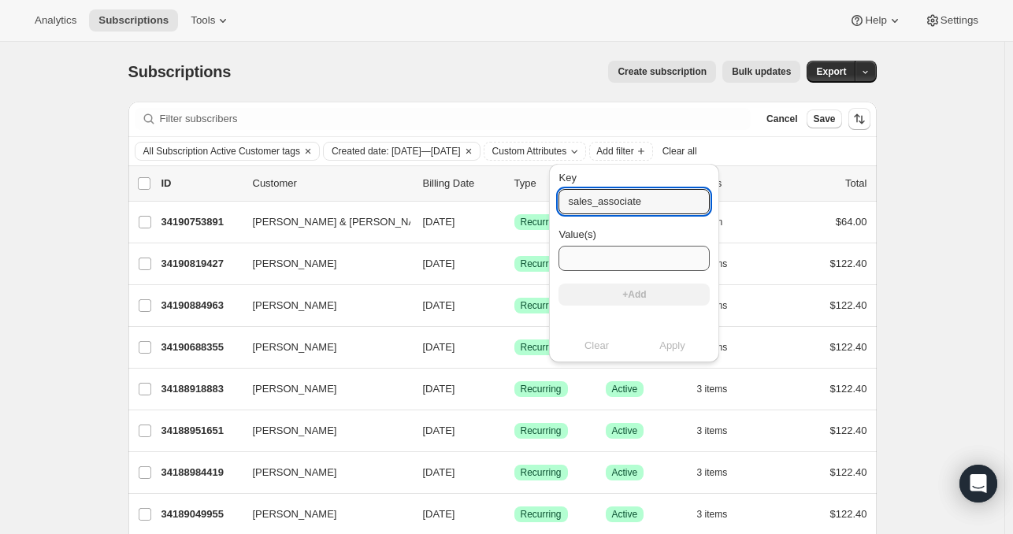
type input "sales_associate"
click at [600, 252] on input "Value(s)" at bounding box center [633, 258] width 151 height 25
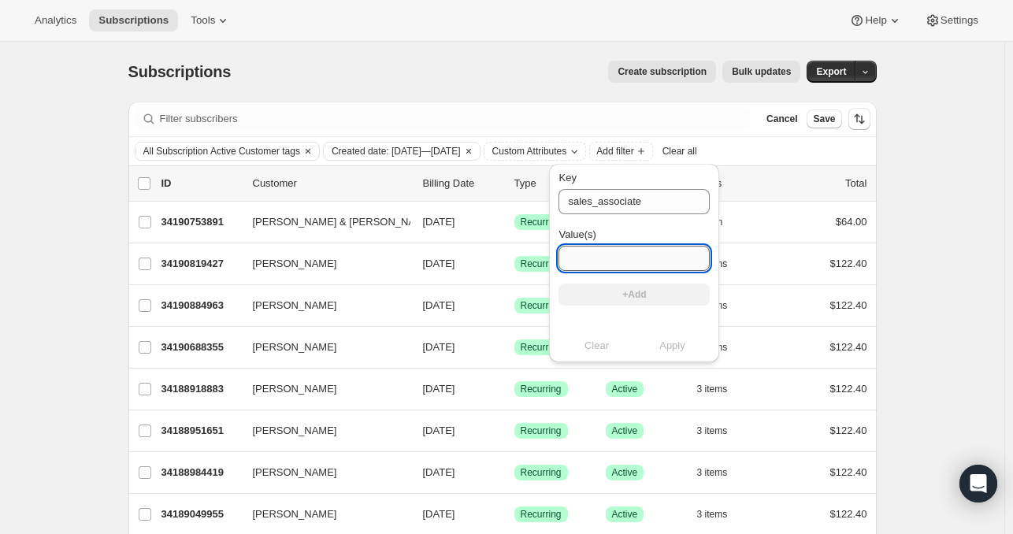
paste input "Antonia Picardi"
click at [569, 261] on input "Antonia Picardi" at bounding box center [633, 258] width 151 height 25
type input "Antonia Picardi"
click at [683, 294] on button "+Add" at bounding box center [633, 294] width 151 height 22
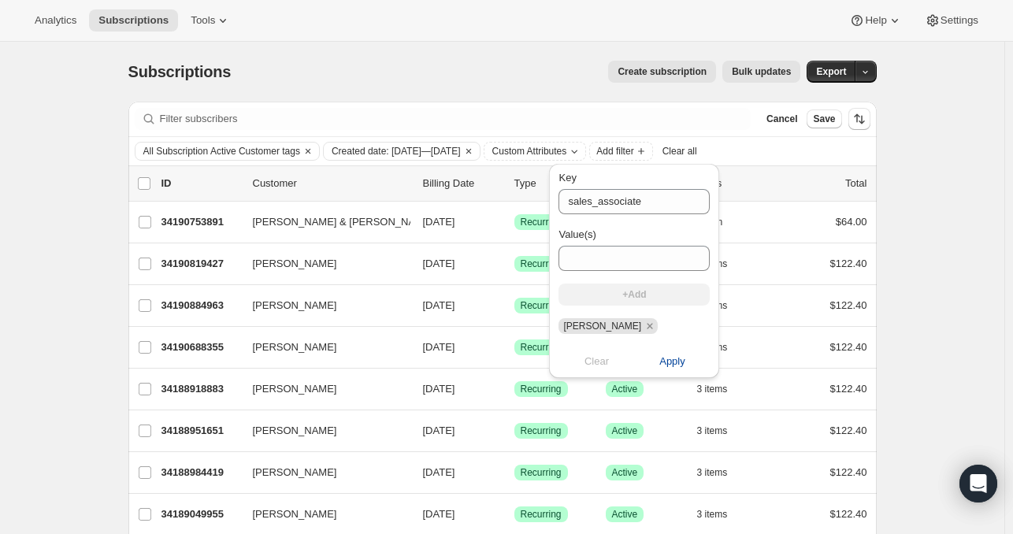
click at [685, 361] on span "Apply" at bounding box center [672, 362] width 26 height 16
click at [961, 296] on div "Subscriptions. This page is ready Subscriptions Create subscription Bulk update…" at bounding box center [502, 332] width 1004 height 581
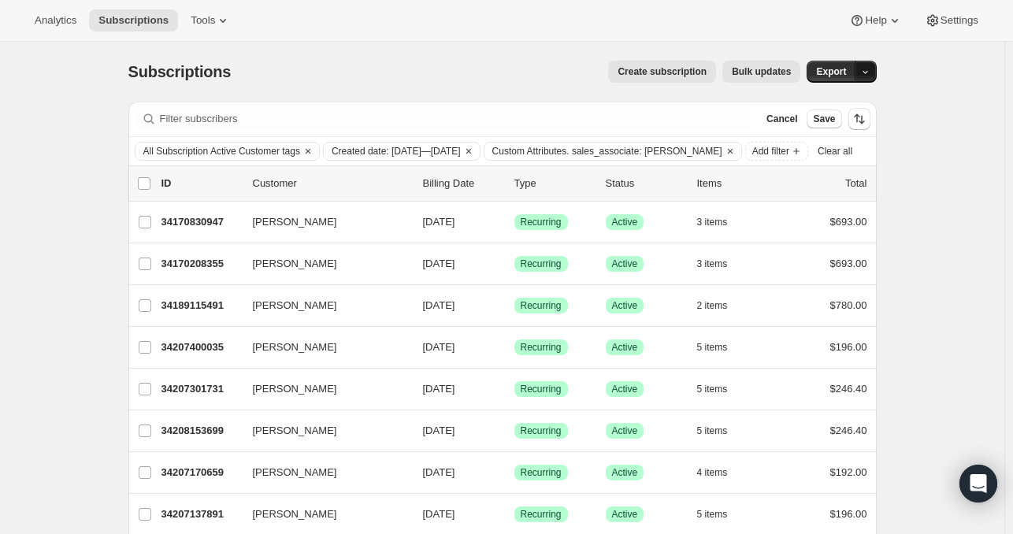
click at [868, 70] on icon "button" at bounding box center [865, 72] width 10 height 10
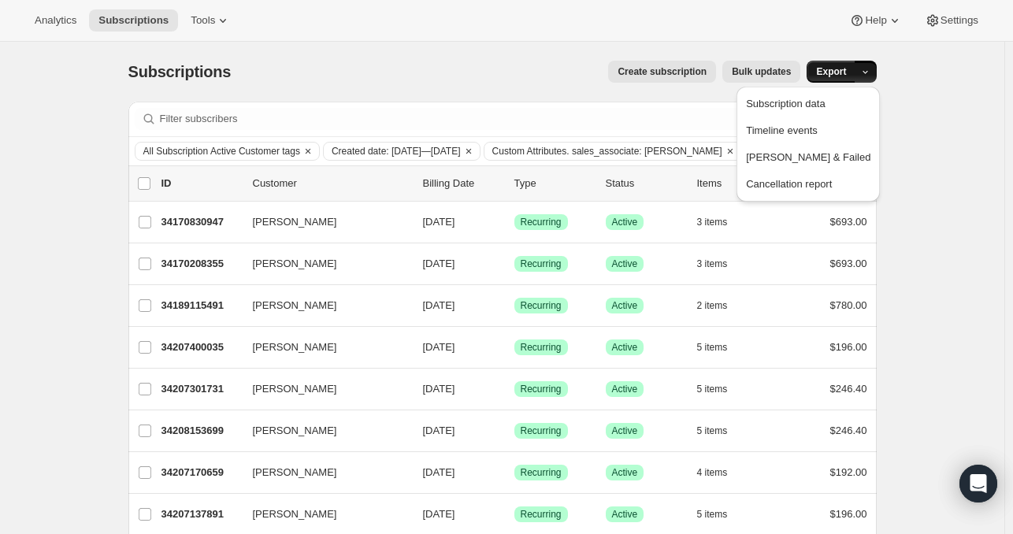
click at [838, 73] on span "Export" at bounding box center [831, 71] width 30 height 13
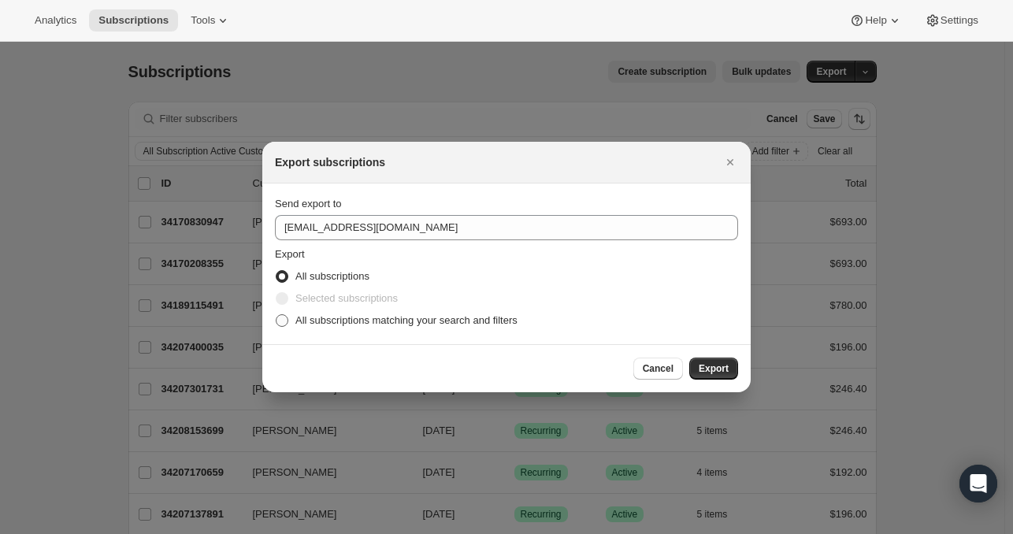
click at [384, 328] on span "All subscriptions matching your search and filters" at bounding box center [406, 321] width 222 height 16
click at [276, 315] on input "All subscriptions matching your search and filters" at bounding box center [276, 314] width 1 height 1
radio input "true"
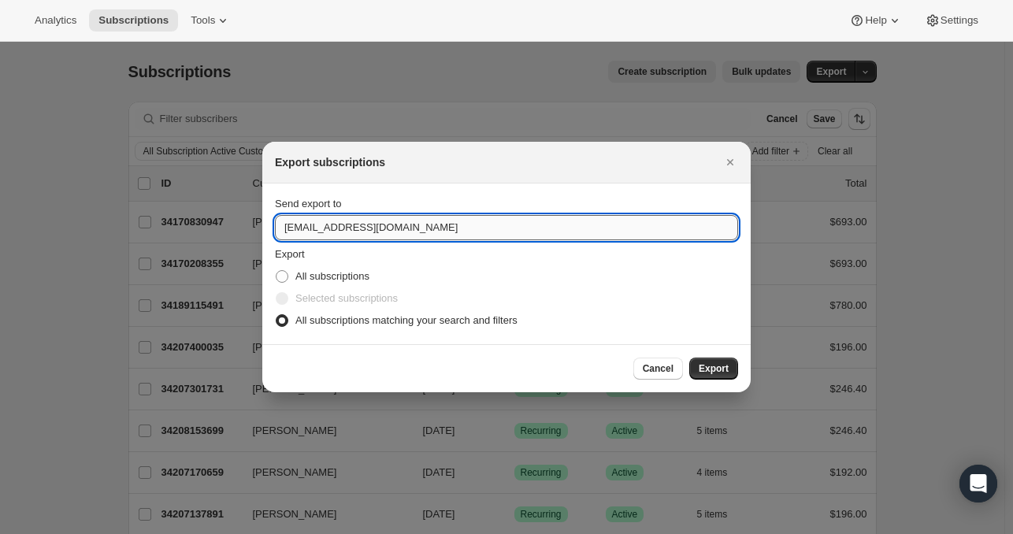
click at [312, 220] on input "winery@cliffamily.com" at bounding box center [506, 227] width 463 height 25
type input "gcoyne@cliffamily.com"
click at [737, 373] on div "Cancel Export" at bounding box center [506, 368] width 488 height 48
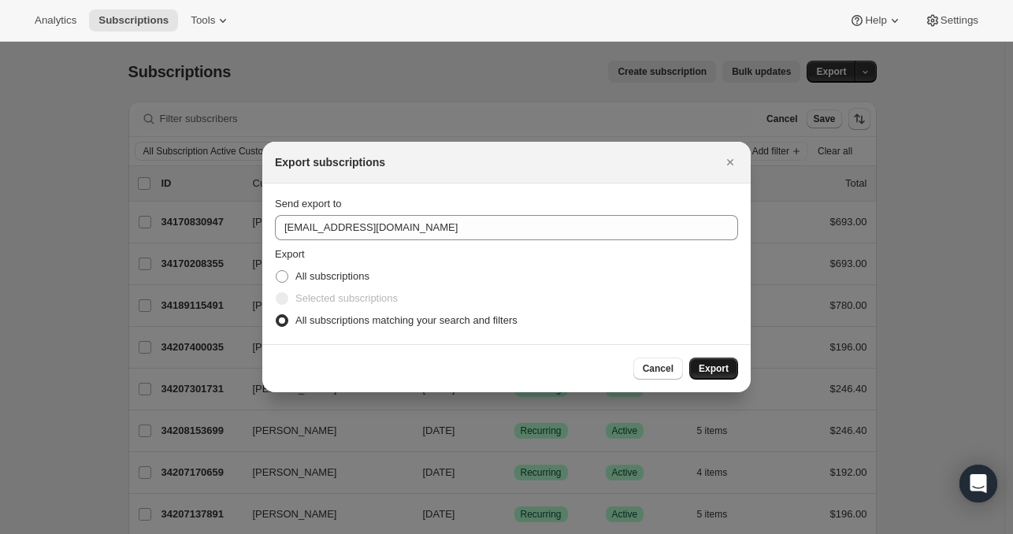
click at [719, 366] on span "Export" at bounding box center [713, 368] width 30 height 13
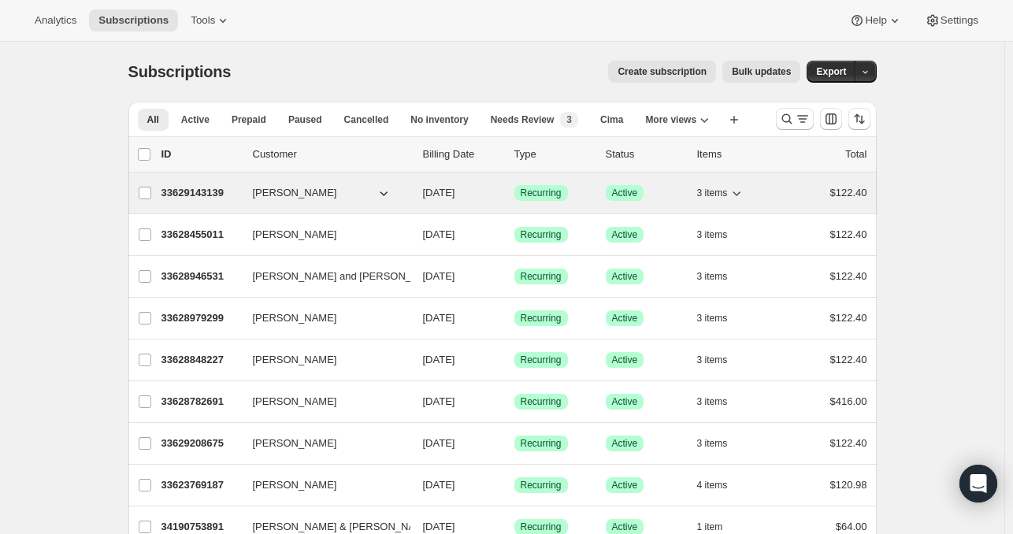
click at [296, 198] on span "[PERSON_NAME]" at bounding box center [295, 193] width 84 height 16
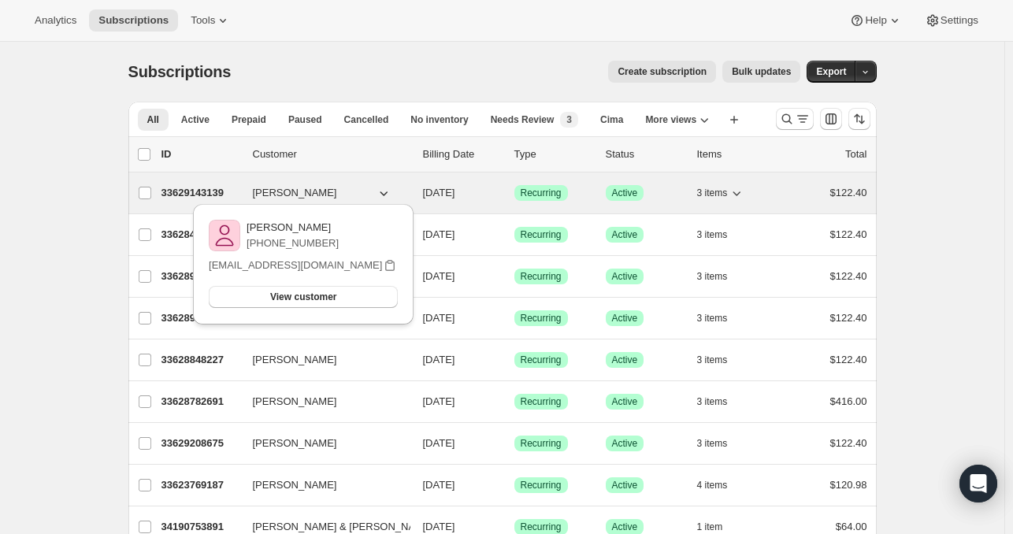
click at [212, 191] on p "33629143139" at bounding box center [200, 193] width 79 height 16
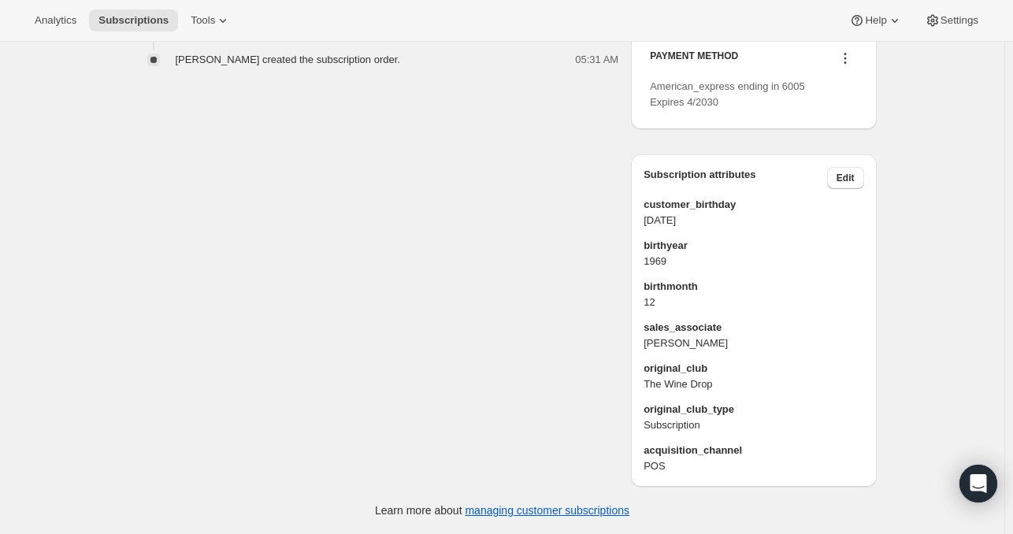
scroll to position [844, 0]
drag, startPoint x: 726, startPoint y: 341, endPoint x: 644, endPoint y: 328, distance: 82.9
click at [644, 328] on div "Subscription attributes Edit customer_birthday 1969-12-09 birthyear 1969 birthm…" at bounding box center [753, 320] width 245 height 332
copy div "sales_associate Antonia Picardi"
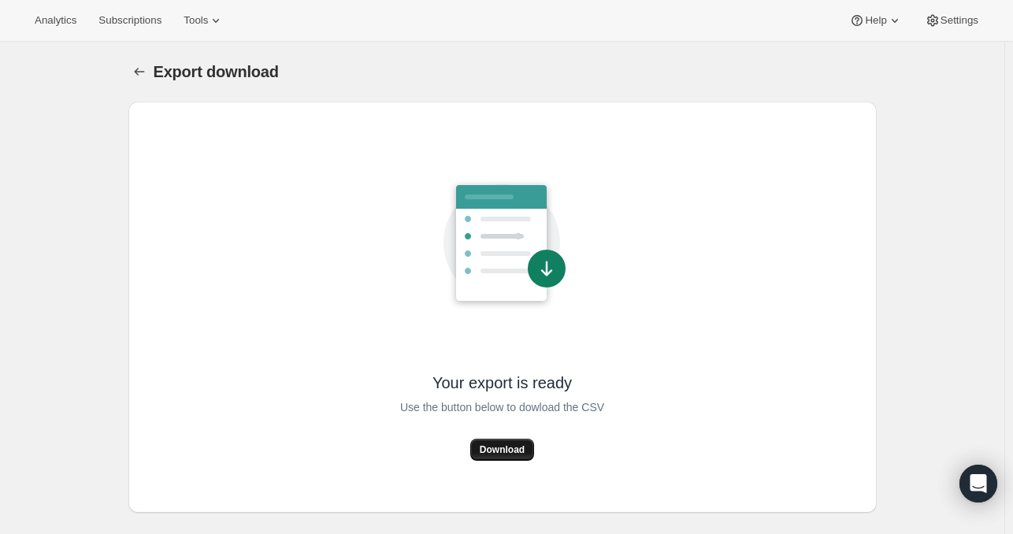
click at [500, 450] on span "Download" at bounding box center [502, 449] width 45 height 13
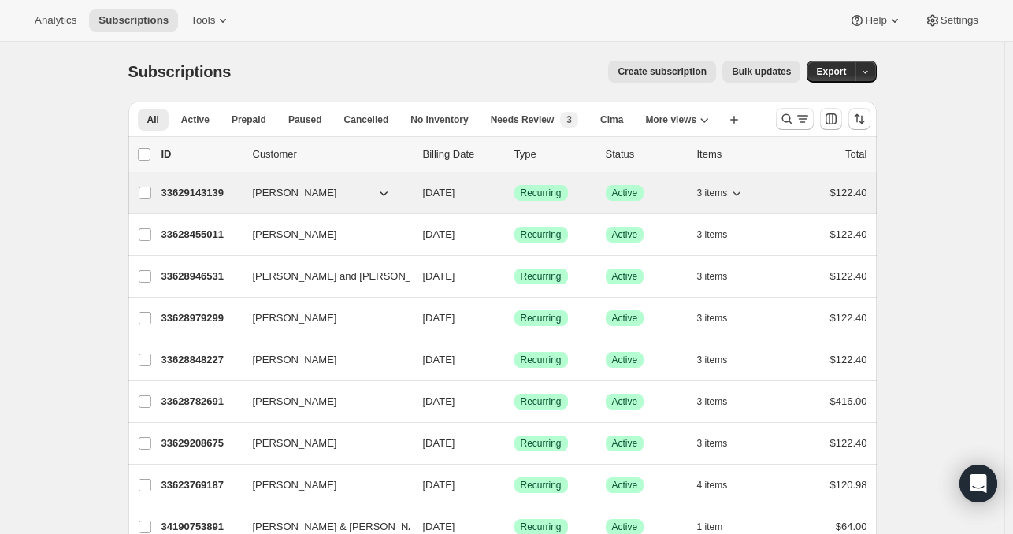
click at [291, 187] on span "[PERSON_NAME]" at bounding box center [295, 193] width 84 height 16
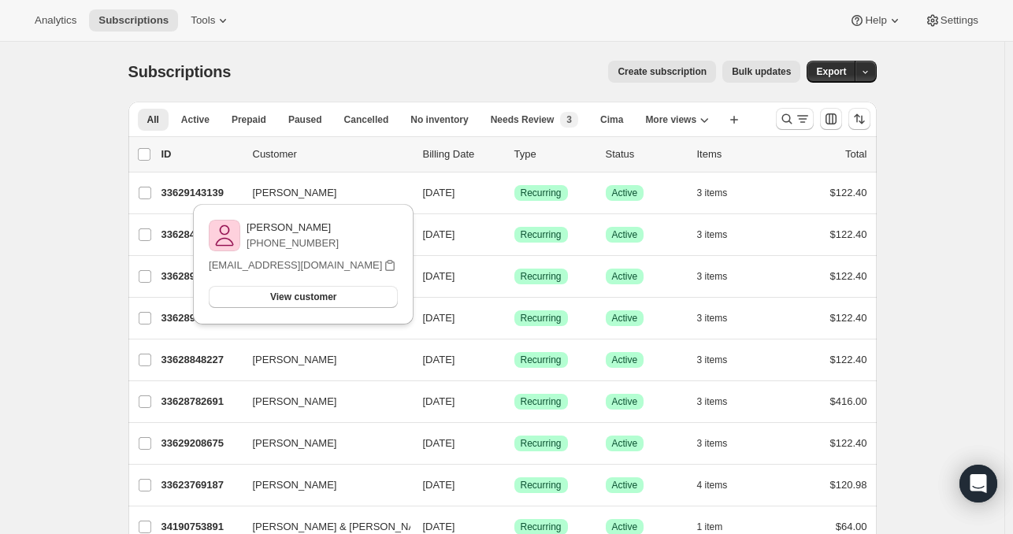
click at [263, 242] on p "+16179666204" at bounding box center [292, 243] width 92 height 16
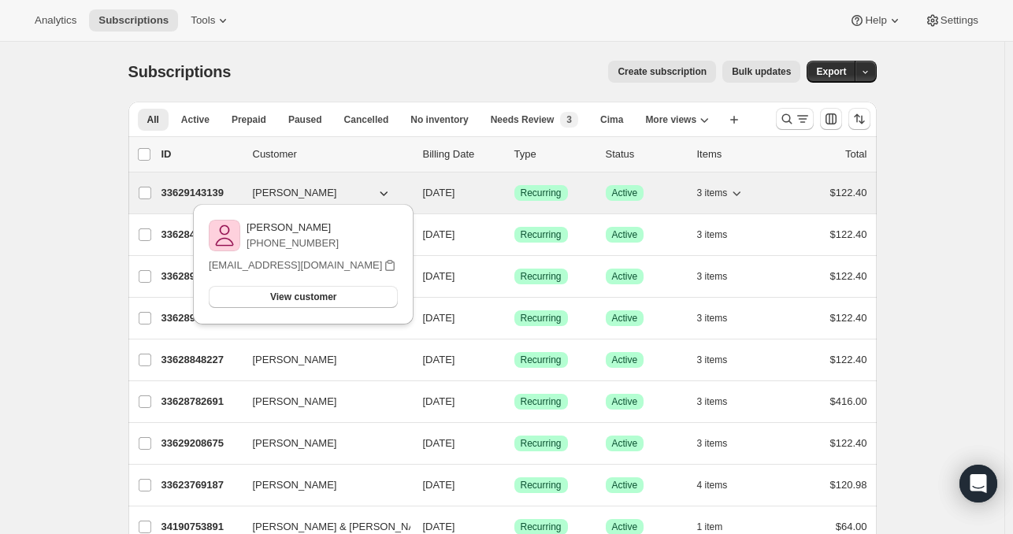
click at [198, 186] on p "33629143139" at bounding box center [200, 193] width 79 height 16
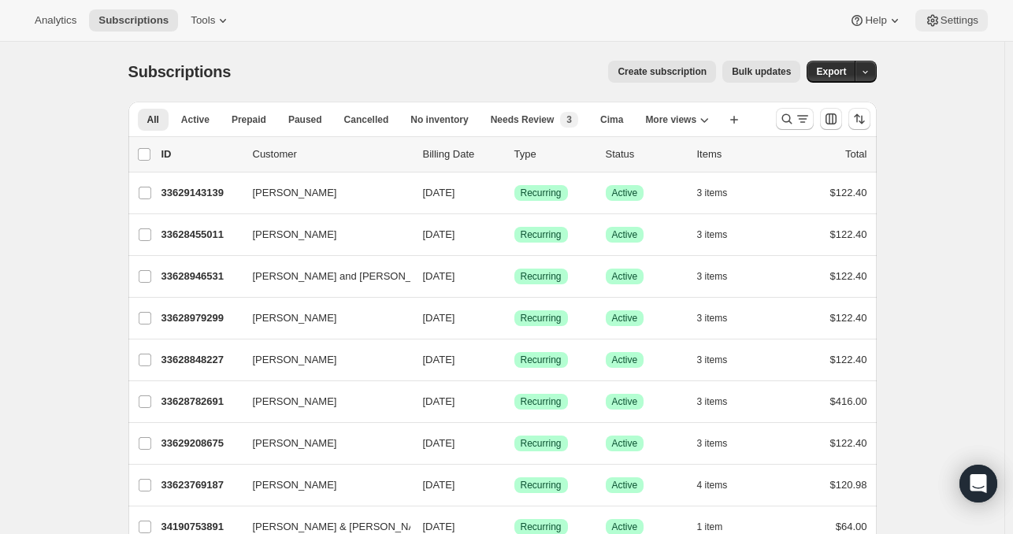
click at [950, 31] on button "Settings" at bounding box center [951, 20] width 72 height 22
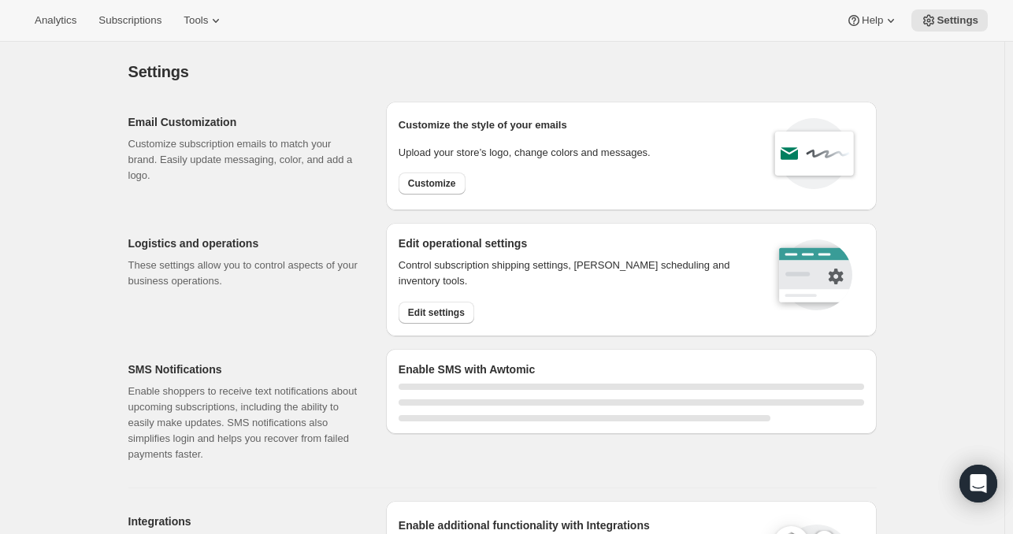
select select "17:00"
select select "09:00"
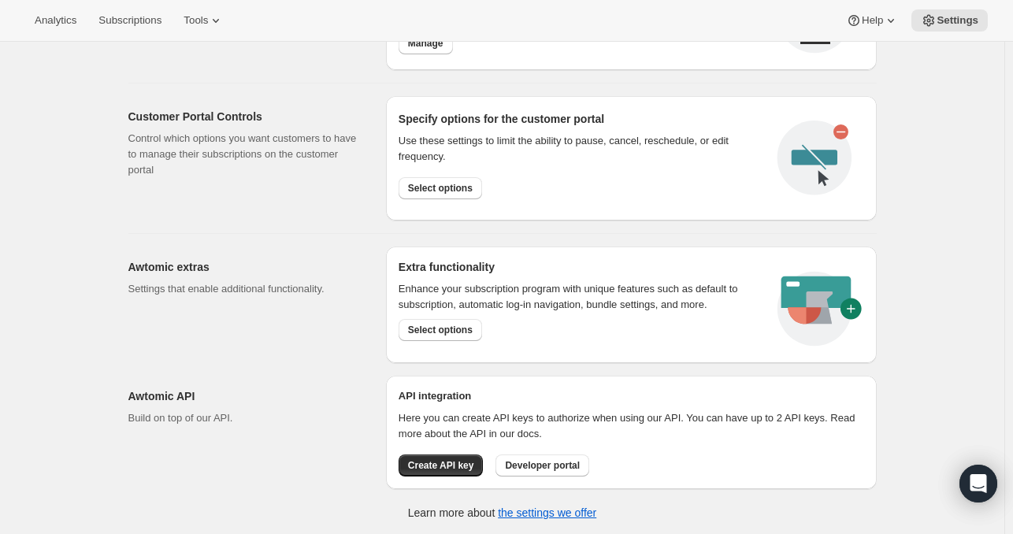
scroll to position [817, 0]
click at [446, 325] on span "Select options" at bounding box center [440, 330] width 65 height 13
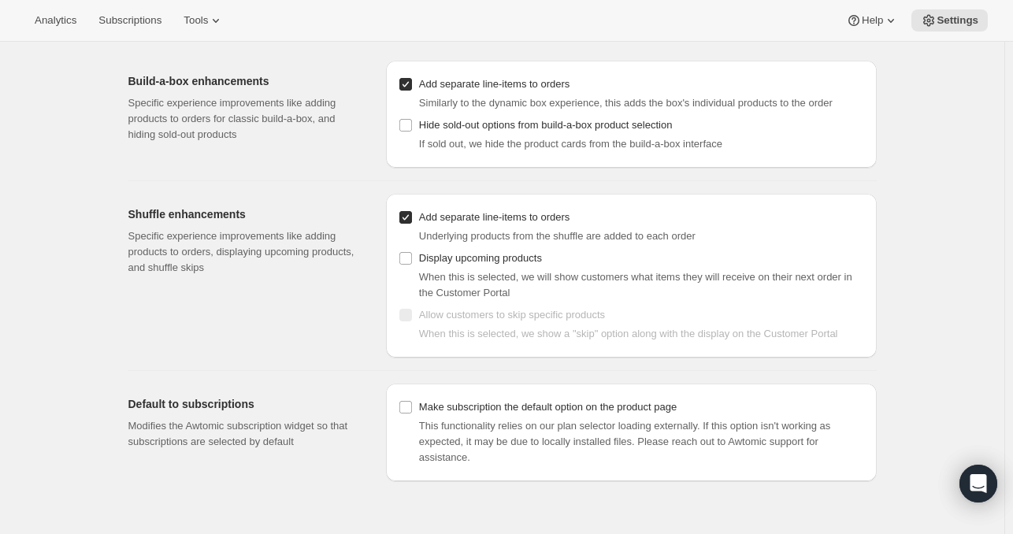
scroll to position [40, 0]
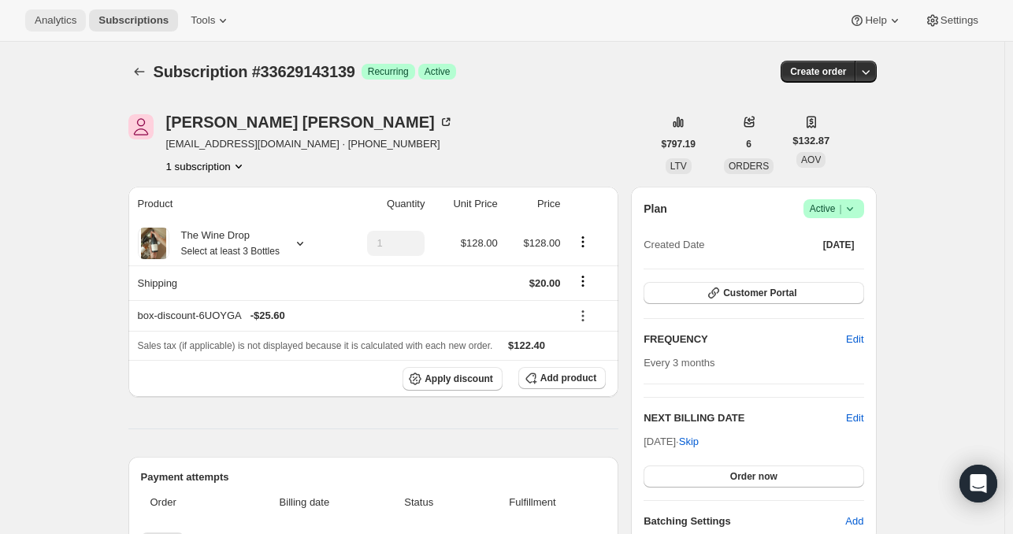
click at [58, 25] on span "Analytics" at bounding box center [56, 20] width 42 height 13
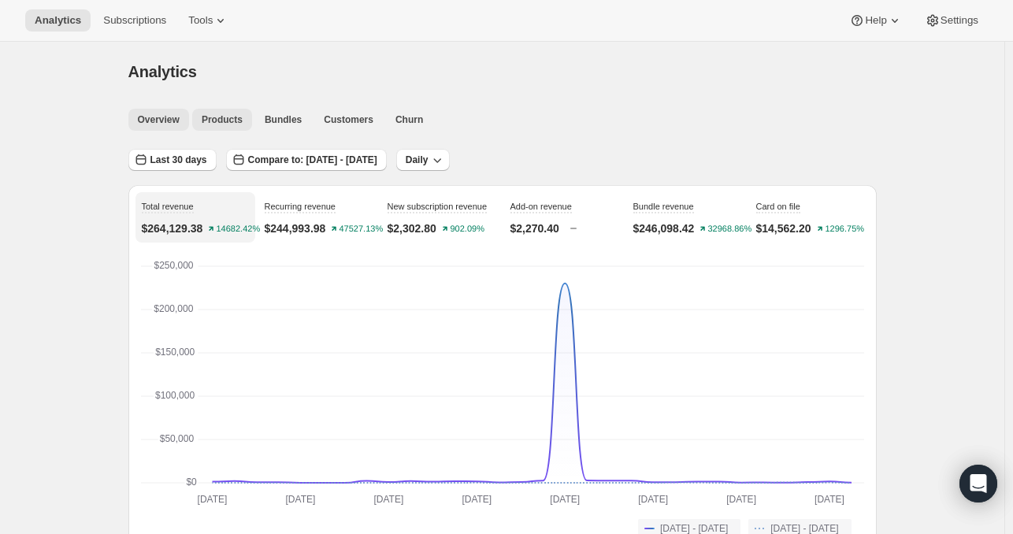
click at [243, 125] on button "Products" at bounding box center [222, 120] width 60 height 22
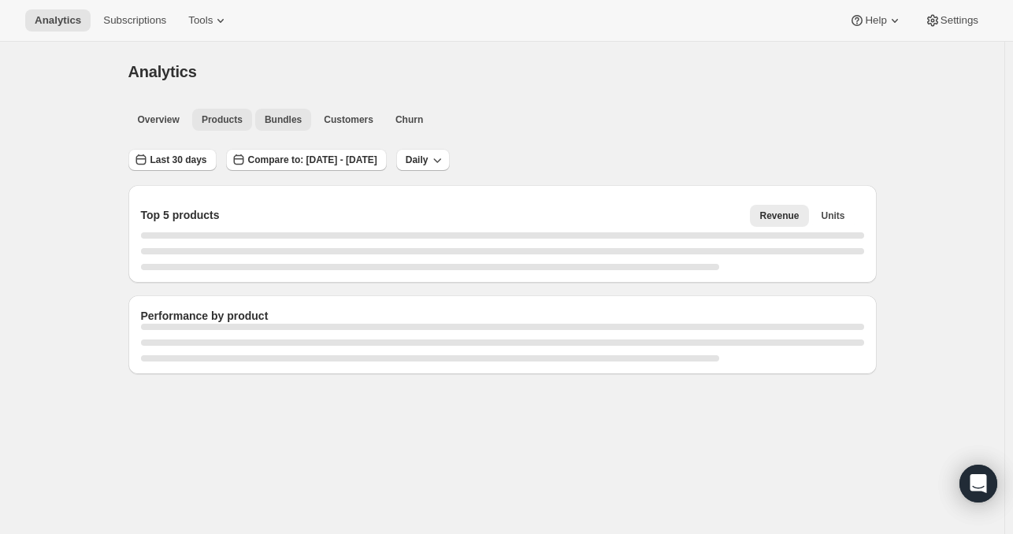
click at [302, 117] on span "Bundles" at bounding box center [283, 119] width 37 height 13
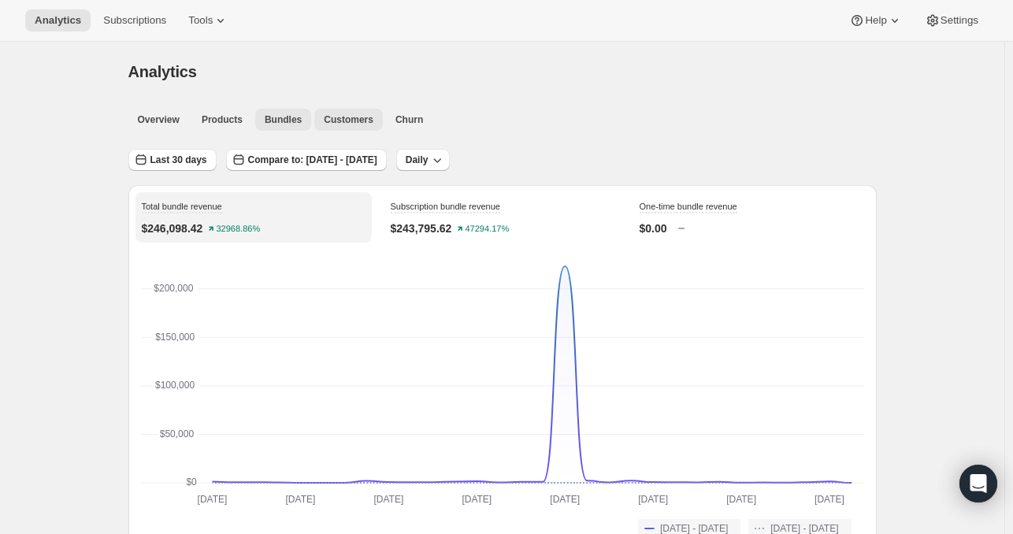
click at [354, 117] on span "Customers" at bounding box center [349, 119] width 50 height 13
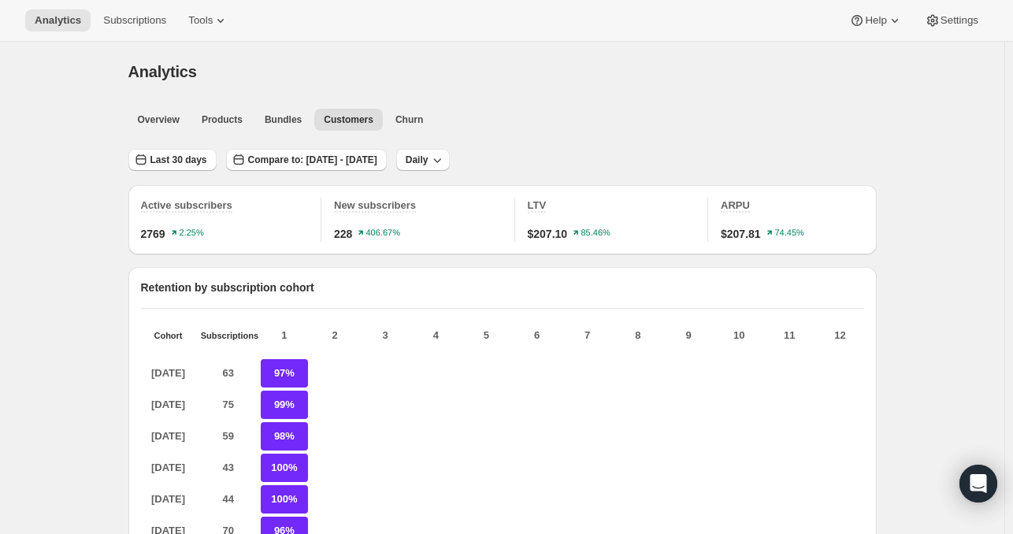
scroll to position [312, 0]
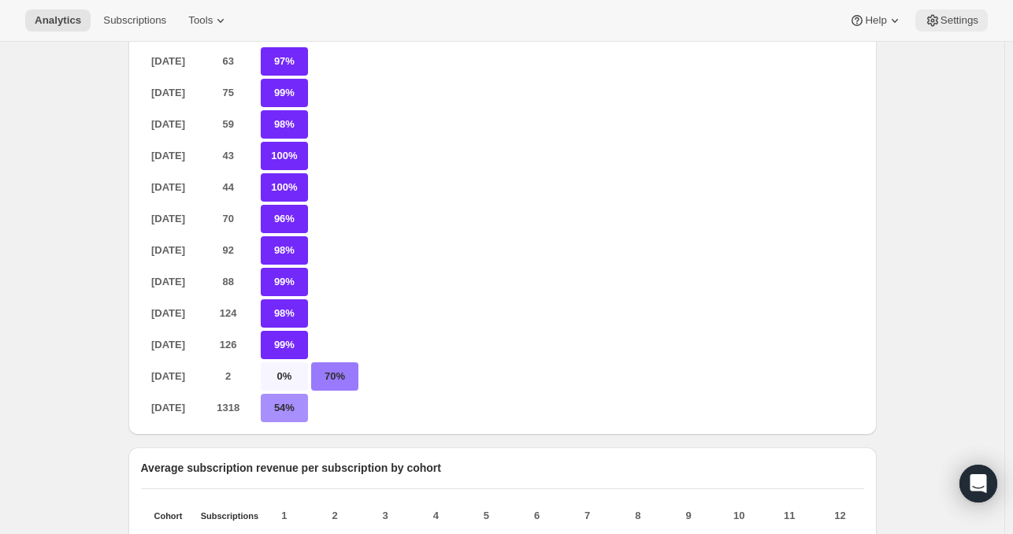
click at [953, 12] on button "Settings" at bounding box center [951, 20] width 72 height 22
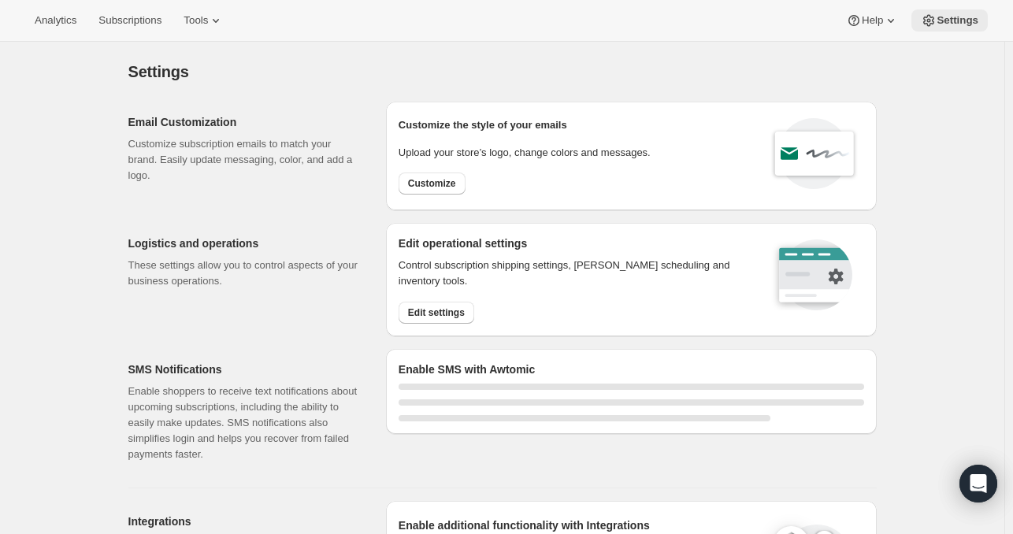
select select "17:00"
select select "09:00"
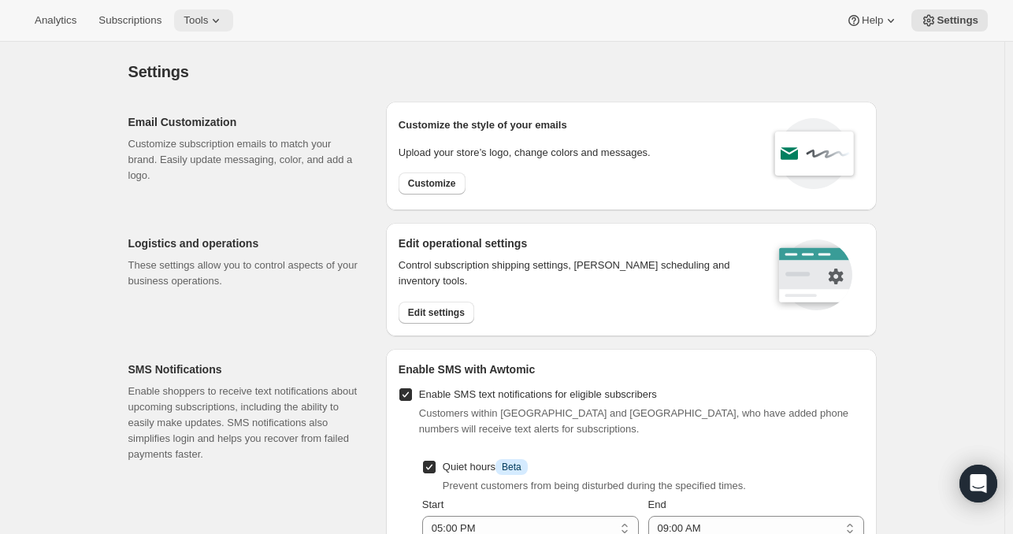
click at [200, 27] on button "Tools" at bounding box center [203, 20] width 59 height 22
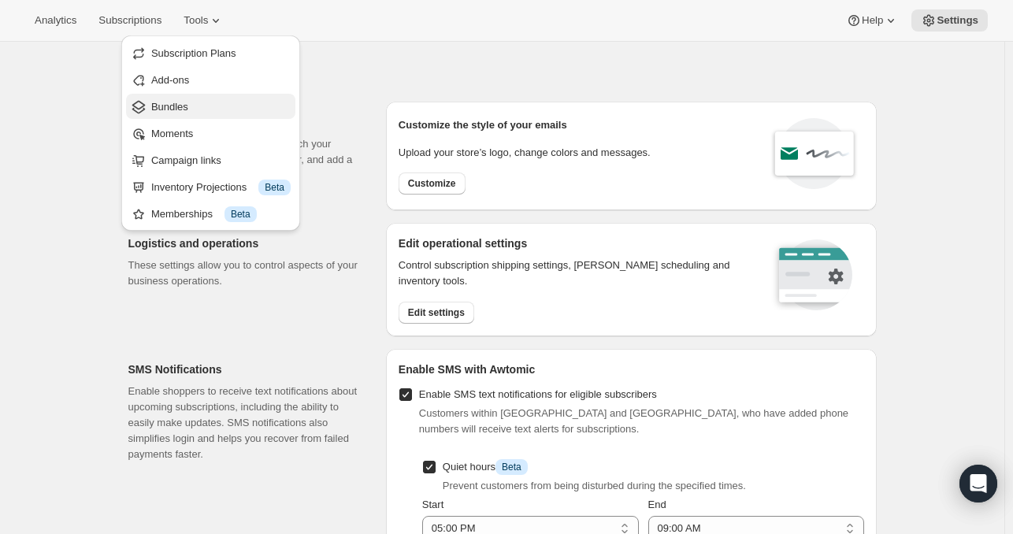
click at [168, 113] on span "Bundles" at bounding box center [169, 107] width 37 height 12
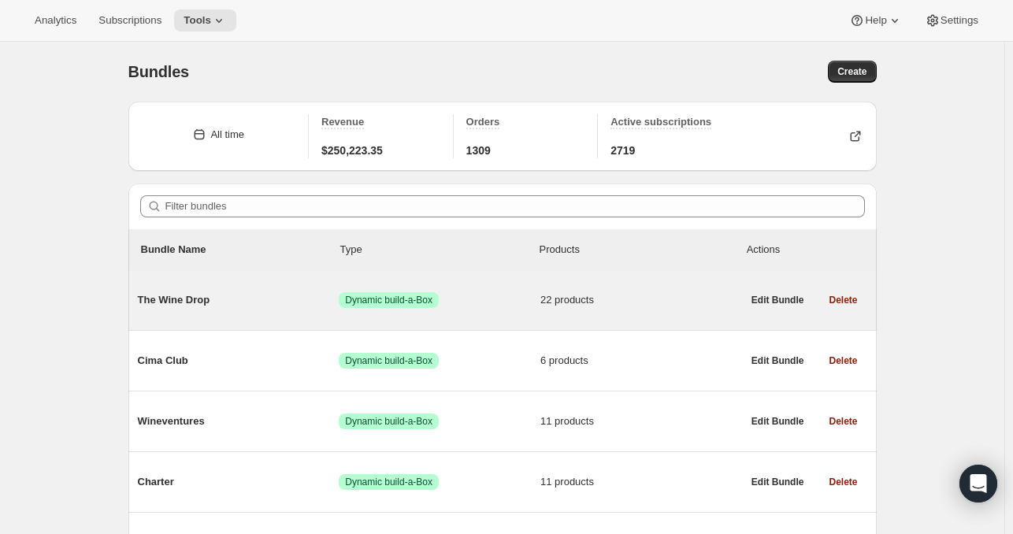
click at [169, 313] on div "The Wine Drop Success Dynamic build-a-Box 22 products" at bounding box center [440, 300] width 604 height 41
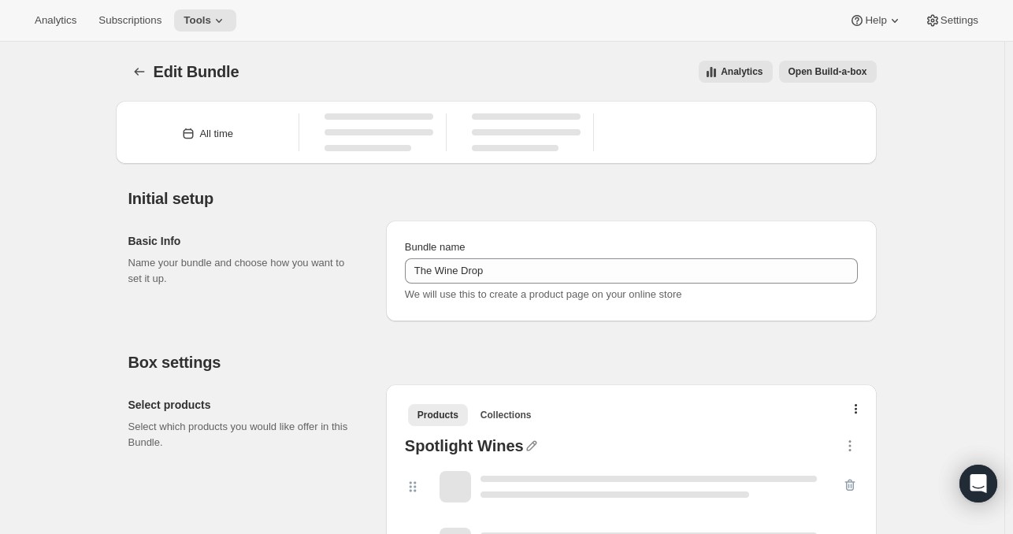
type input "The Wine Drop"
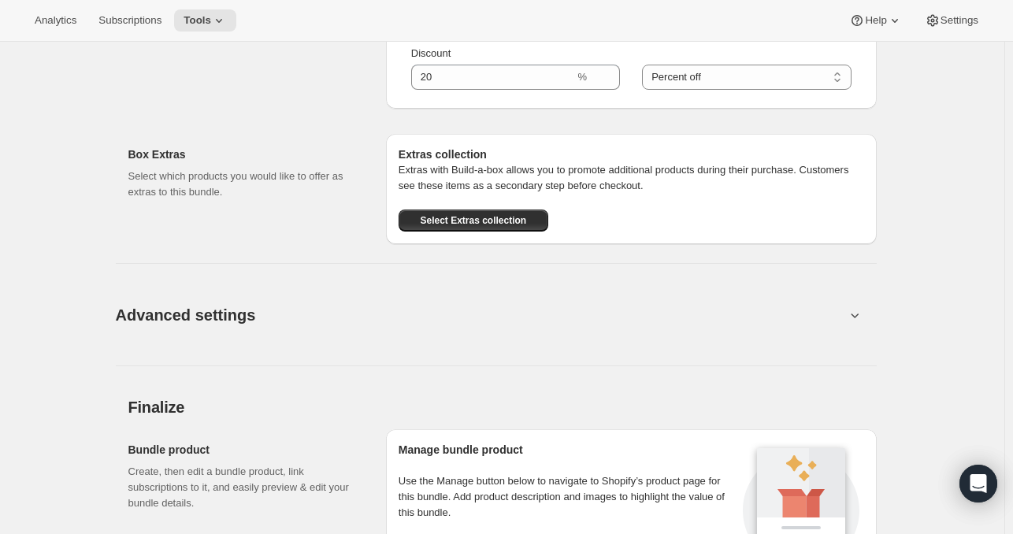
scroll to position [2201, 0]
click at [842, 314] on button "Advanced settings" at bounding box center [480, 315] width 748 height 61
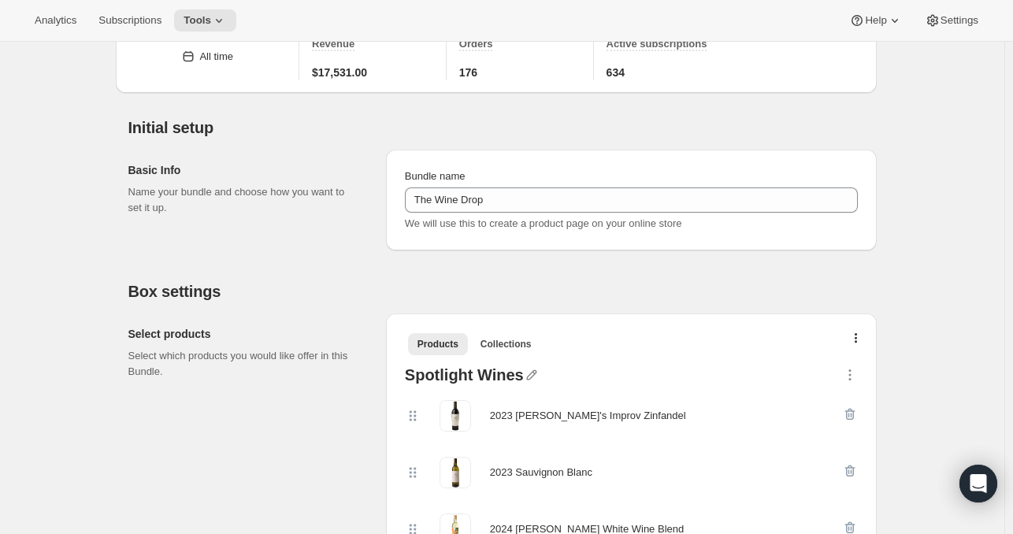
scroll to position [0, 0]
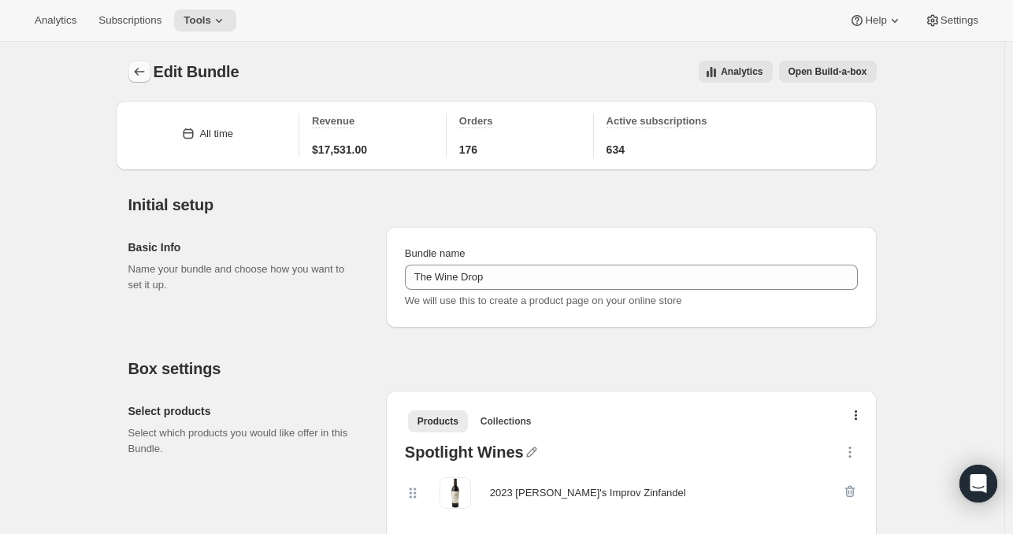
click at [135, 75] on icon "Bundles" at bounding box center [139, 72] width 16 height 16
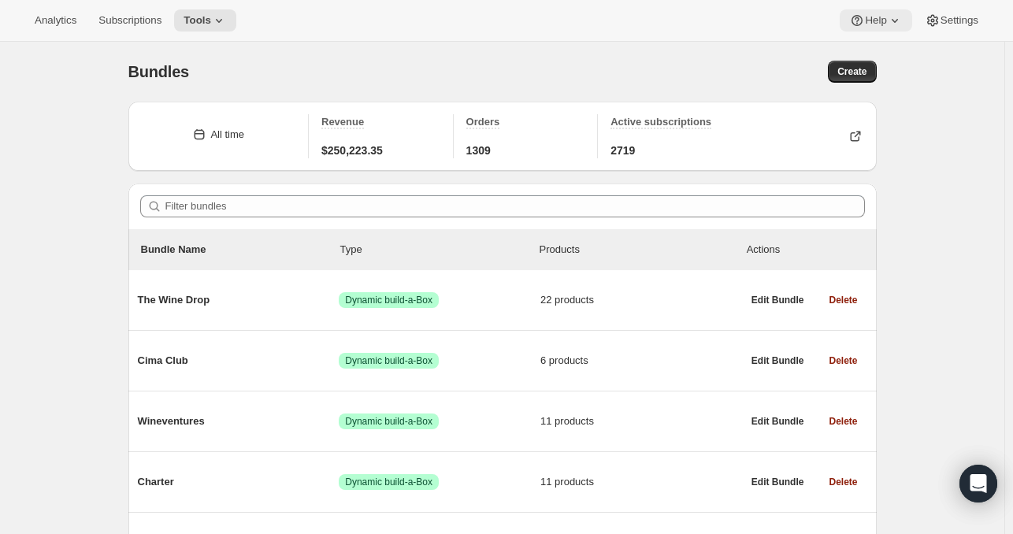
click at [856, 19] on icon at bounding box center [856, 20] width 11 height 11
click at [67, 18] on span "Analytics" at bounding box center [56, 20] width 42 height 13
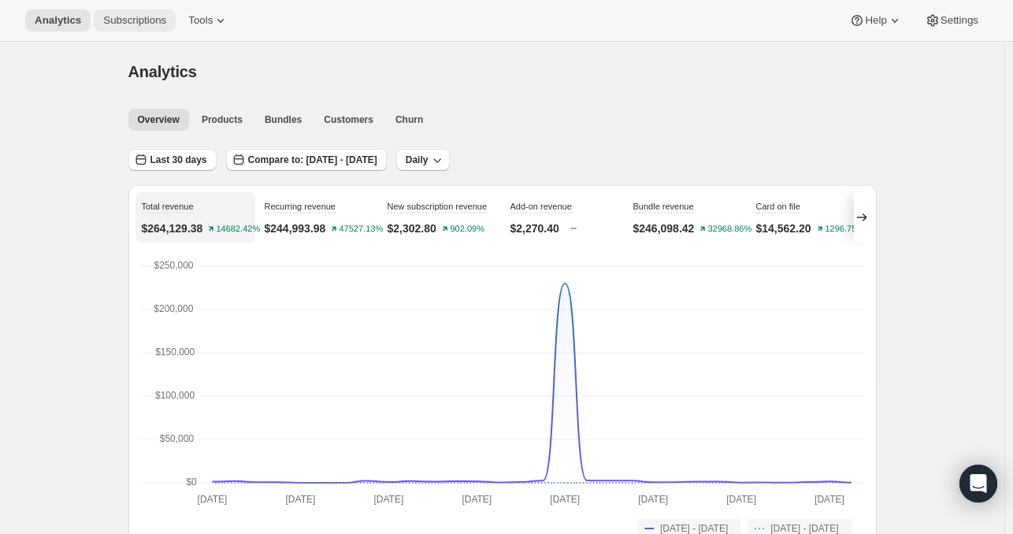
click at [176, 9] on button "Subscriptions" at bounding box center [135, 20] width 82 height 22
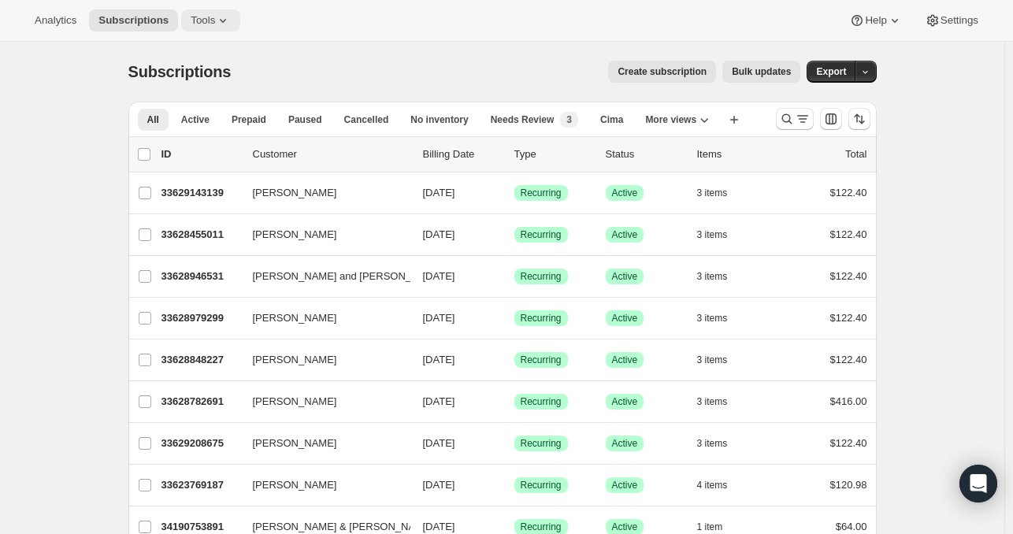
click at [217, 30] on button "Tools" at bounding box center [210, 20] width 59 height 22
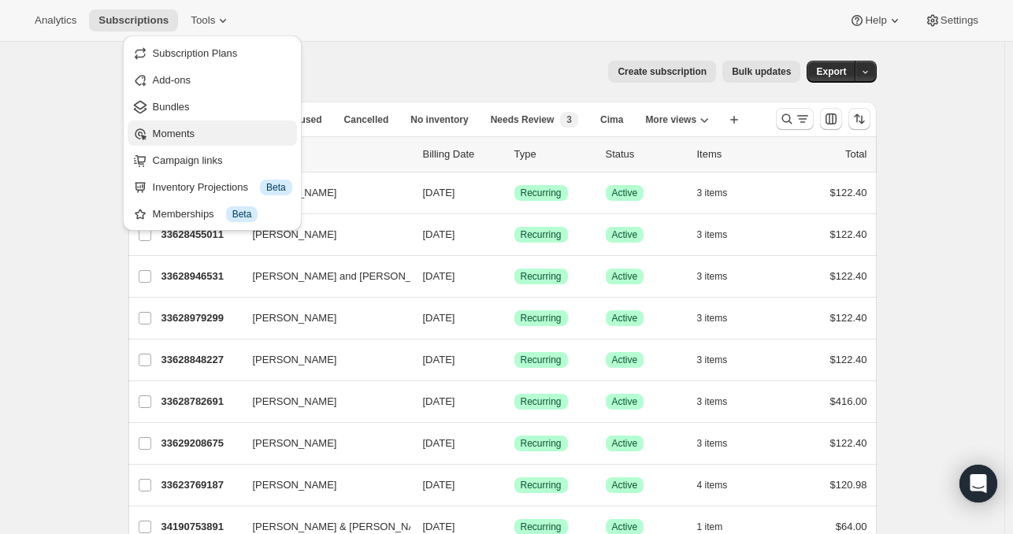
click at [164, 134] on span "Moments" at bounding box center [174, 134] width 42 height 12
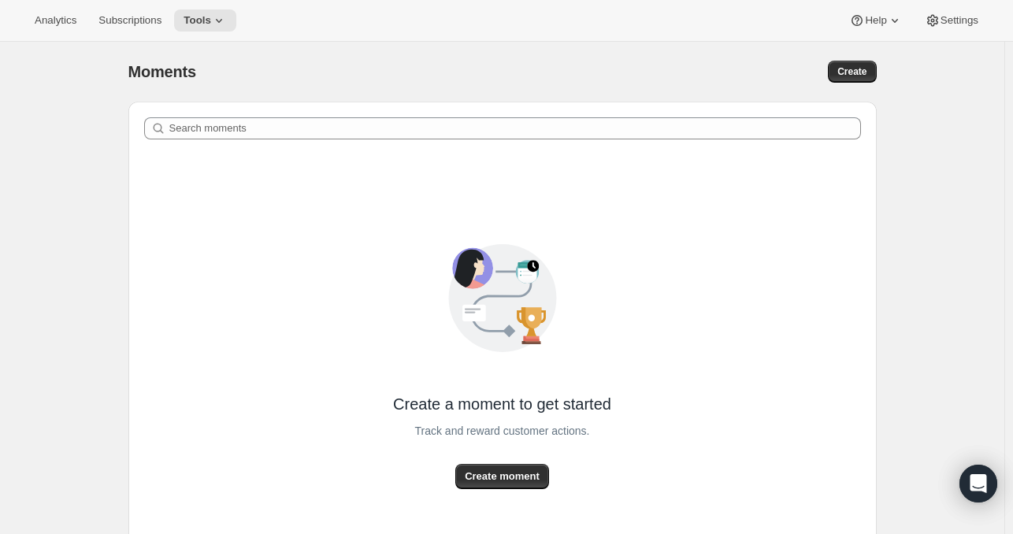
drag, startPoint x: 945, startPoint y: 20, endPoint x: 945, endPoint y: 49, distance: 29.1
click at [945, 49] on div "Analytics Subscriptions Tools Help Settings Skip to content Moments. This page …" at bounding box center [506, 314] width 1013 height 628
click at [940, 21] on span "Settings" at bounding box center [959, 20] width 38 height 13
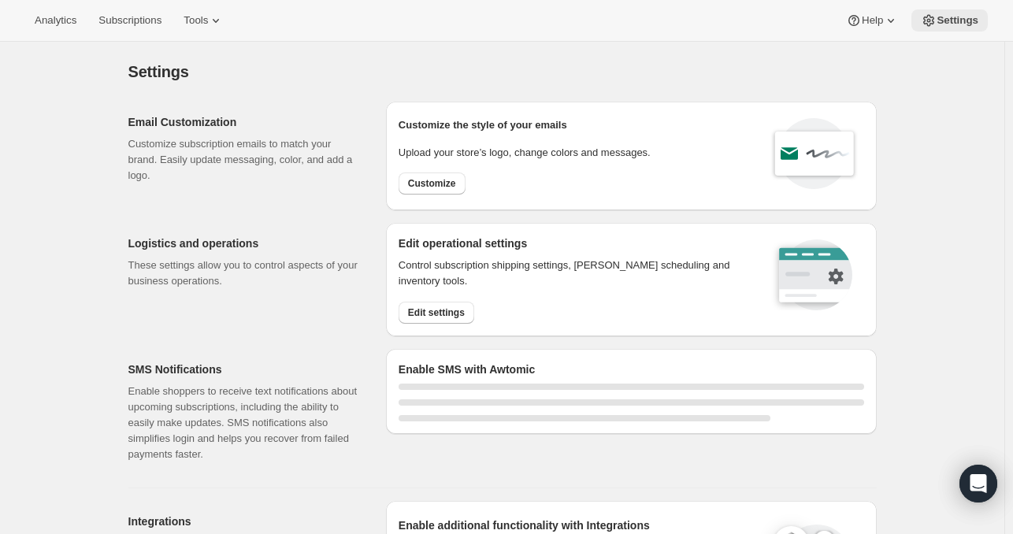
select select "17:00"
select select "09:00"
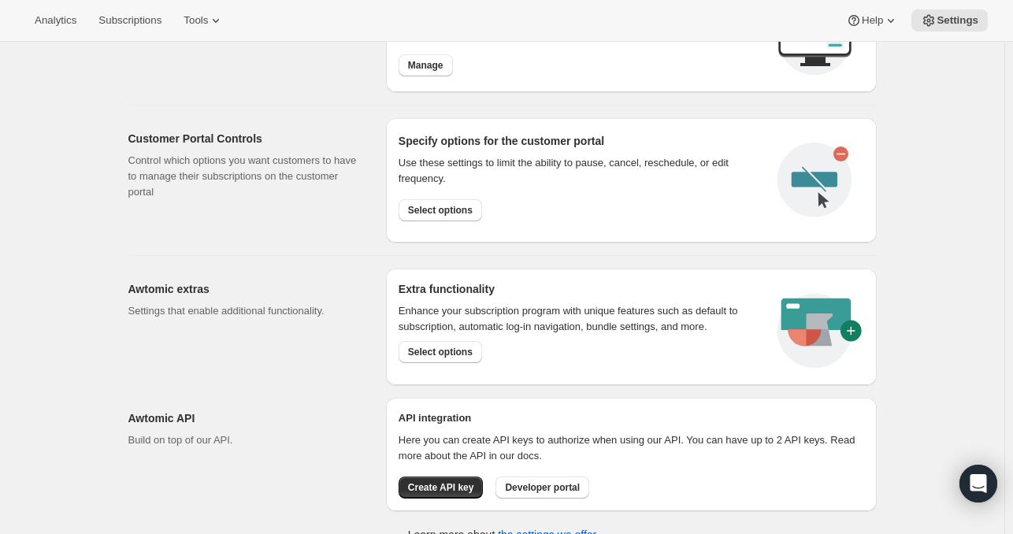
scroll to position [819, 0]
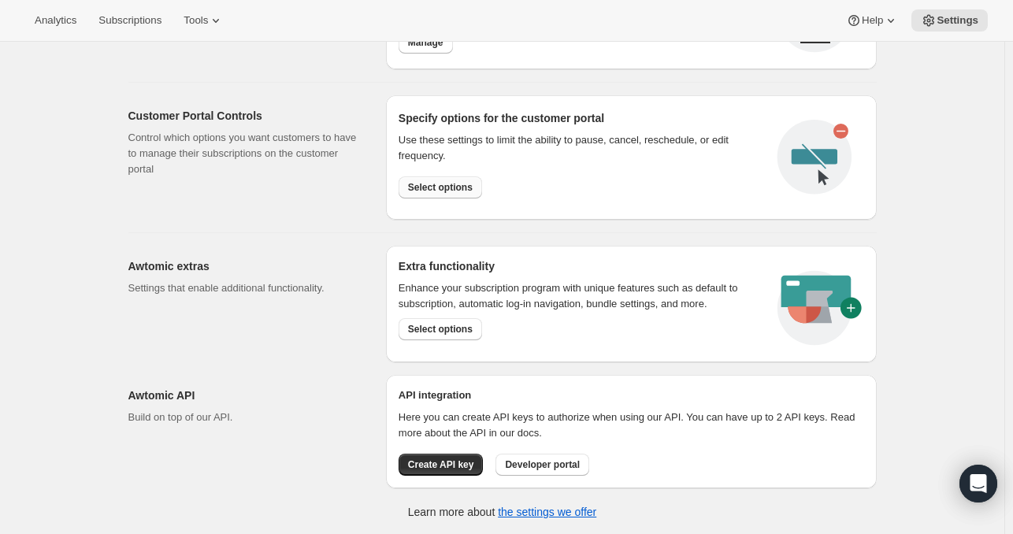
click at [430, 185] on span "Select options" at bounding box center [440, 187] width 65 height 13
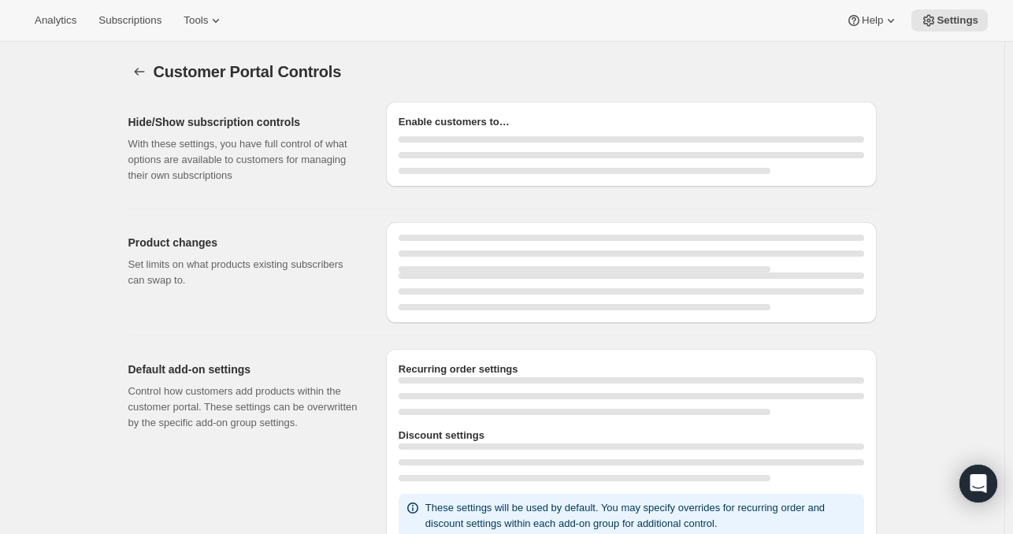
select select "INTERVAL"
select select "MONTH"
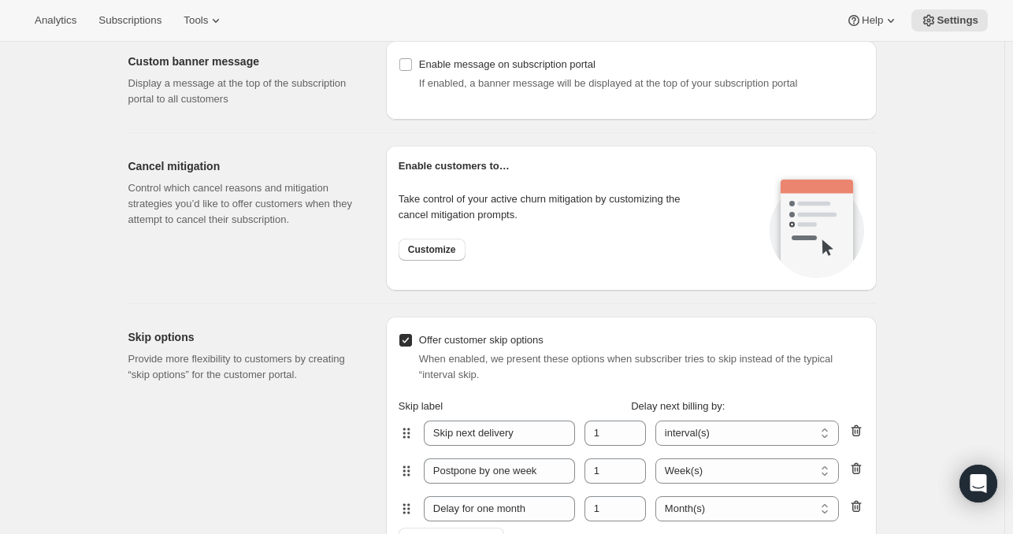
scroll to position [1055, 0]
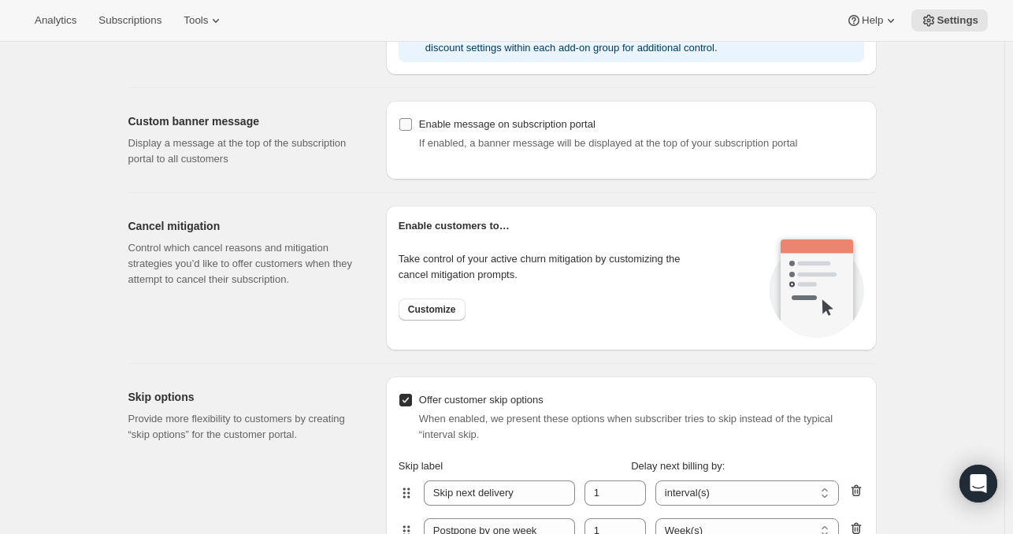
click at [424, 122] on div "Enable message on subscription portal" at bounding box center [641, 125] width 445 height 16
click at [412, 122] on input "Enable message on subscription portal" at bounding box center [405, 124] width 13 height 13
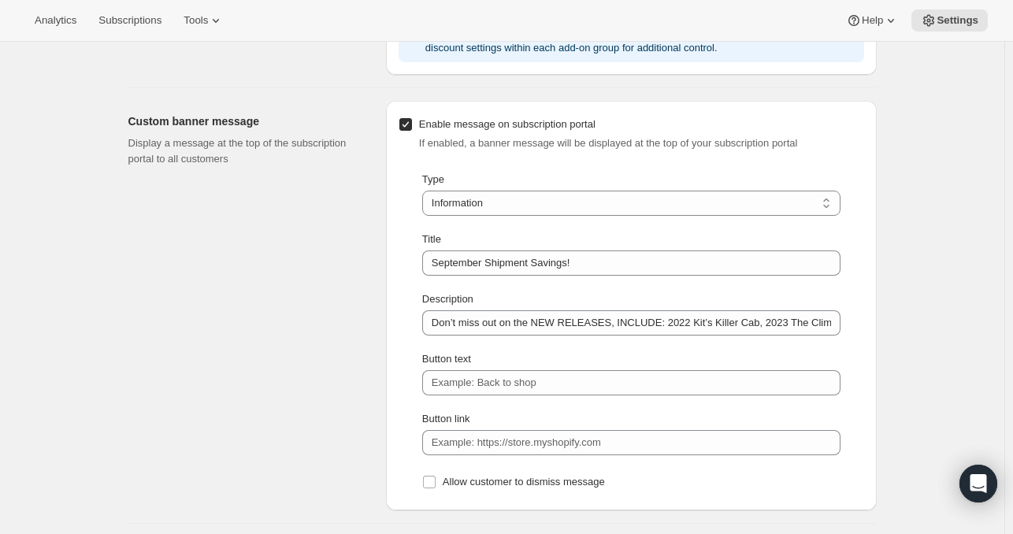
click at [424, 127] on div "Enable message on subscription portal" at bounding box center [641, 125] width 445 height 16
click at [412, 127] on input "Enable message on subscription portal" at bounding box center [405, 124] width 13 height 13
checkbox input "false"
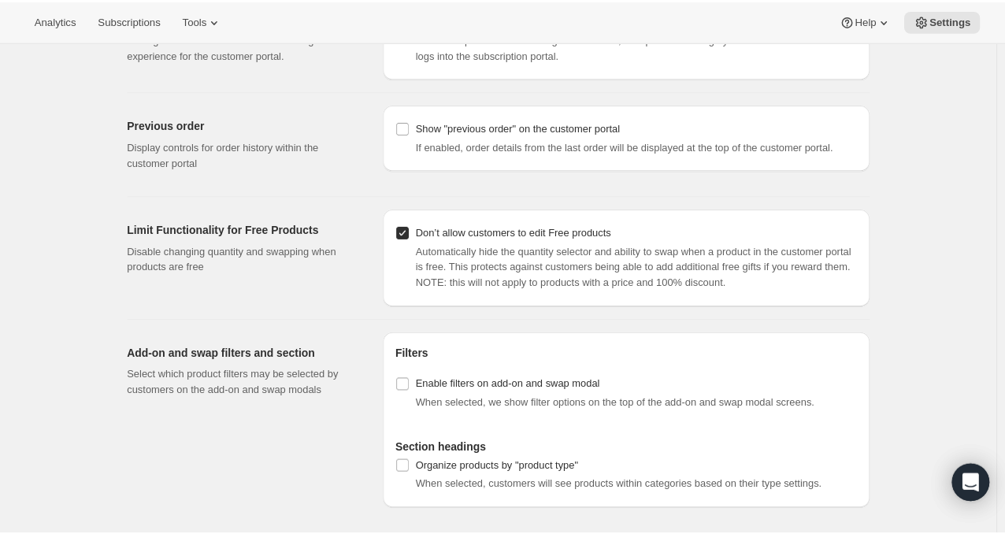
scroll to position [1739, 0]
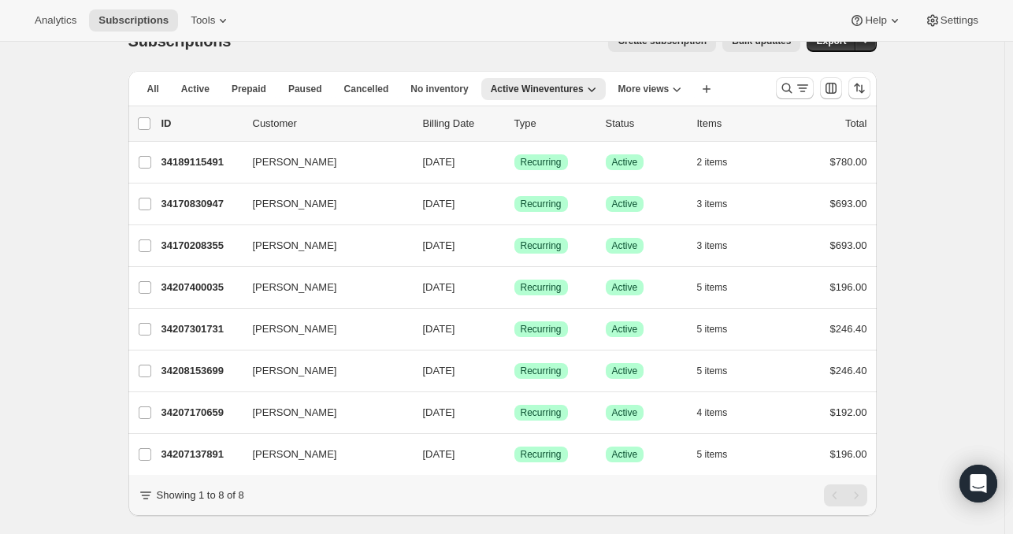
scroll to position [31, 0]
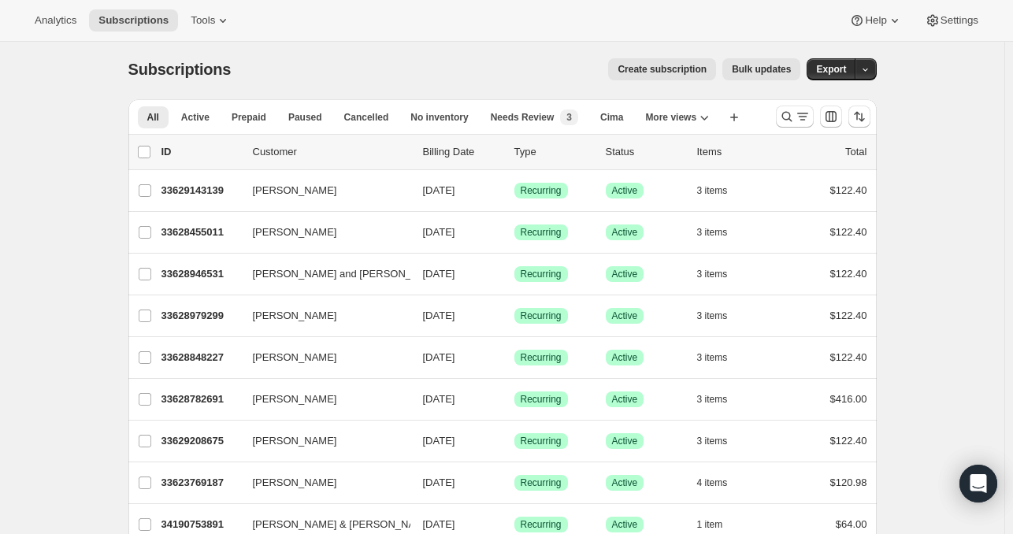
scroll to position [2, 0]
click at [531, 115] on span "Needs Review" at bounding box center [523, 118] width 64 height 13
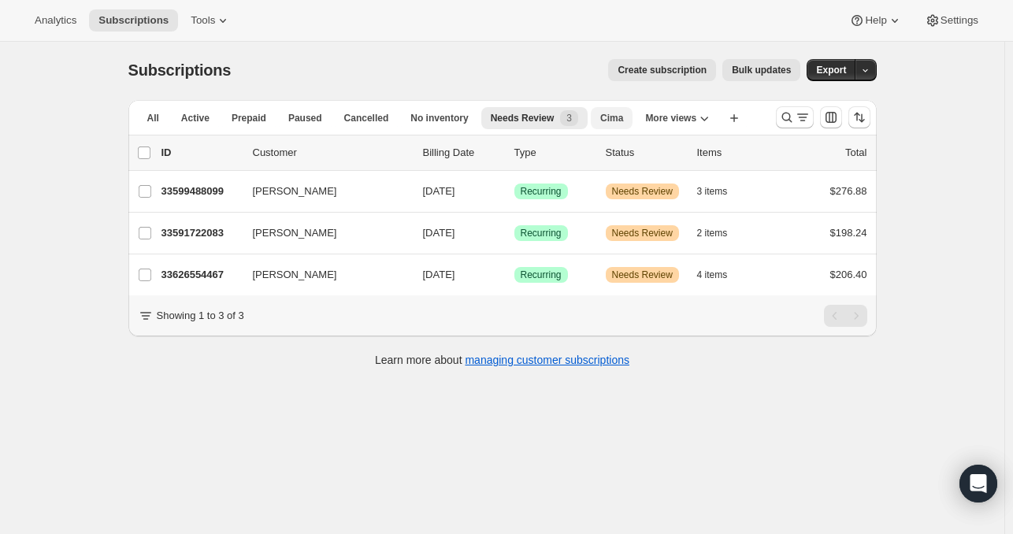
click at [623, 118] on span "Cima" at bounding box center [611, 118] width 23 height 13
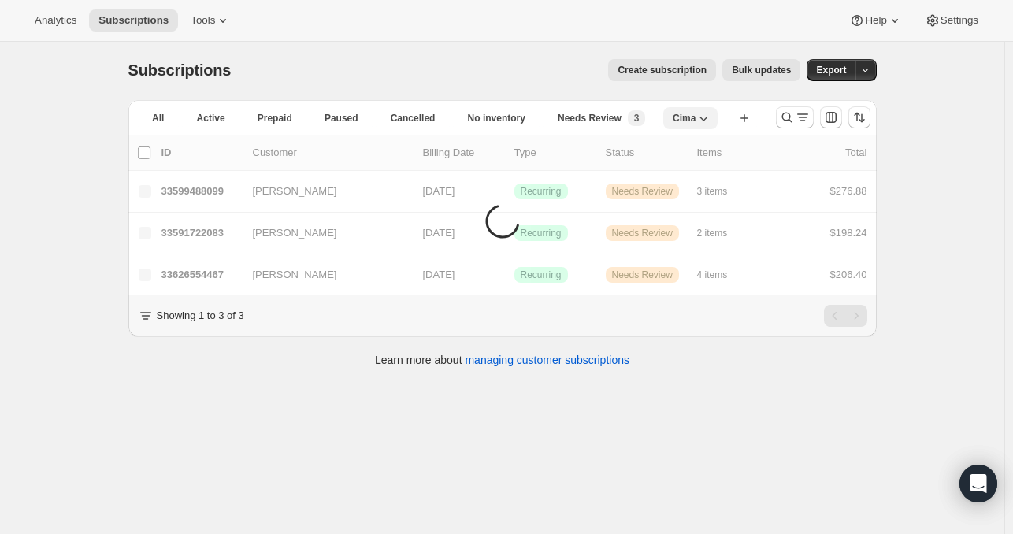
click at [682, 116] on span "Cima" at bounding box center [683, 118] width 23 height 13
click at [583, 118] on span "Needs Review" at bounding box center [589, 118] width 64 height 13
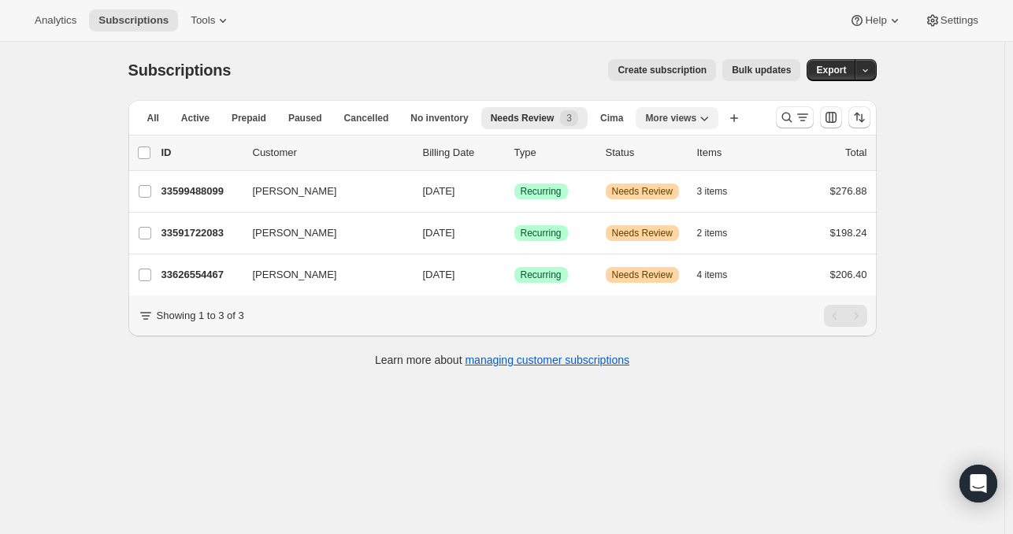
click at [706, 123] on icon "More views" at bounding box center [704, 118] width 16 height 16
click at [722, 180] on button "wineventures" at bounding box center [711, 182] width 120 height 28
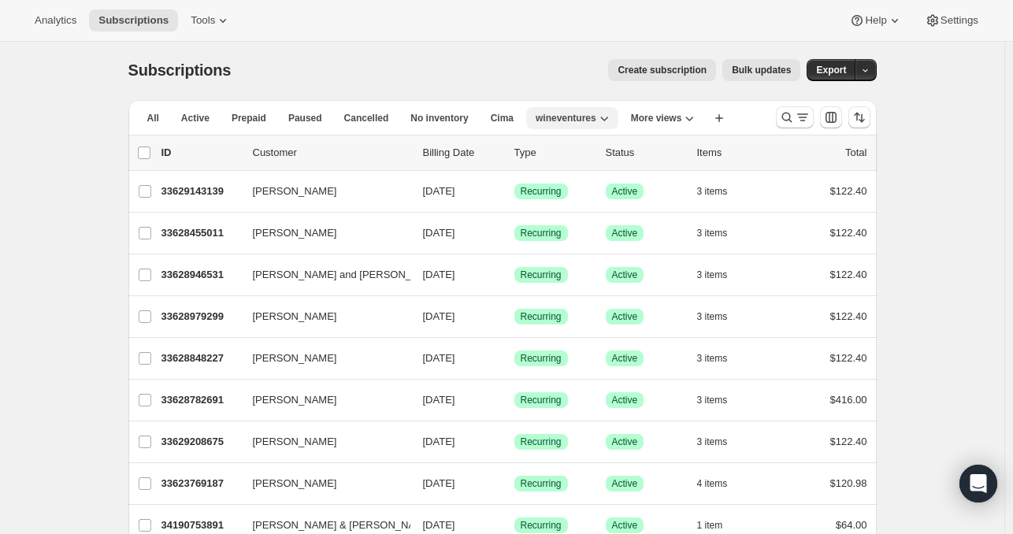
click at [596, 119] on span "wineventures" at bounding box center [565, 118] width 61 height 13
click at [570, 201] on span "Delete view" at bounding box center [580, 204] width 53 height 12
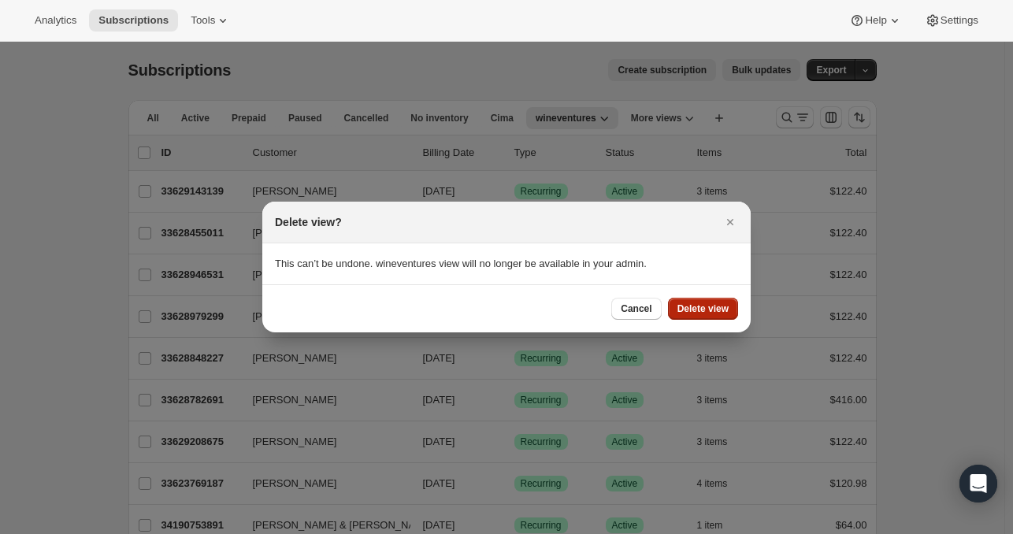
click at [690, 312] on span "Delete view" at bounding box center [702, 308] width 51 height 13
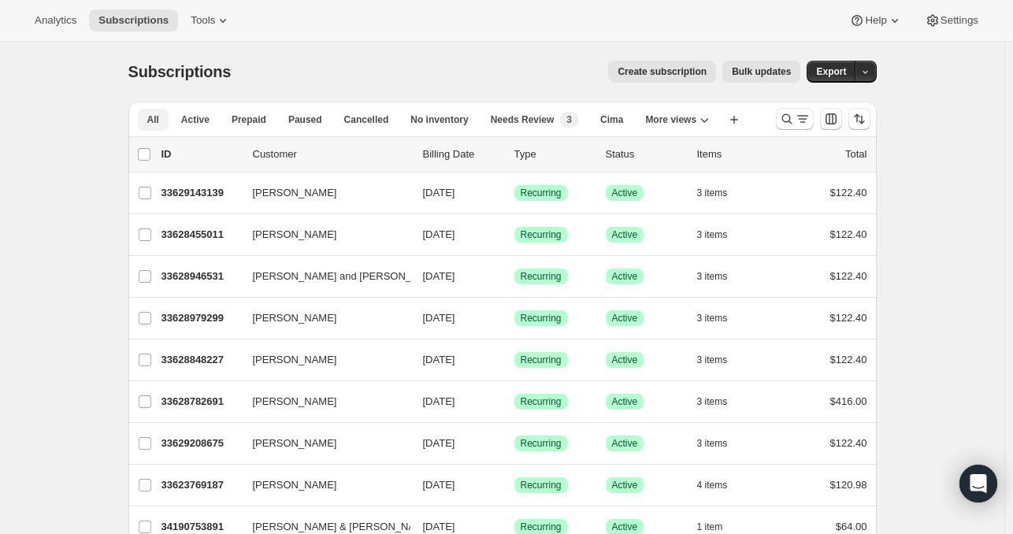
scroll to position [2, 0]
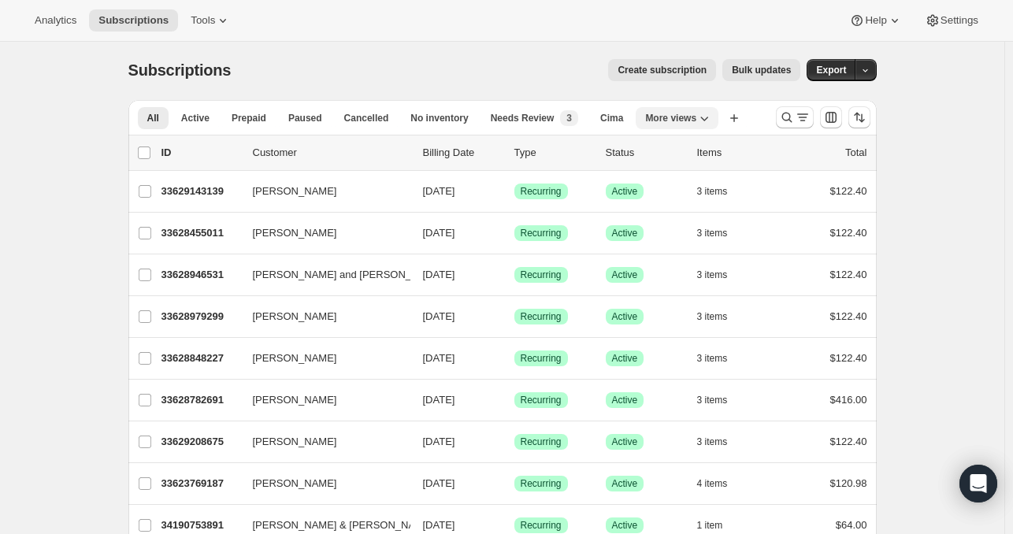
click at [711, 119] on icon "More views" at bounding box center [704, 118] width 16 height 16
click at [695, 183] on button "Active Wineventures" at bounding box center [711, 182] width 120 height 28
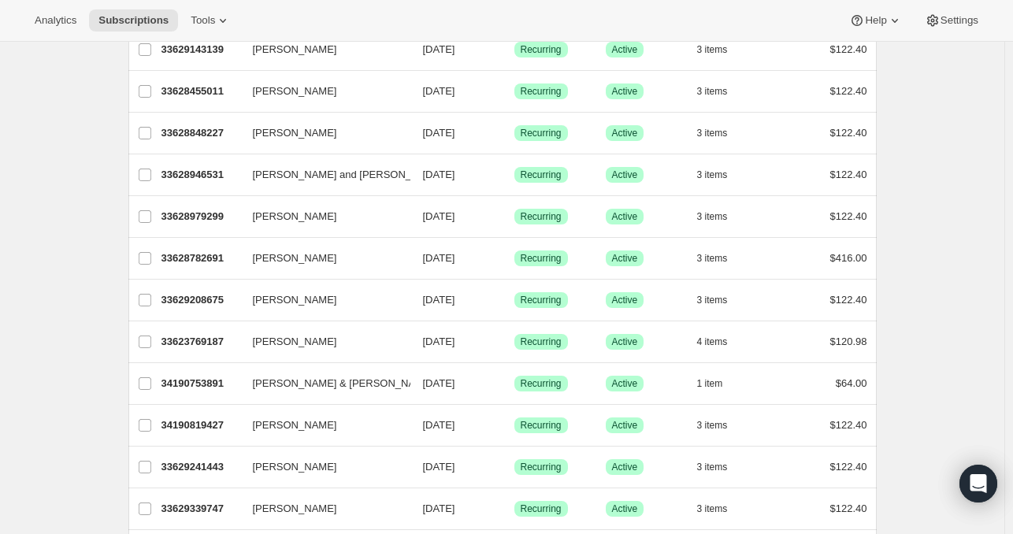
scroll to position [22, 0]
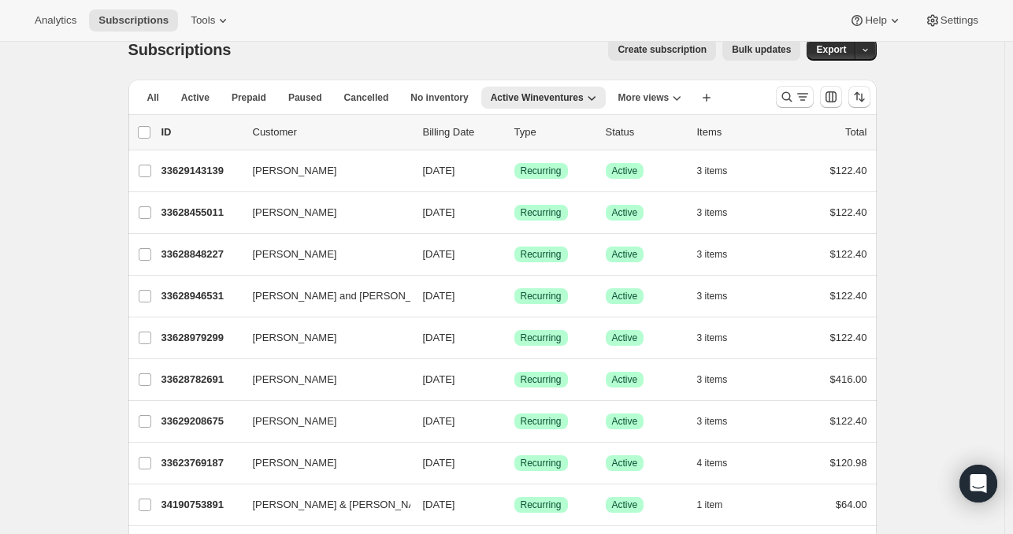
drag, startPoint x: 557, startPoint y: 96, endPoint x: 554, endPoint y: 52, distance: 44.2
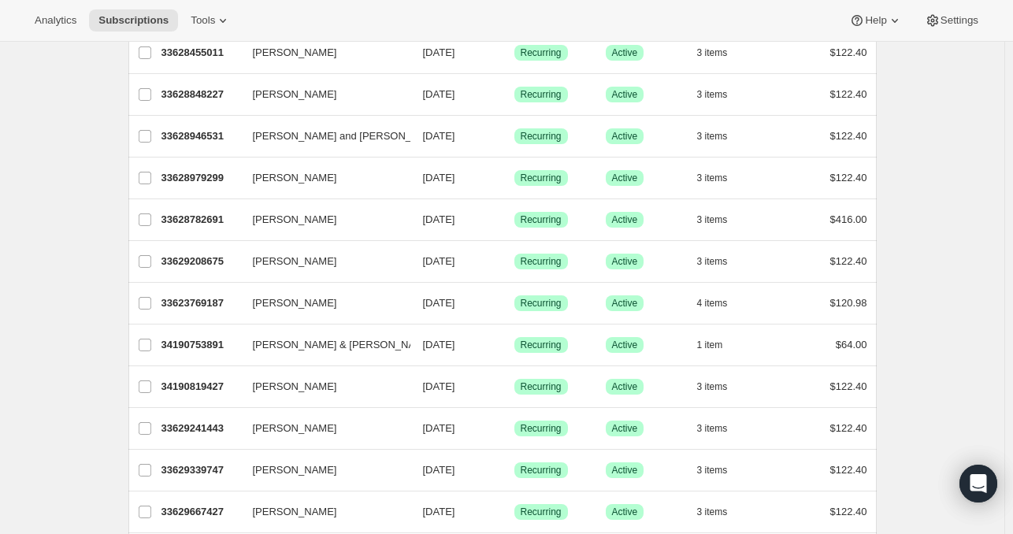
scroll to position [129, 0]
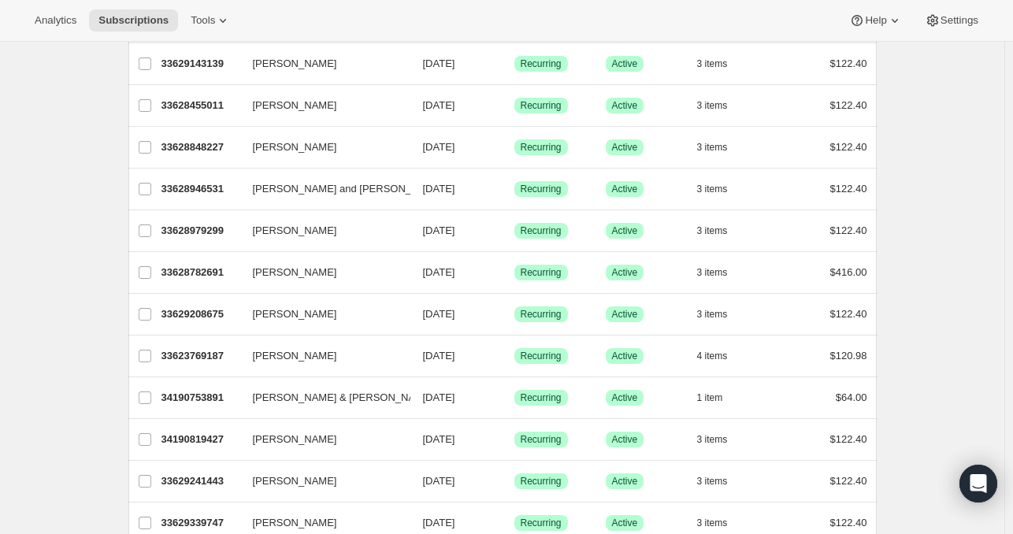
drag, startPoint x: 941, startPoint y: 257, endPoint x: 999, endPoint y: 100, distance: 167.9
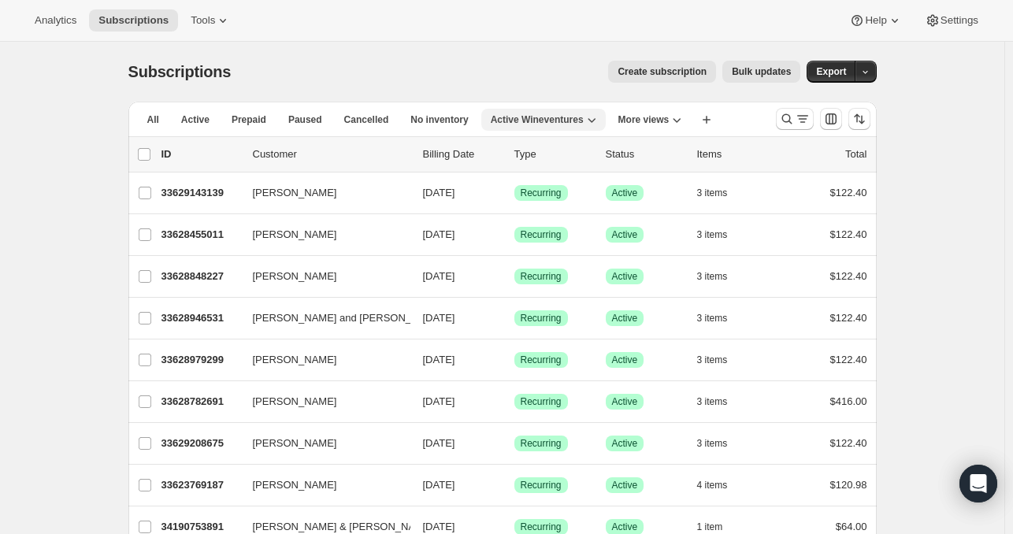
click at [562, 114] on span "Active Wineventures" at bounding box center [537, 119] width 93 height 13
click at [569, 110] on button "Active Wineventures" at bounding box center [543, 120] width 124 height 22
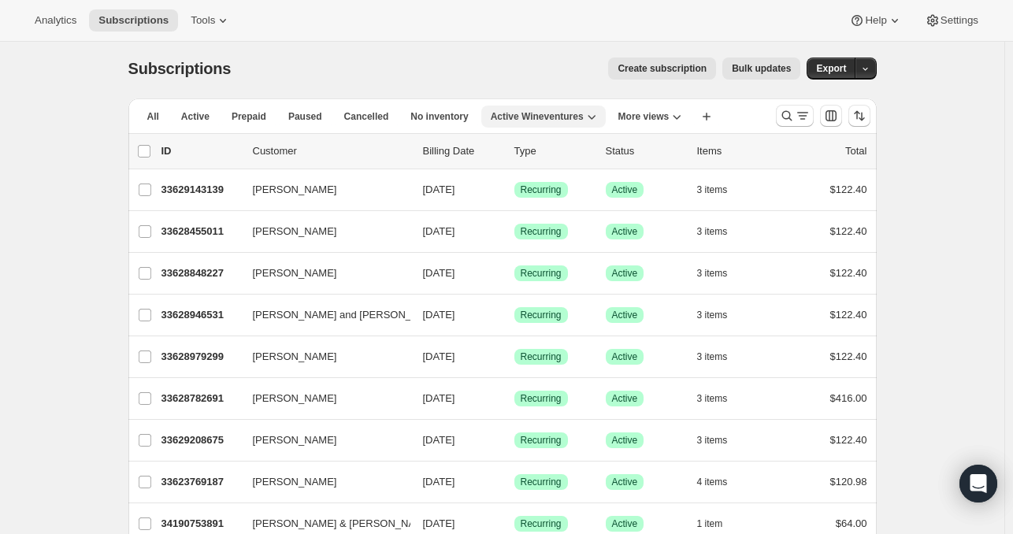
click at [581, 116] on span "Active Wineventures" at bounding box center [537, 116] width 93 height 13
click at [550, 207] on span "Delete view" at bounding box center [551, 202] width 53 height 12
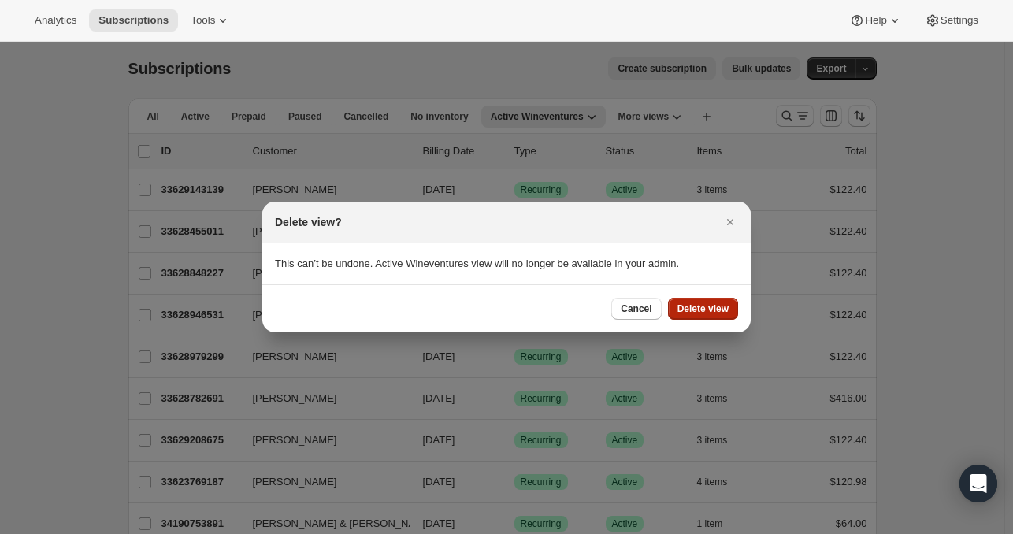
click at [690, 308] on span "Delete view" at bounding box center [702, 308] width 51 height 13
click at [704, 309] on span "Delete view" at bounding box center [702, 308] width 51 height 13
click at [728, 212] on button "Close" at bounding box center [730, 222] width 22 height 22
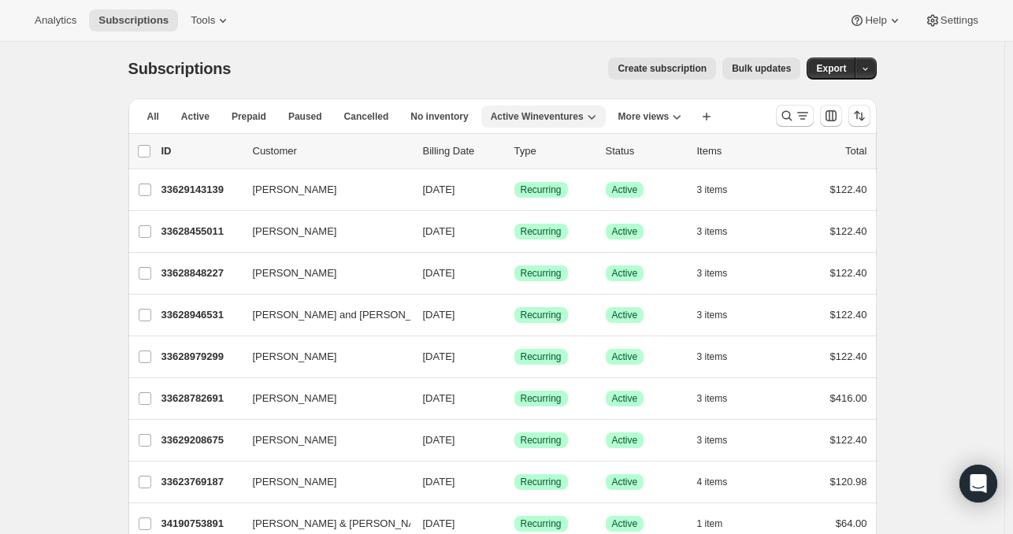
click at [582, 113] on span "Active Wineventures" at bounding box center [537, 116] width 93 height 13
click at [544, 209] on span "Delete view" at bounding box center [558, 202] width 66 height 16
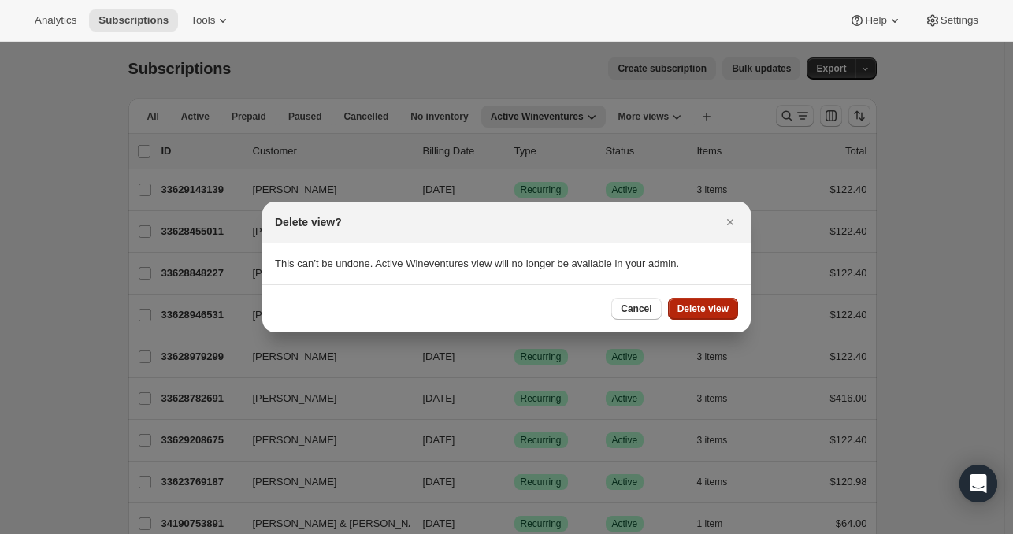
click at [678, 313] on span "Delete view" at bounding box center [702, 308] width 51 height 13
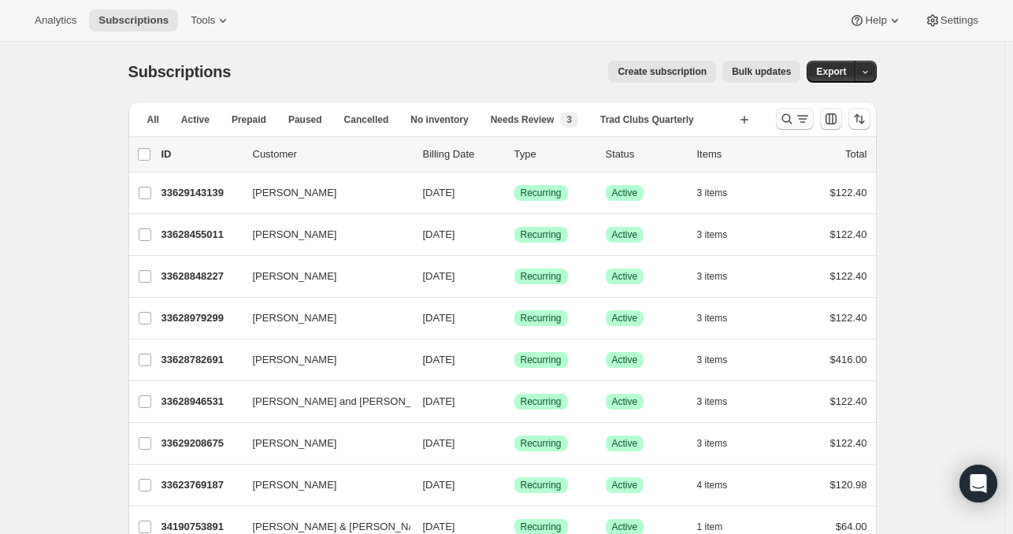
click at [788, 118] on icon "Search and filter results" at bounding box center [787, 119] width 16 height 16
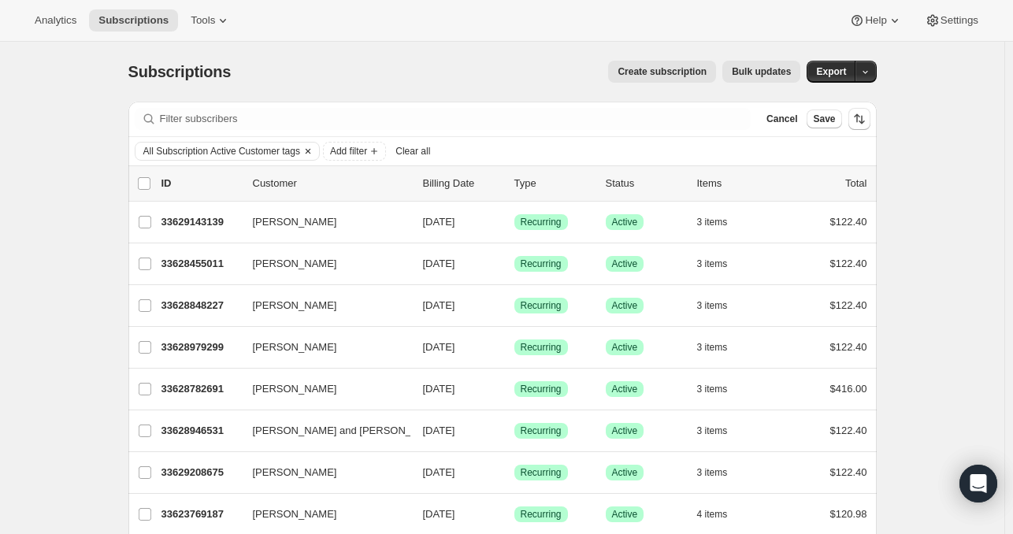
click at [280, 142] on div "All Subscription Active Customer tags" at bounding box center [227, 151] width 185 height 19
click at [280, 153] on span "All Subscription Active Customer tags" at bounding box center [221, 151] width 157 height 13
select select "all"
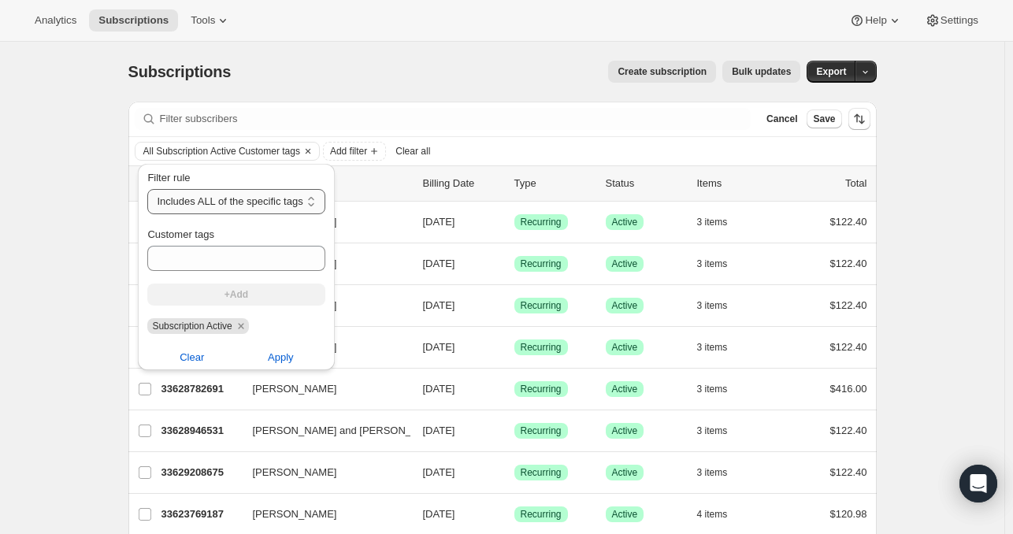
click at [265, 206] on select "Includes ANY of the specific tags Includes ALL of the specific tags Includes ON…" at bounding box center [235, 201] width 177 height 25
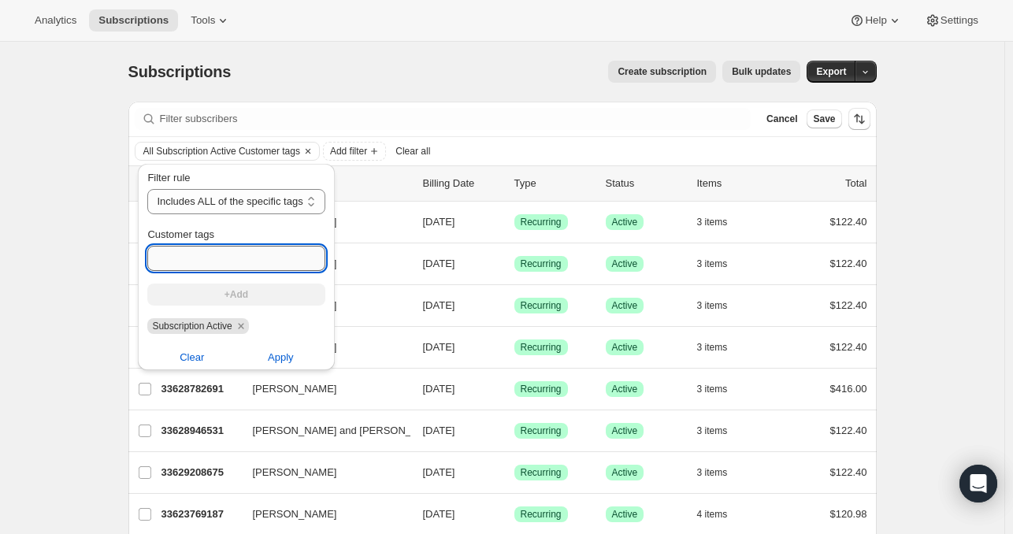
click at [206, 258] on input "Customer tags" at bounding box center [235, 258] width 177 height 25
type input "Wineventures"
click at [258, 296] on button "+Add" at bounding box center [235, 294] width 177 height 22
click at [205, 256] on input "Customer tags" at bounding box center [238, 258] width 183 height 25
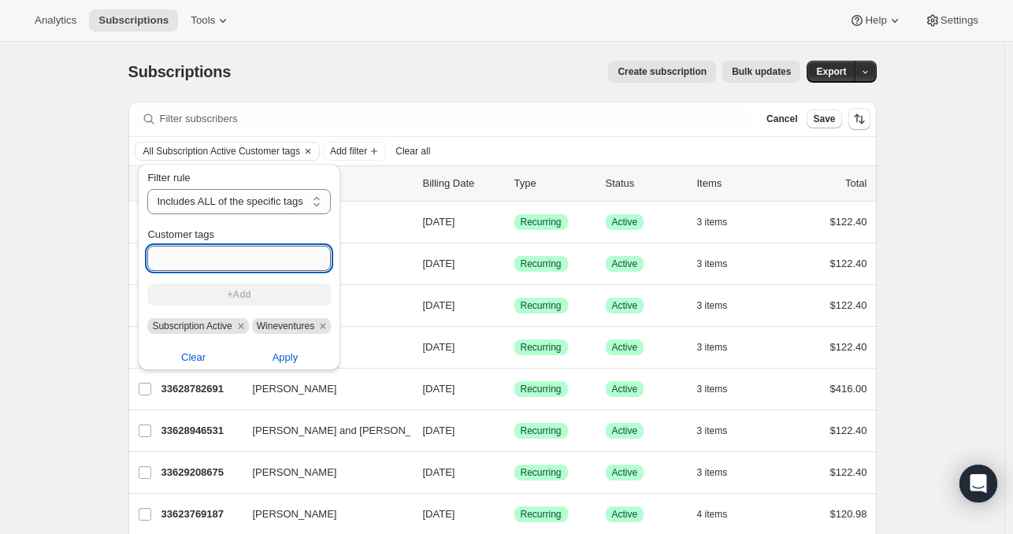
paste input "Wineventures - 6 bottle"
type input "Wineventures - 6 bottle"
click at [249, 300] on span "+Add" at bounding box center [240, 294] width 24 height 13
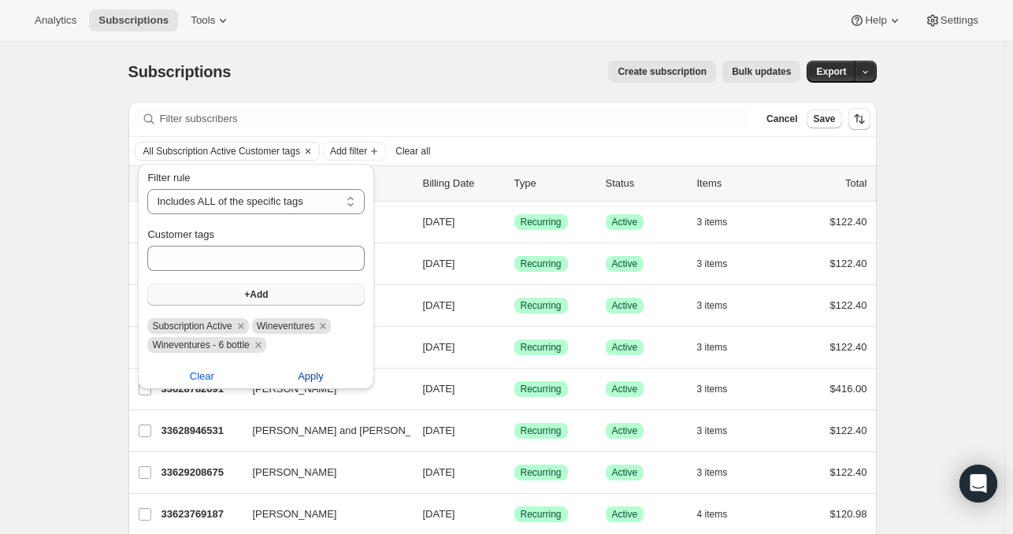
click at [308, 376] on span "Apply" at bounding box center [311, 377] width 26 height 16
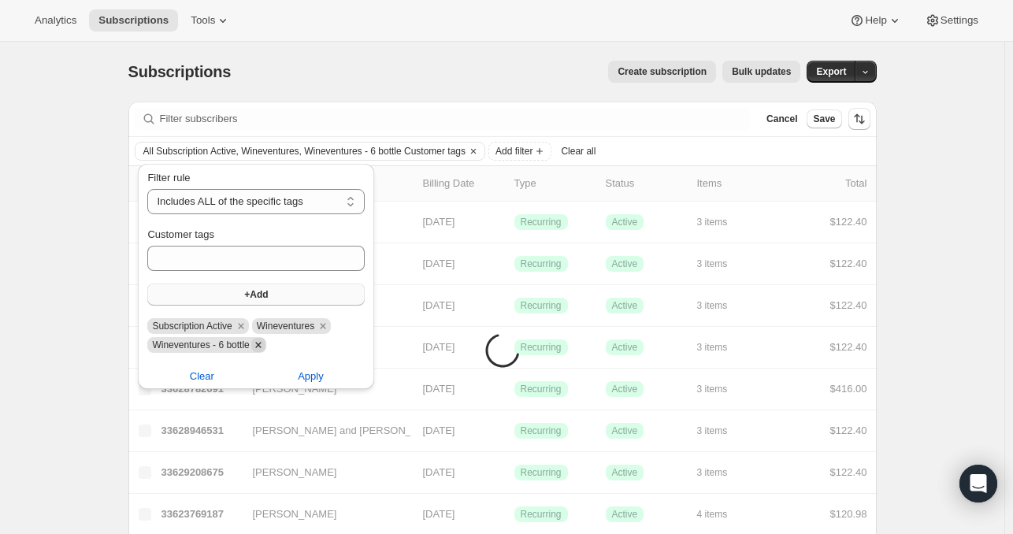
click at [265, 343] on icon "Remove Wineventures - 6 bottle" at bounding box center [258, 345] width 14 height 14
click at [315, 362] on button "Apply" at bounding box center [285, 357] width 110 height 25
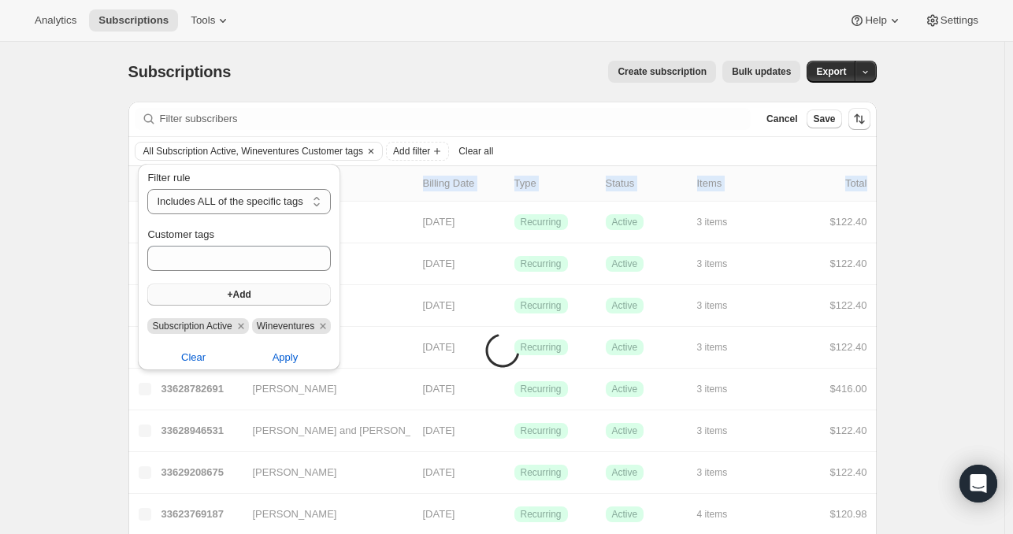
drag, startPoint x: 864, startPoint y: 255, endPoint x: 950, endPoint y: 192, distance: 107.1
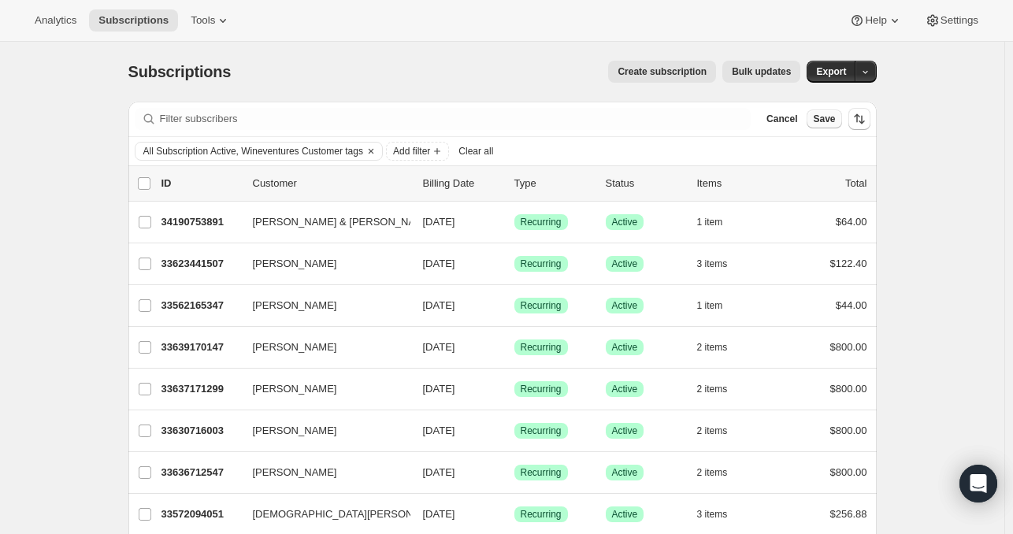
click at [826, 113] on span "Save" at bounding box center [824, 119] width 22 height 13
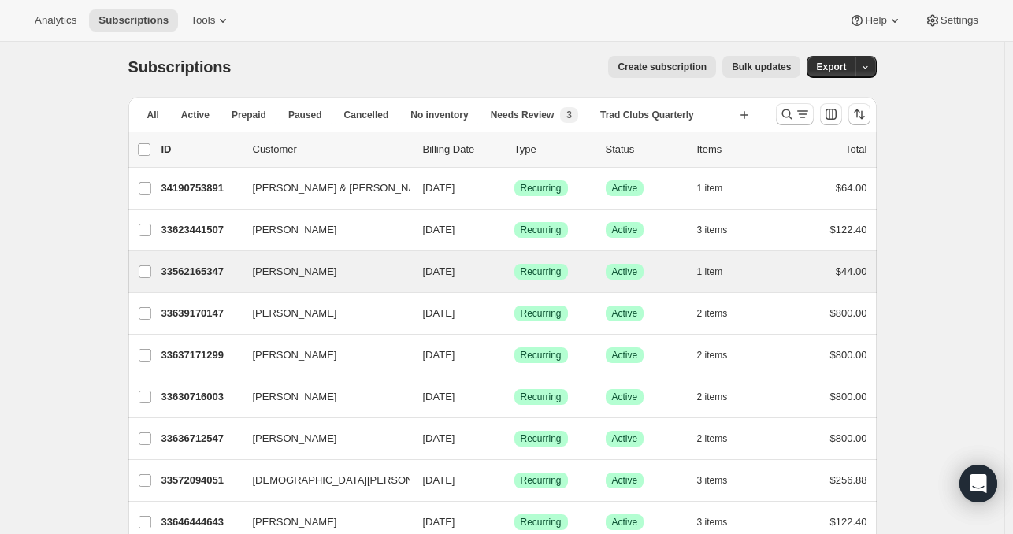
scroll to position [6, 0]
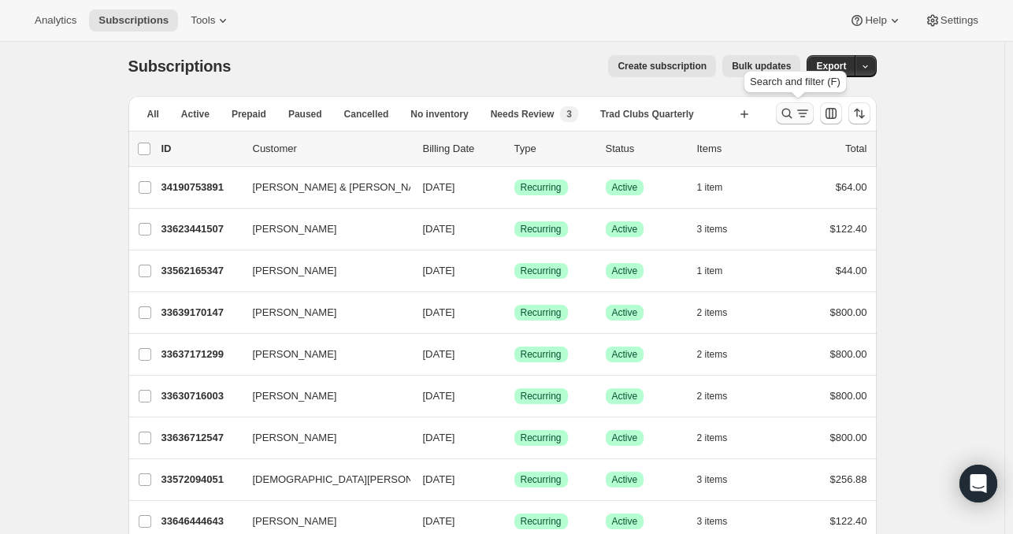
click at [791, 113] on icon "Search and filter results" at bounding box center [787, 114] width 16 height 16
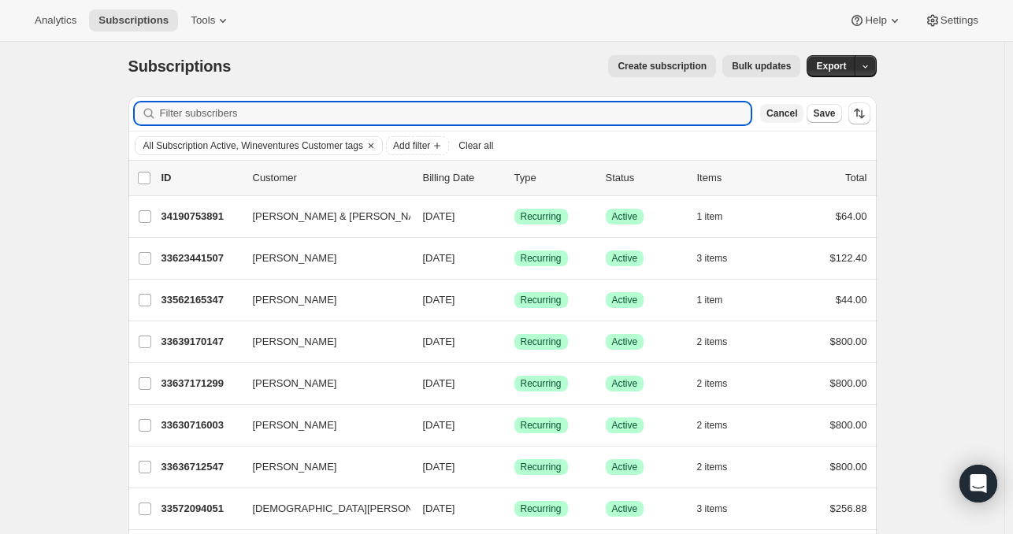
click at [788, 115] on span "Cancel" at bounding box center [781, 113] width 31 height 13
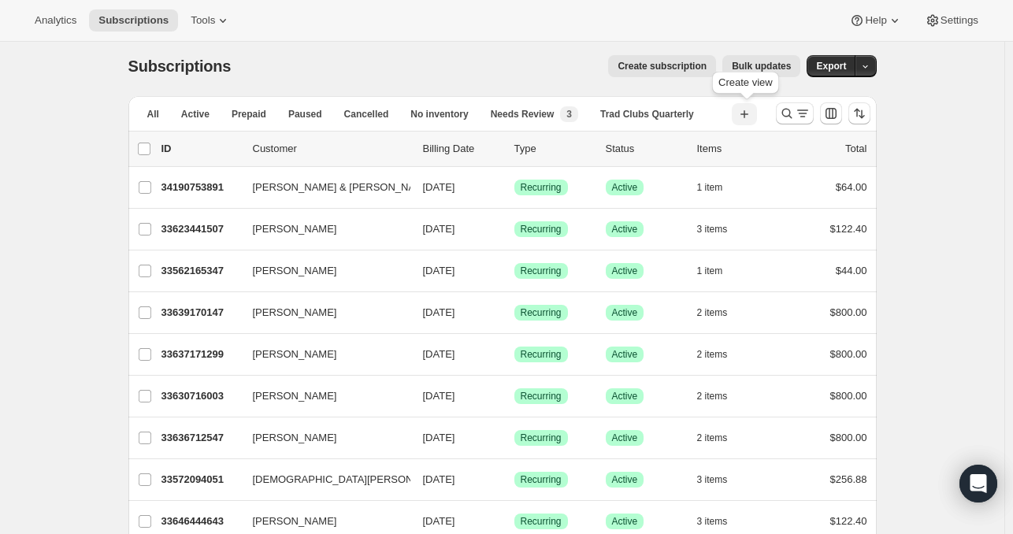
click at [750, 106] on icon "button" at bounding box center [744, 114] width 16 height 16
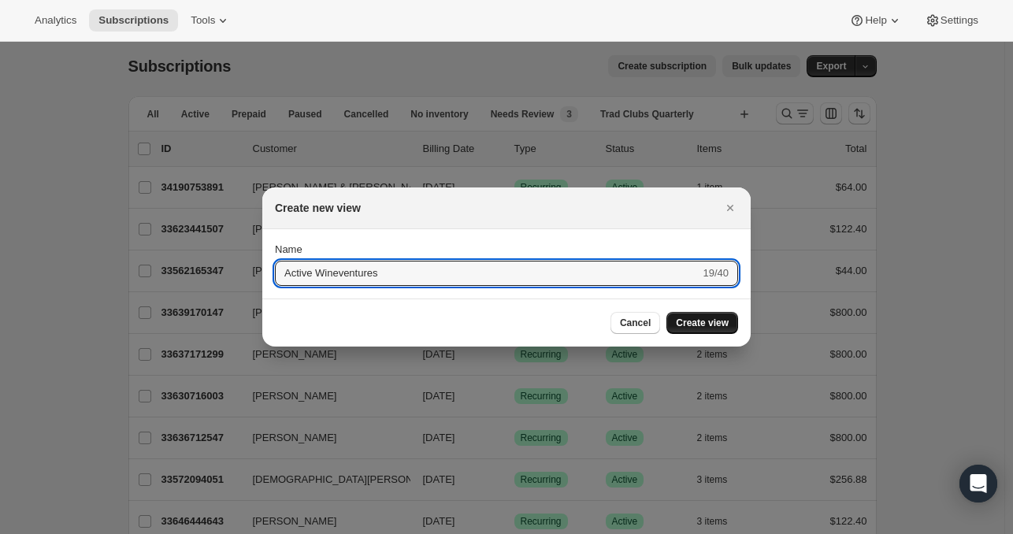
type input "Active Wineventures"
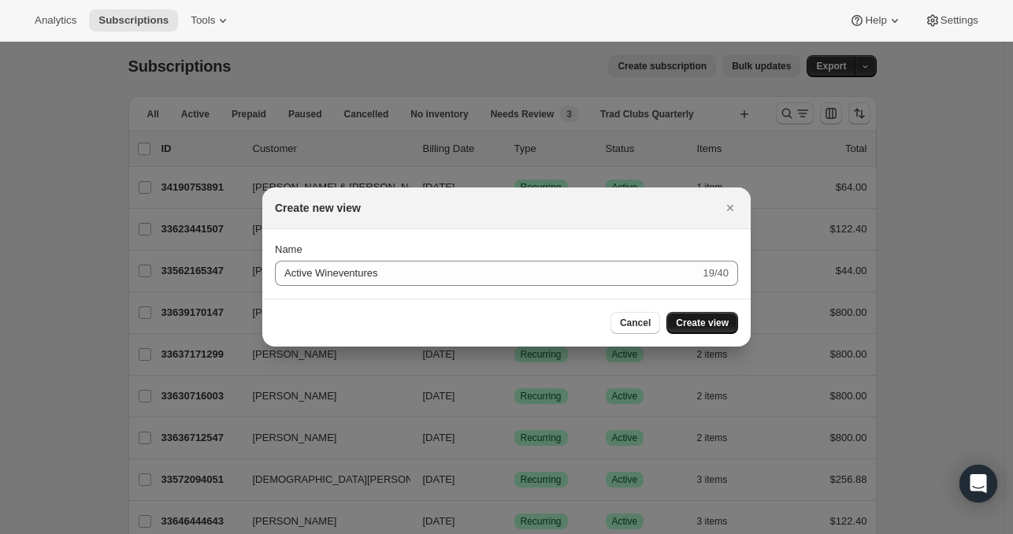
click at [691, 318] on span "Create view" at bounding box center [702, 323] width 53 height 13
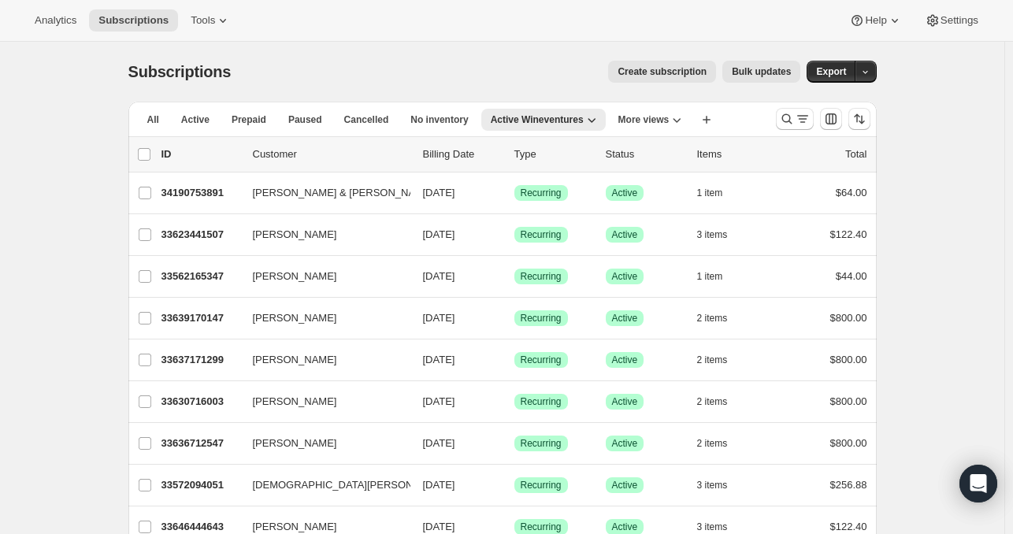
scroll to position [6, 0]
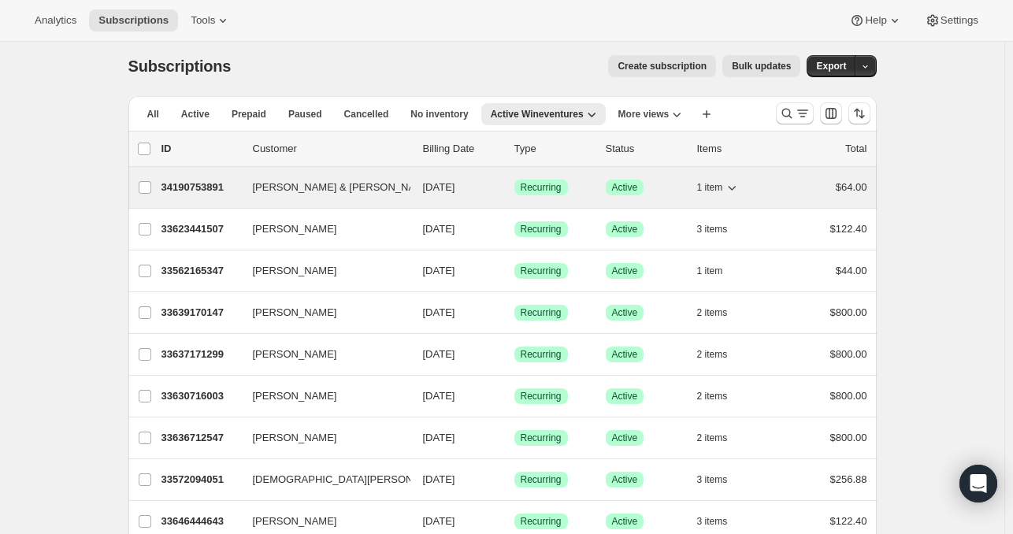
click at [208, 188] on p "34190753891" at bounding box center [200, 188] width 79 height 16
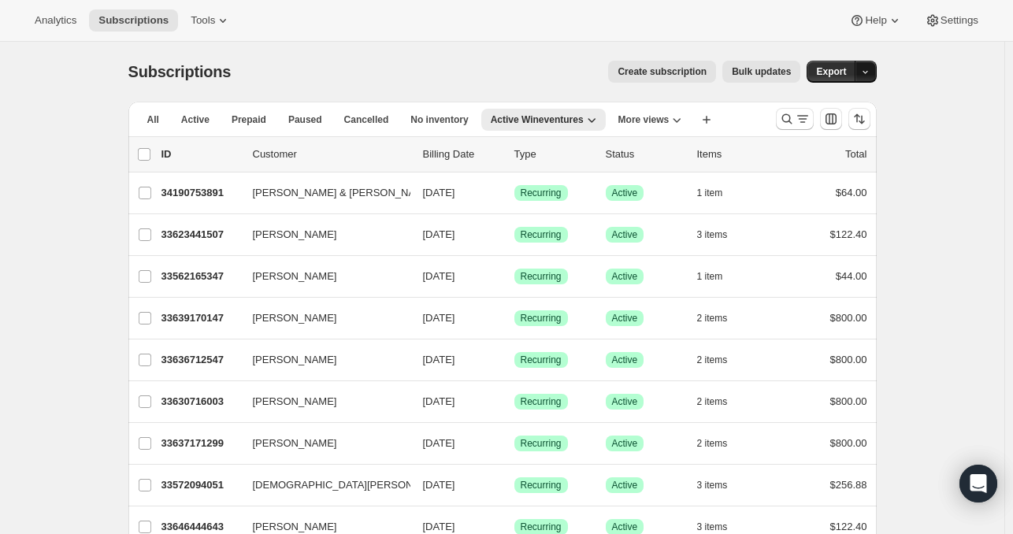
click at [867, 72] on icon "button" at bounding box center [865, 72] width 10 height 10
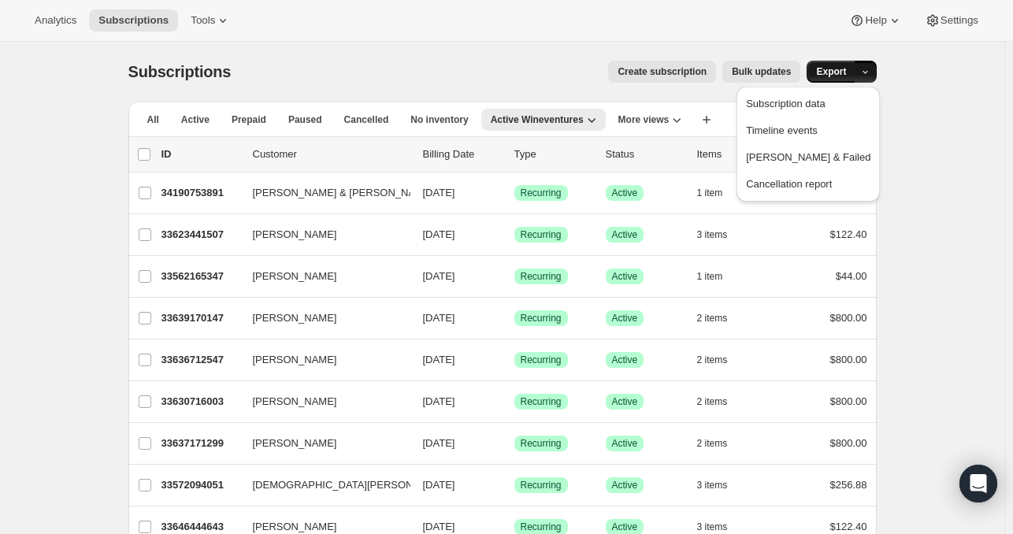
click at [844, 76] on span "Export" at bounding box center [831, 71] width 30 height 13
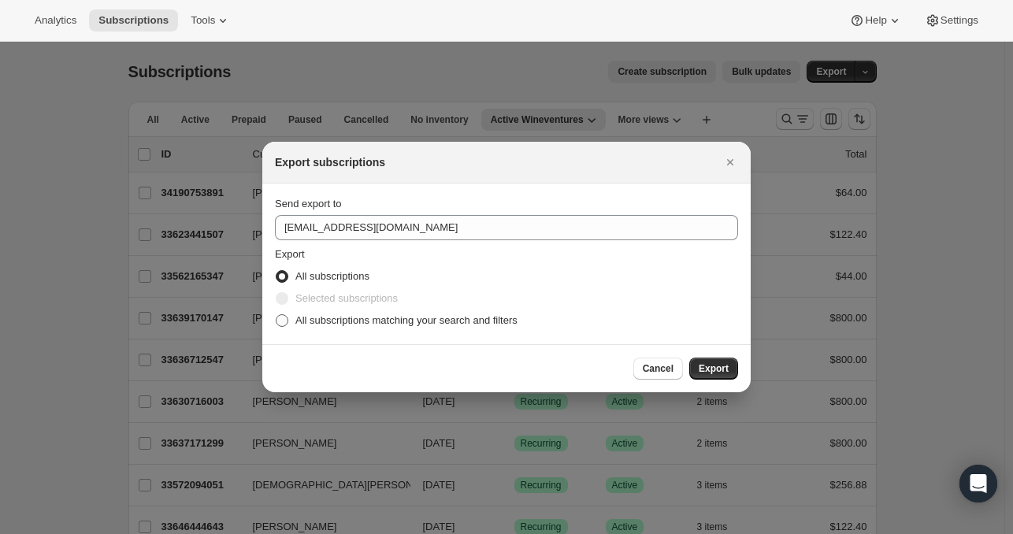
click at [425, 315] on span "All subscriptions matching your search and filters" at bounding box center [406, 320] width 222 height 12
click at [276, 315] on input "All subscriptions matching your search and filters" at bounding box center [276, 314] width 1 height 1
radio input "true"
click at [728, 368] on button "Export" at bounding box center [713, 368] width 49 height 22
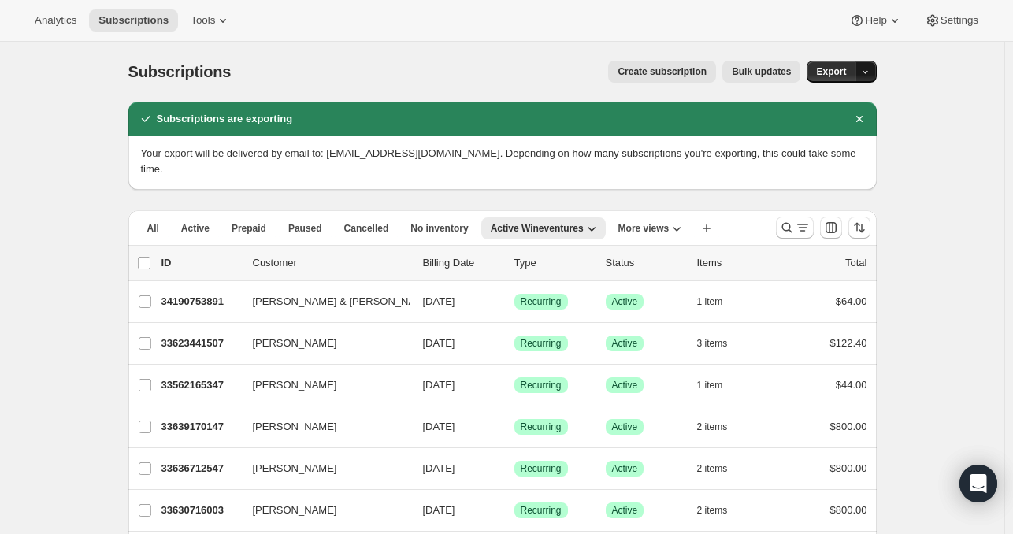
click at [869, 75] on icon "button" at bounding box center [865, 72] width 10 height 10
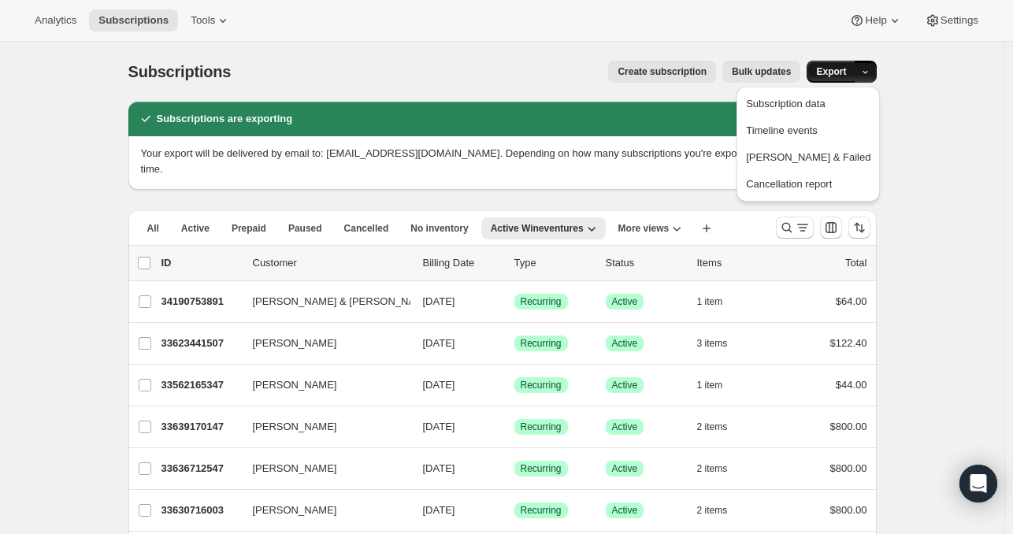
click at [844, 72] on span "Export" at bounding box center [831, 71] width 30 height 13
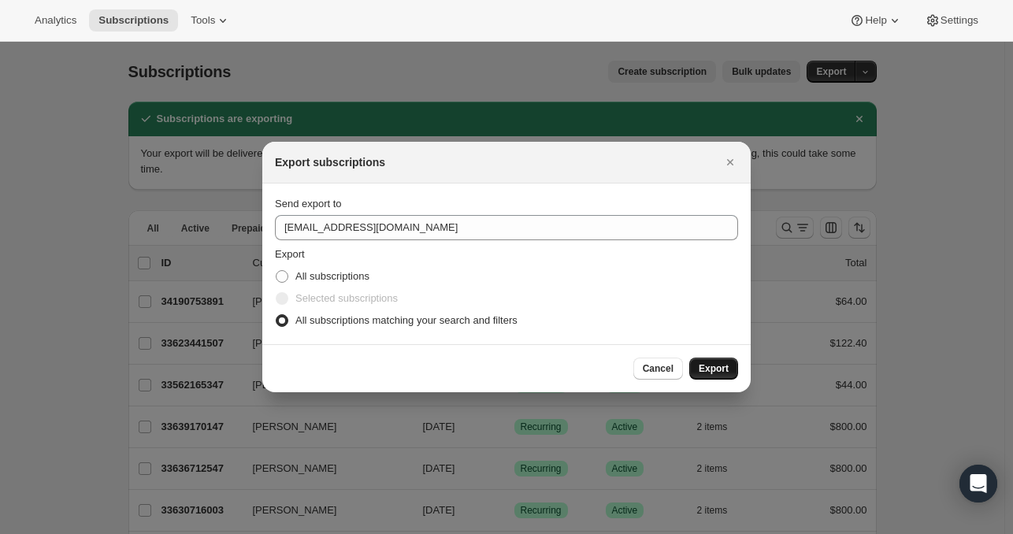
click at [713, 371] on span "Export" at bounding box center [713, 368] width 30 height 13
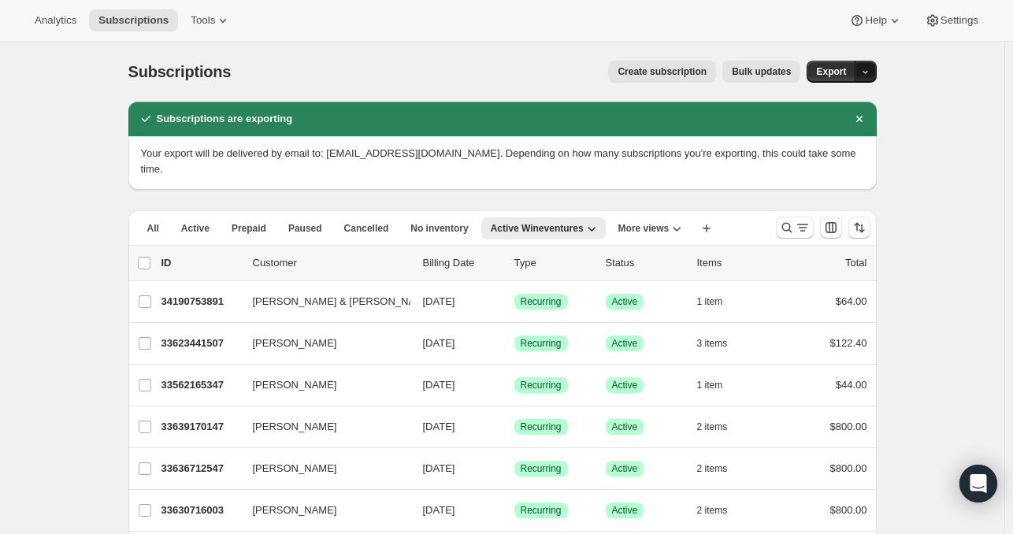
click at [876, 78] on button "button" at bounding box center [865, 72] width 22 height 22
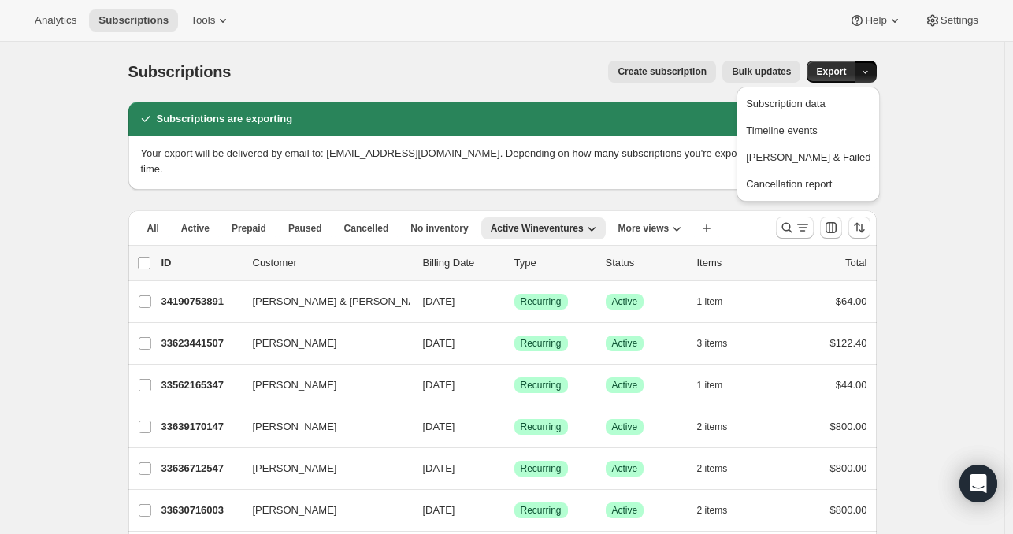
click at [828, 59] on div "Subscriptions. This page is ready Subscriptions Create subscription Bulk update…" at bounding box center [502, 72] width 748 height 60
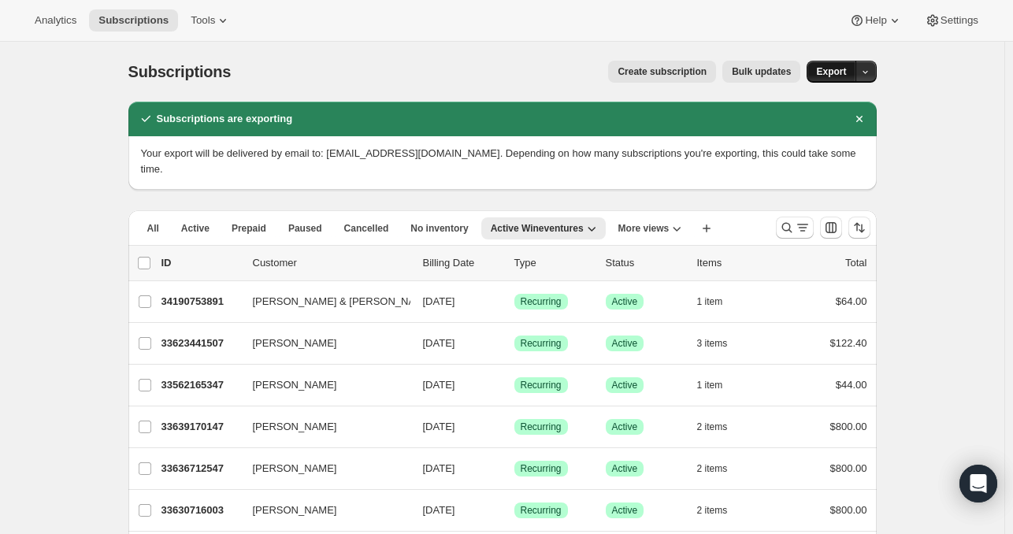
click at [836, 68] on span "Export" at bounding box center [831, 71] width 30 height 13
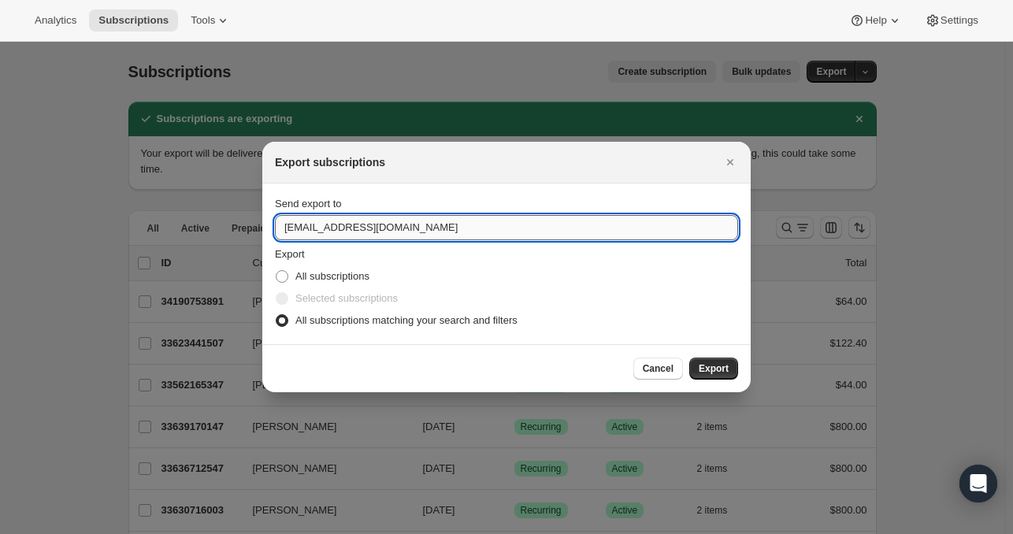
click at [303, 225] on input "winery@cliffamily.com" at bounding box center [506, 227] width 463 height 25
type input "gcoyne@cliffamily.com"
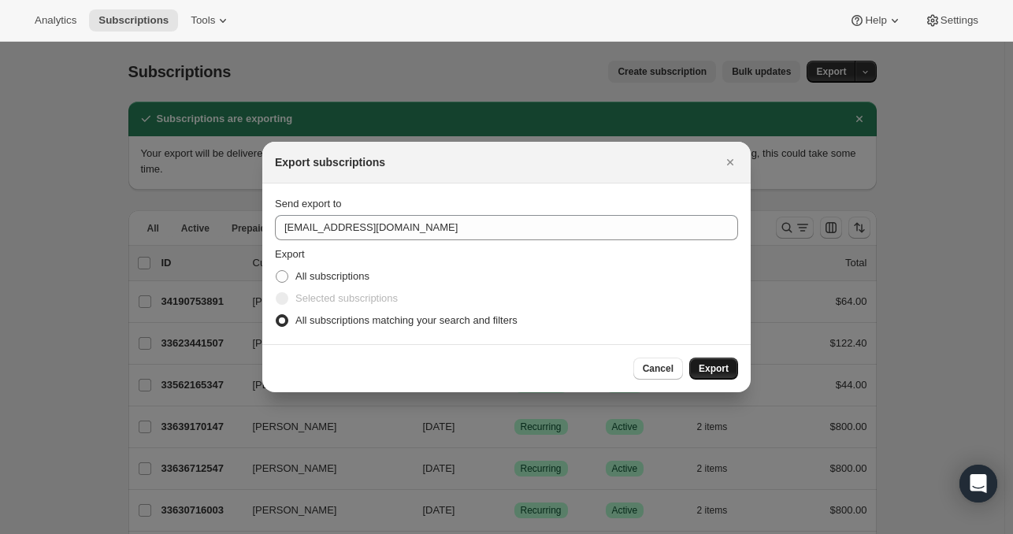
click at [711, 363] on span "Export" at bounding box center [713, 368] width 30 height 13
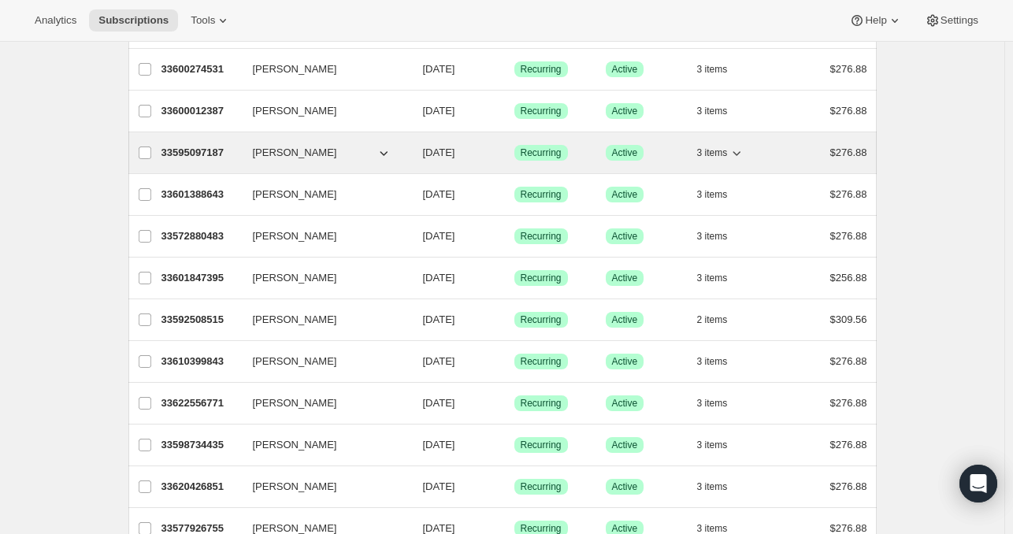
scroll to position [1168, 0]
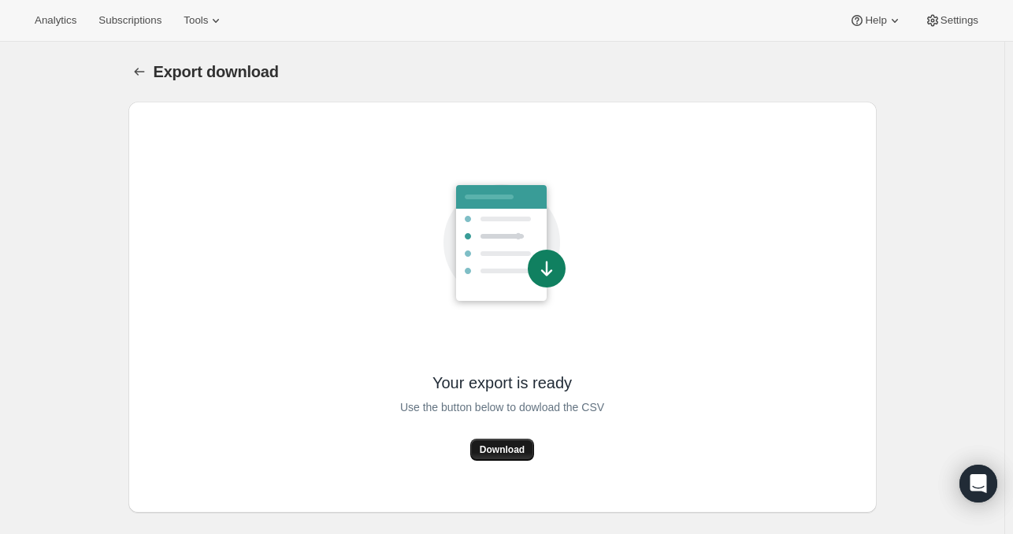
click at [509, 446] on span "Download" at bounding box center [502, 449] width 45 height 13
